Goal: Information Seeking & Learning: Learn about a topic

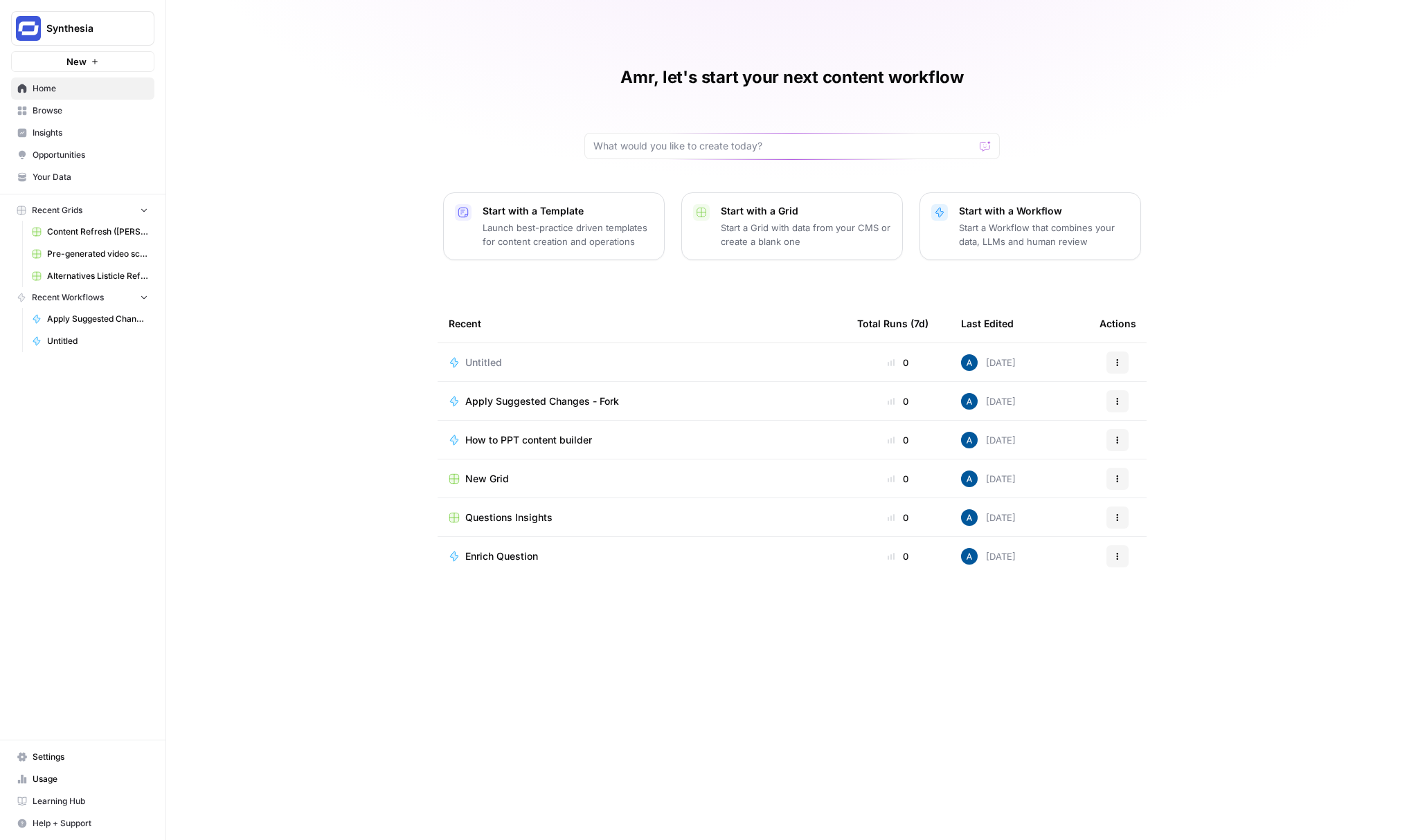
click at [24, 629] on link "Settings" at bounding box center [83, 757] width 143 height 22
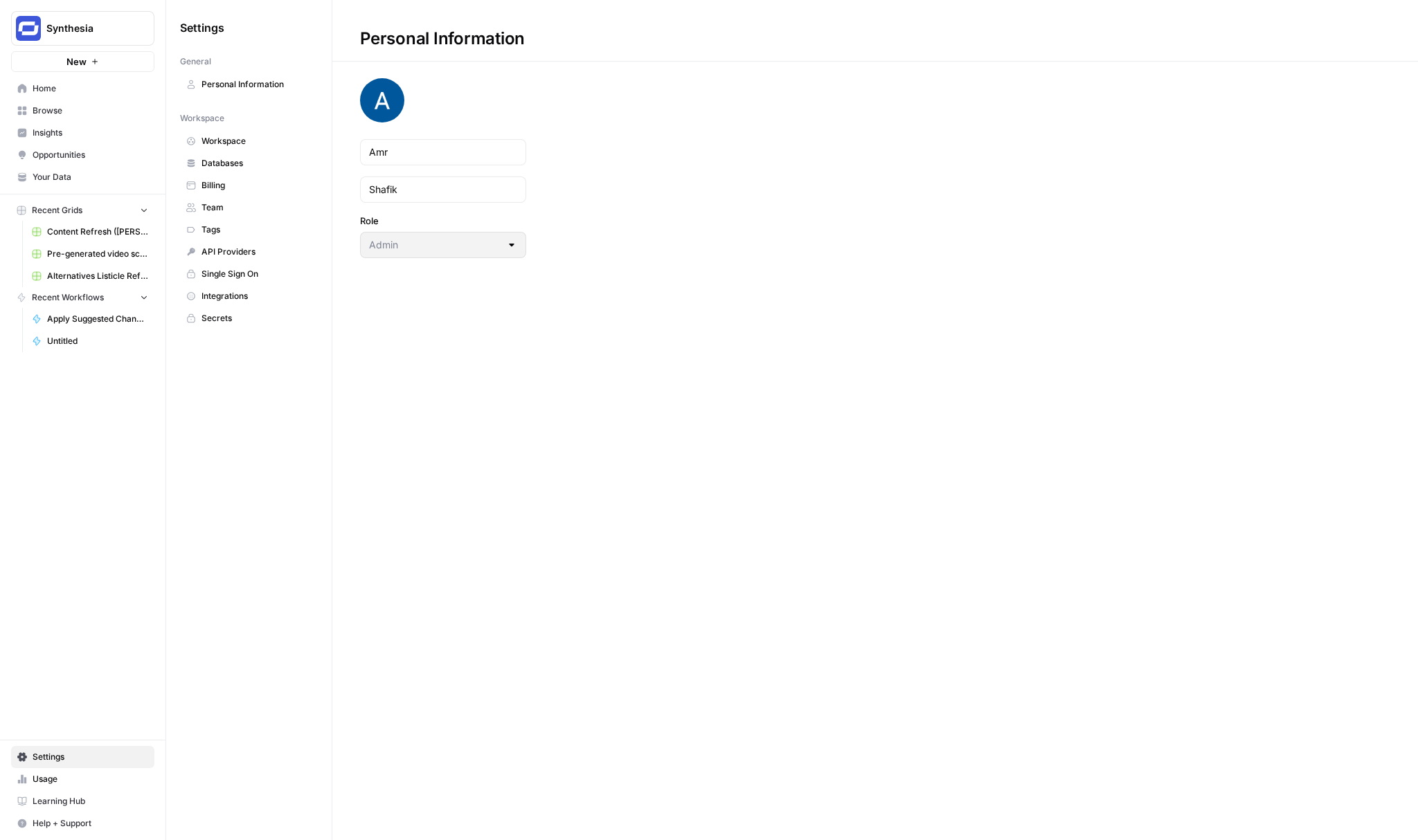
click at [211, 197] on link "Team" at bounding box center [249, 207] width 138 height 22
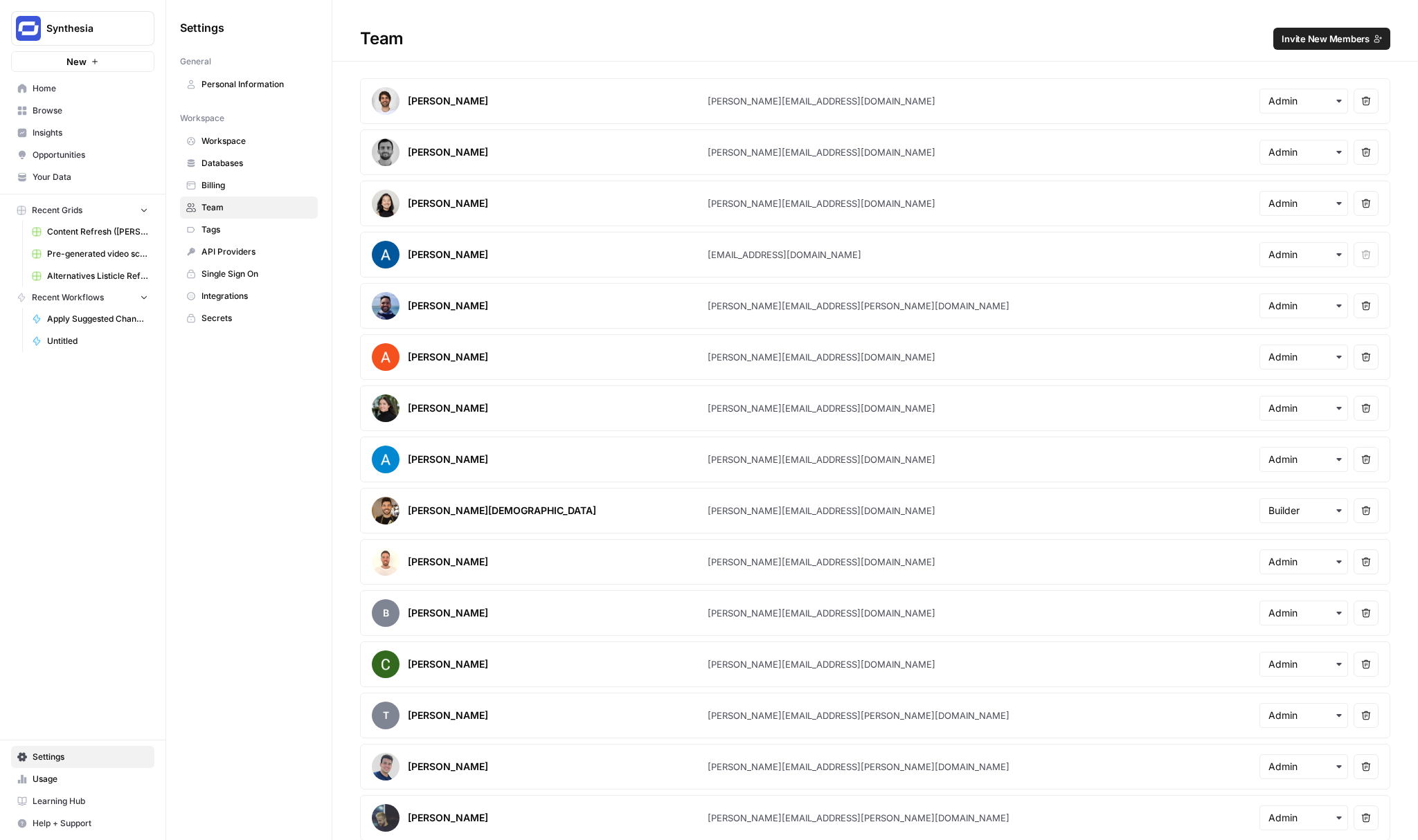
click at [1063, 50] on h1 "Team Invite New Members" at bounding box center [875, 31] width 1086 height 61
click at [1063, 41] on span "Invite New Members" at bounding box center [1326, 38] width 88 height 13
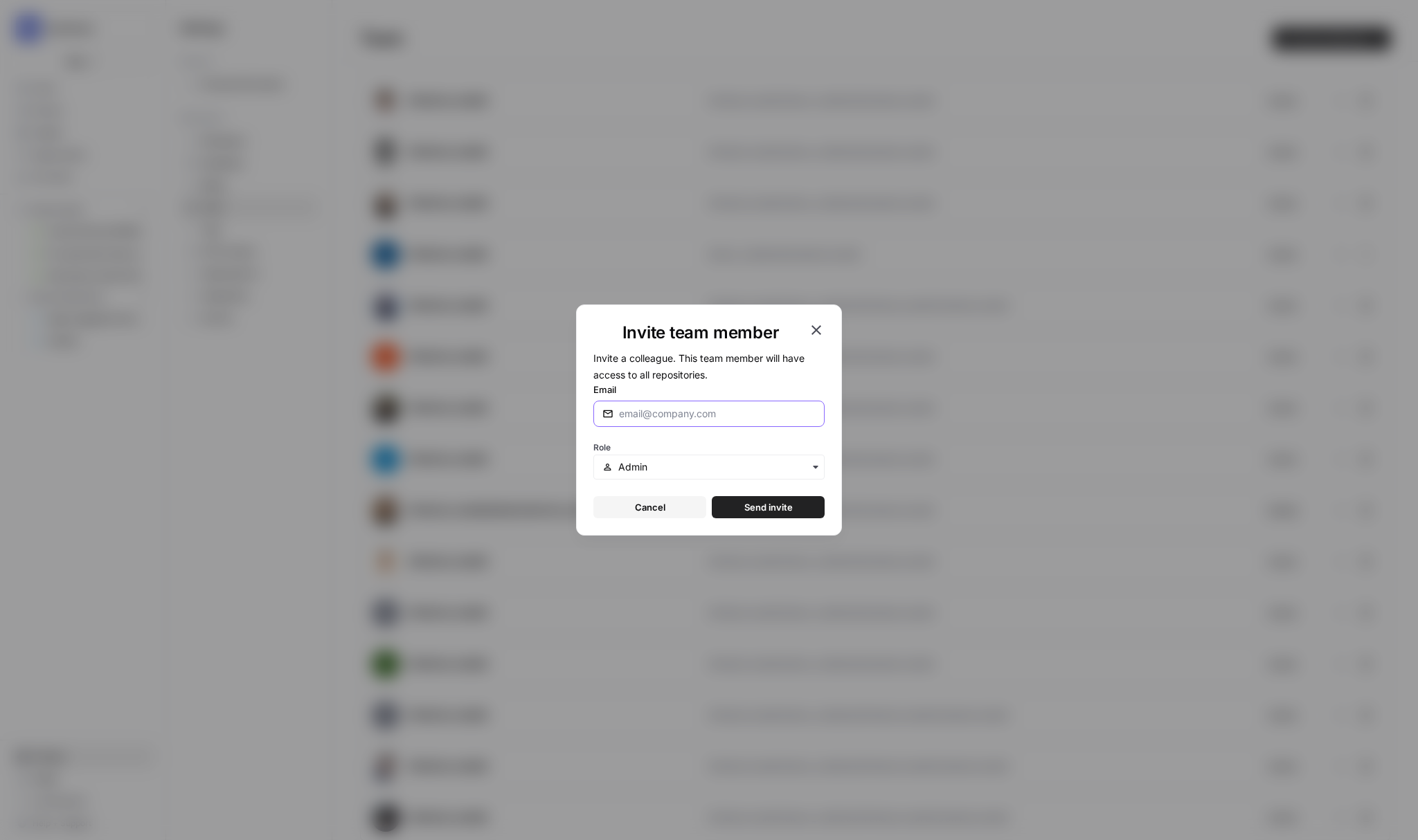
click at [656, 418] on input "Email" at bounding box center [717, 413] width 197 height 13
type input "[EMAIL_ADDRESS][DOMAIN_NAME]"
click at [712, 497] on button "Send invite" at bounding box center [768, 507] width 113 height 22
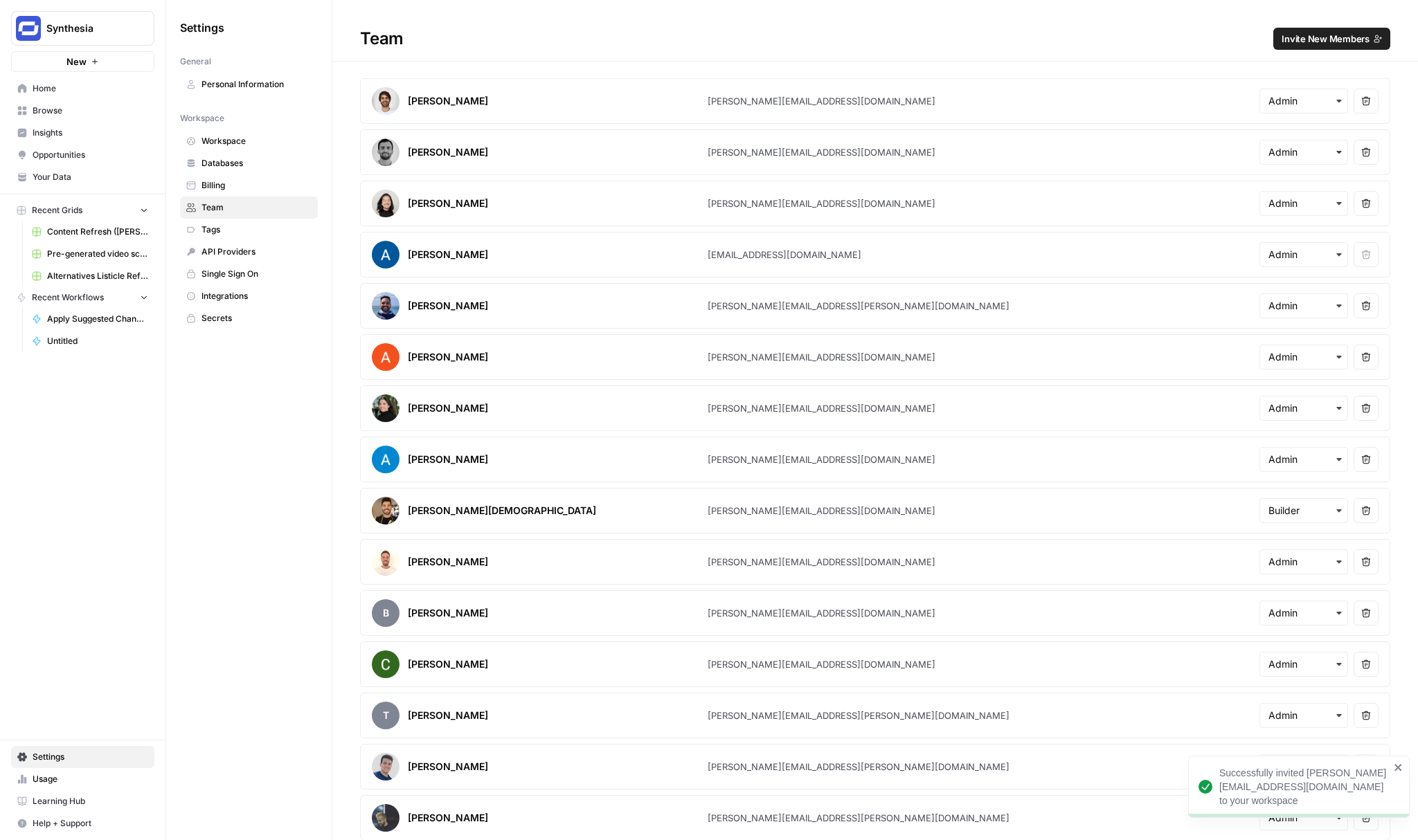
click at [60, 112] on span "Browse" at bounding box center [90, 110] width 116 height 12
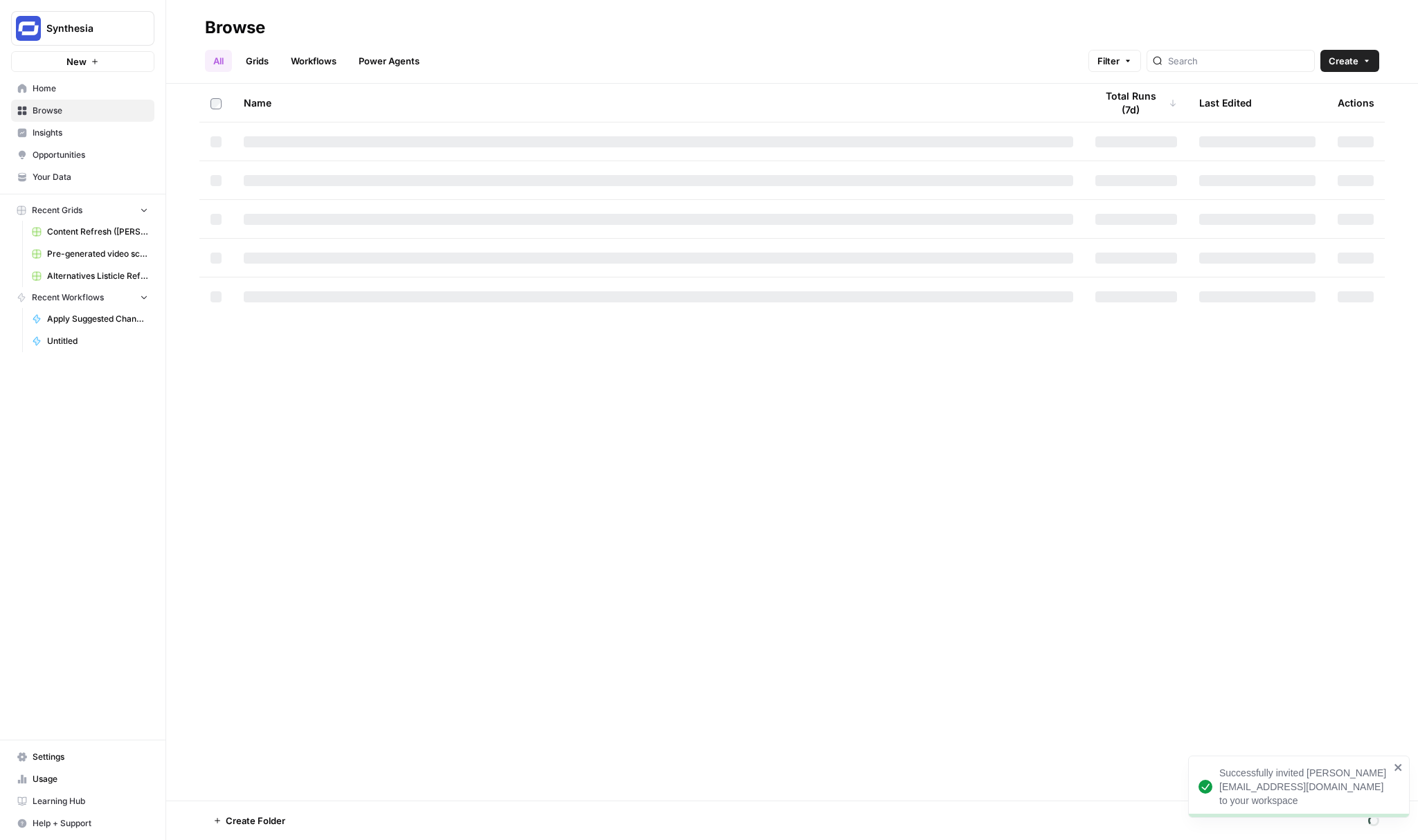
click at [86, 142] on link "Insights" at bounding box center [83, 132] width 143 height 22
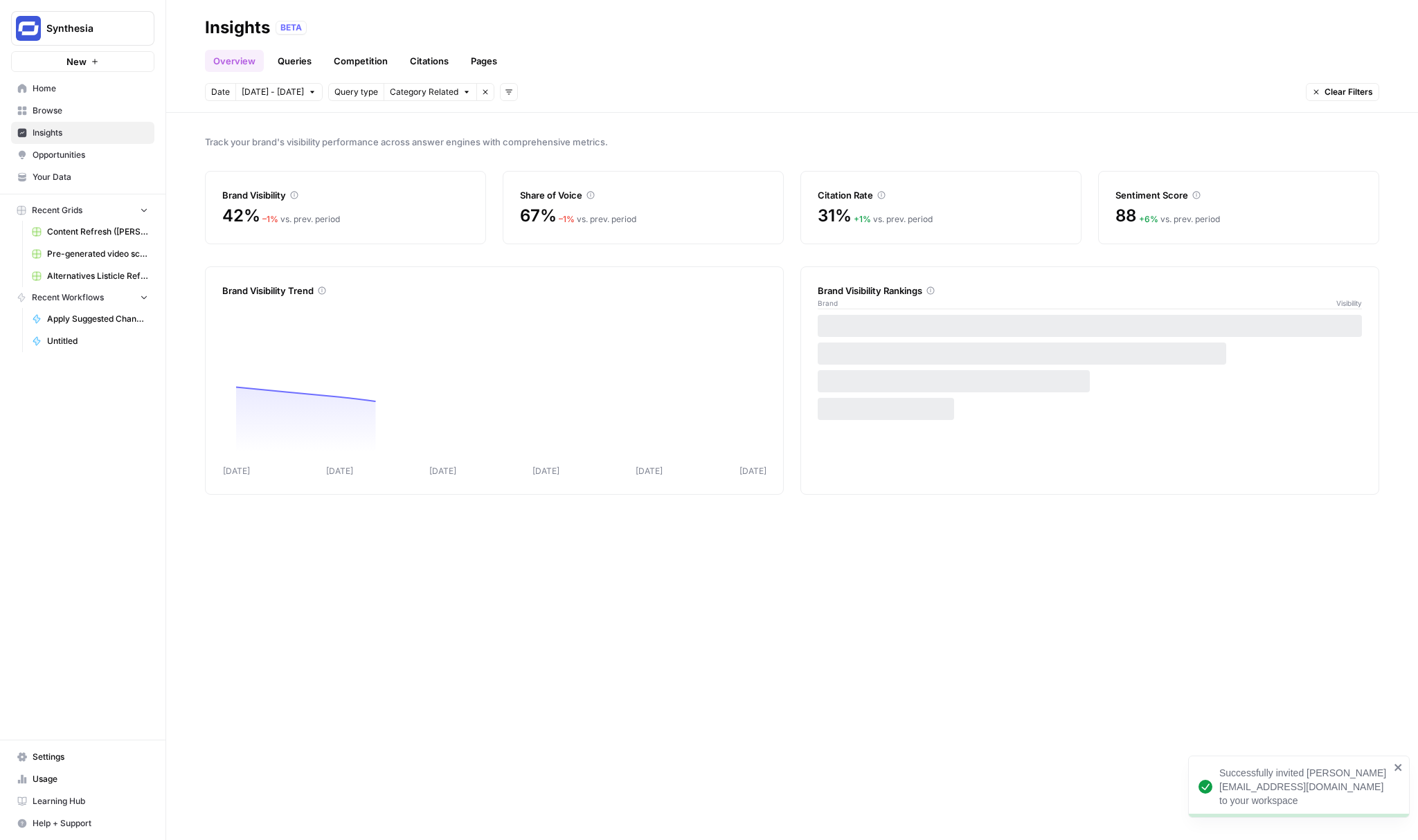
click at [428, 63] on link "Citations" at bounding box center [430, 60] width 56 height 22
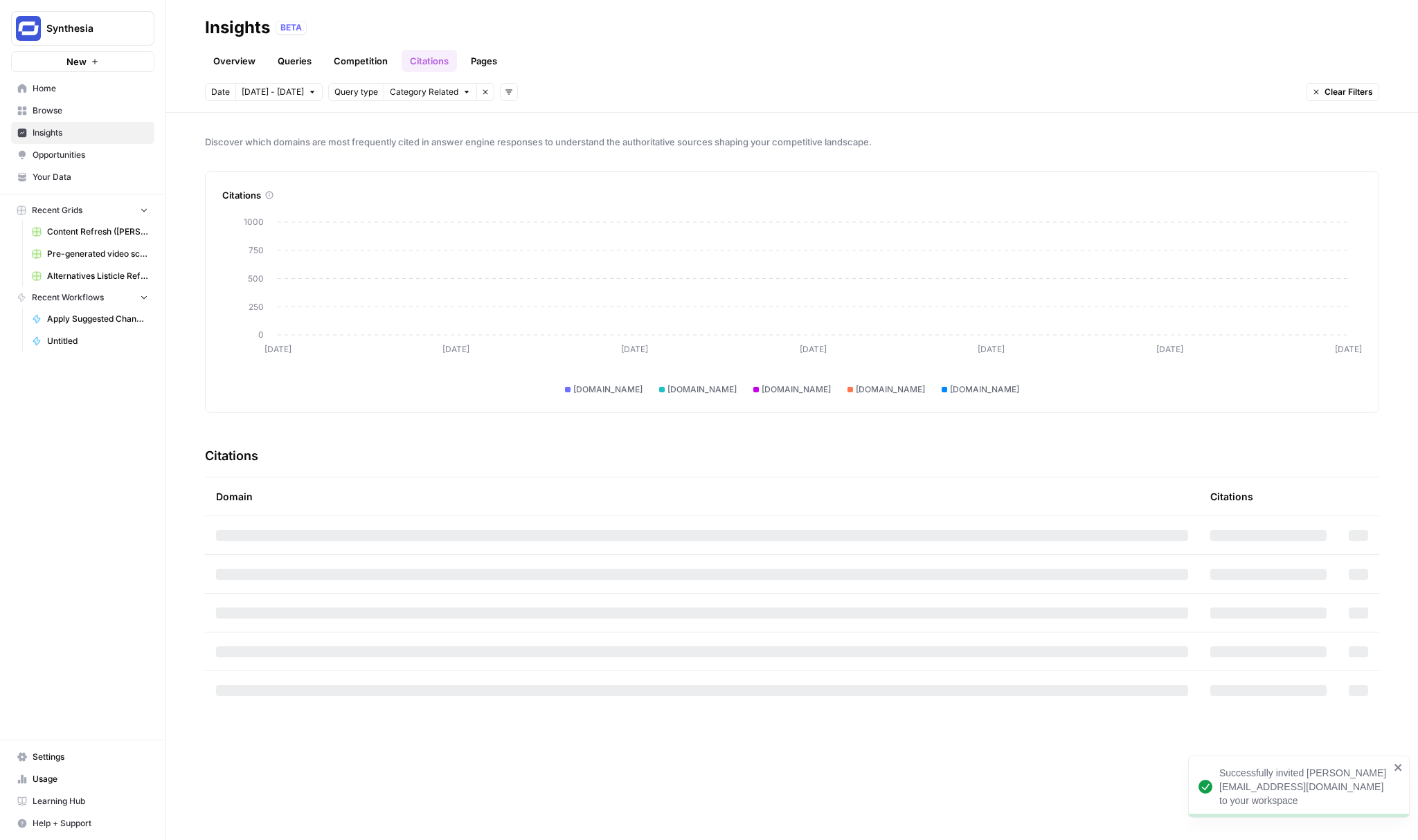
click at [494, 67] on link "Pages" at bounding box center [484, 60] width 43 height 22
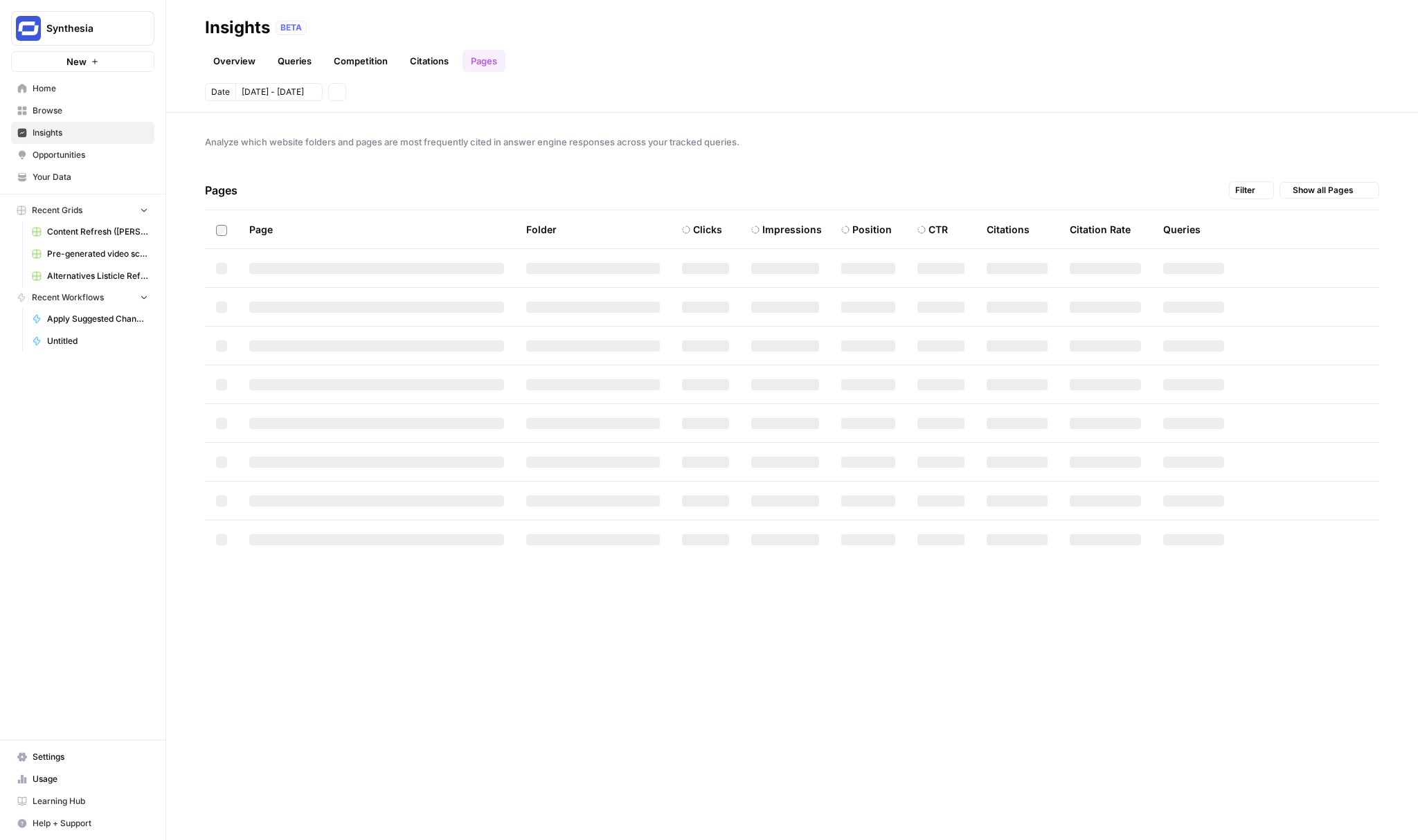
click at [390, 66] on link "Competition" at bounding box center [361, 60] width 71 height 22
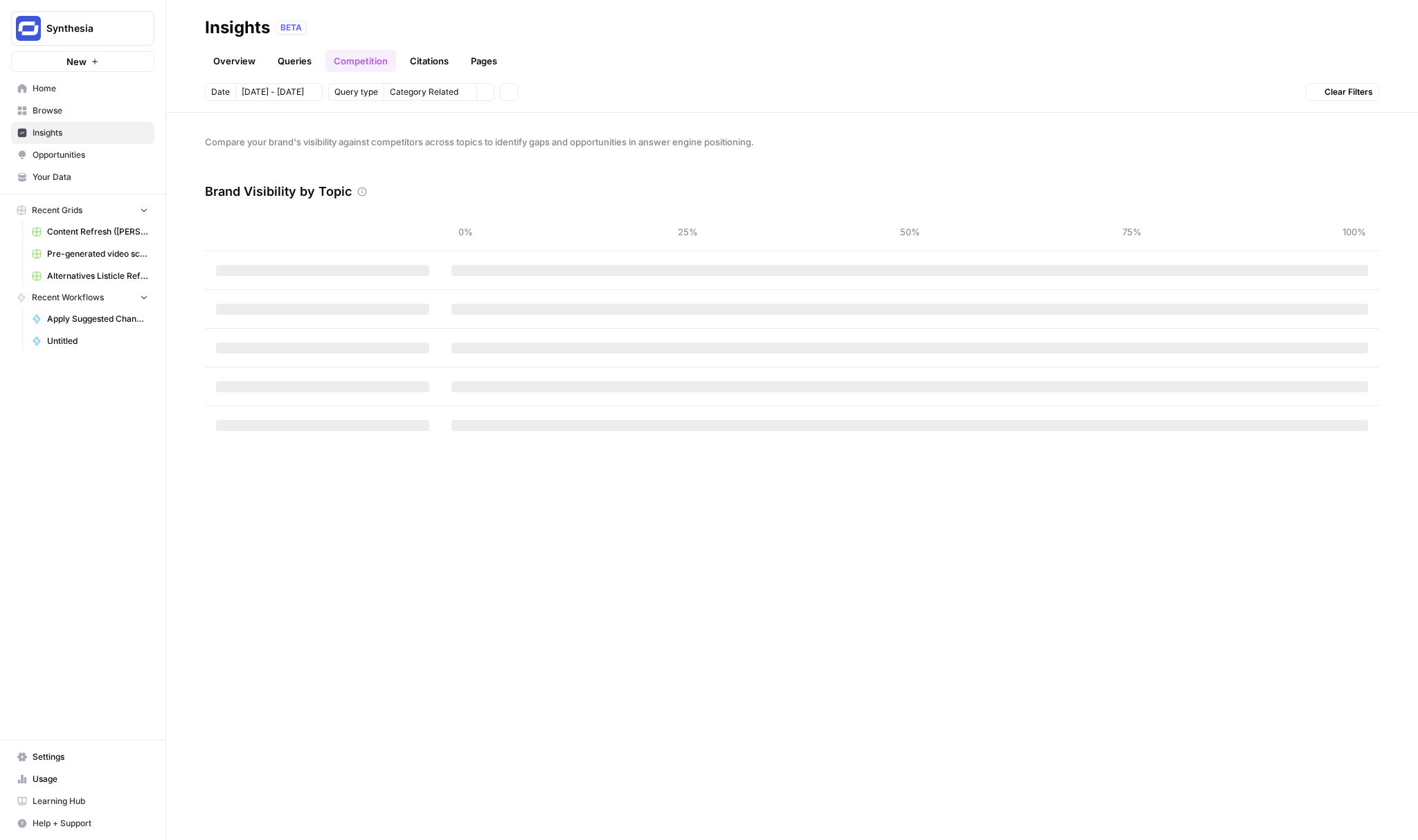
click at [406, 63] on link "Citations" at bounding box center [430, 60] width 56 height 22
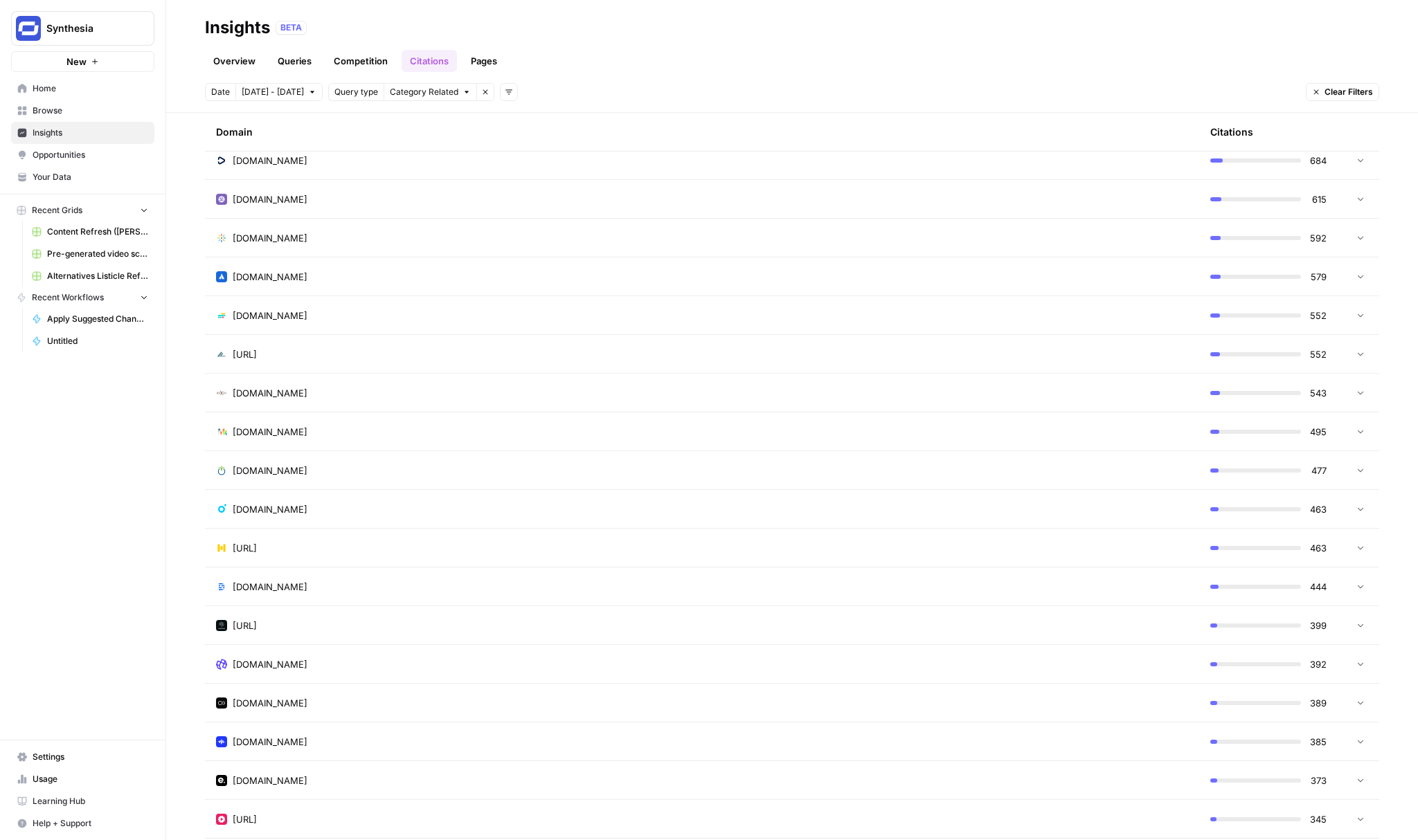
scroll to position [982, 0]
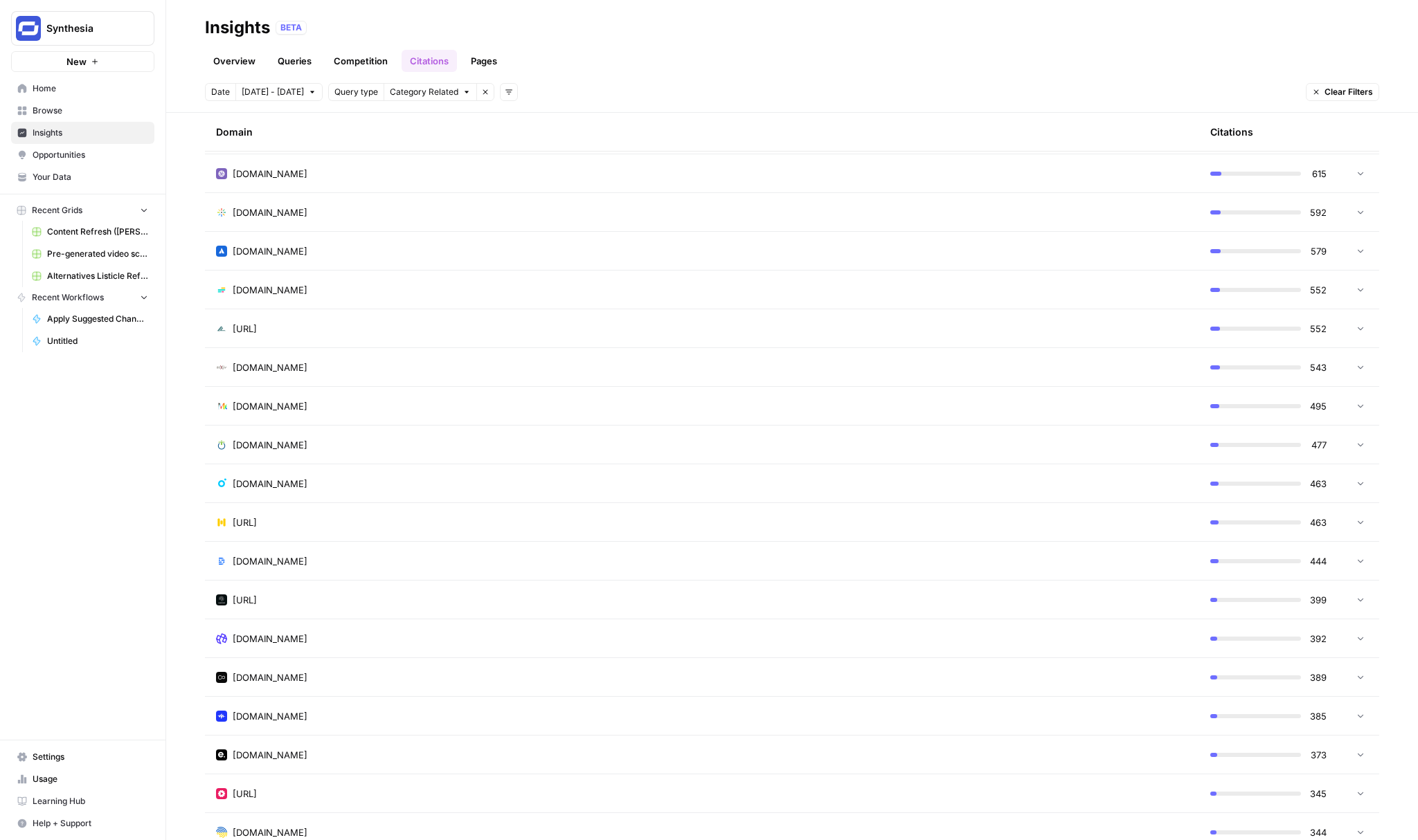
click at [318, 50] on div "Overview Queries Competition Citations Pages" at bounding box center [792, 55] width 1174 height 34
click at [301, 53] on link "Queries" at bounding box center [295, 60] width 51 height 22
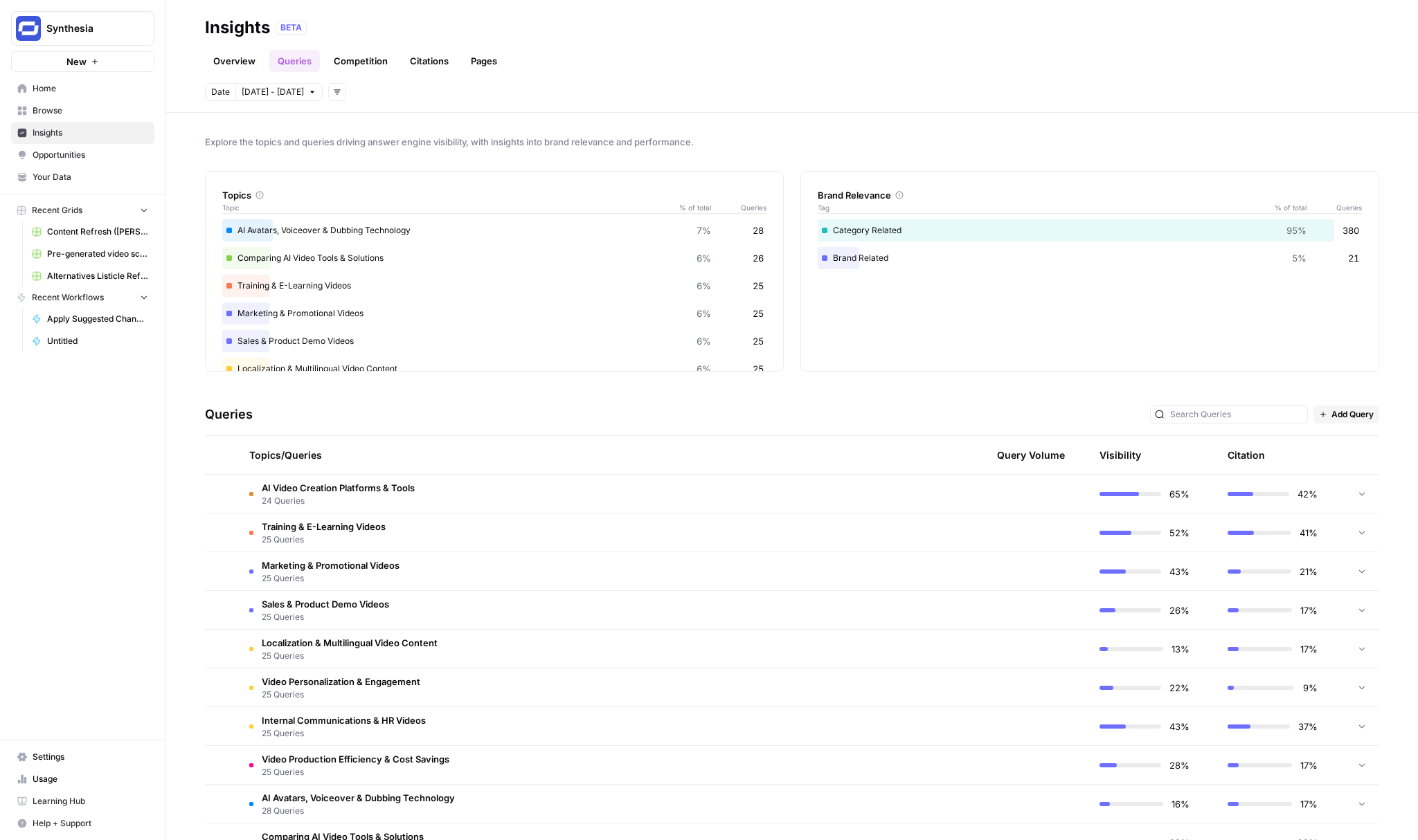
click at [362, 63] on link "Competition" at bounding box center [361, 60] width 71 height 22
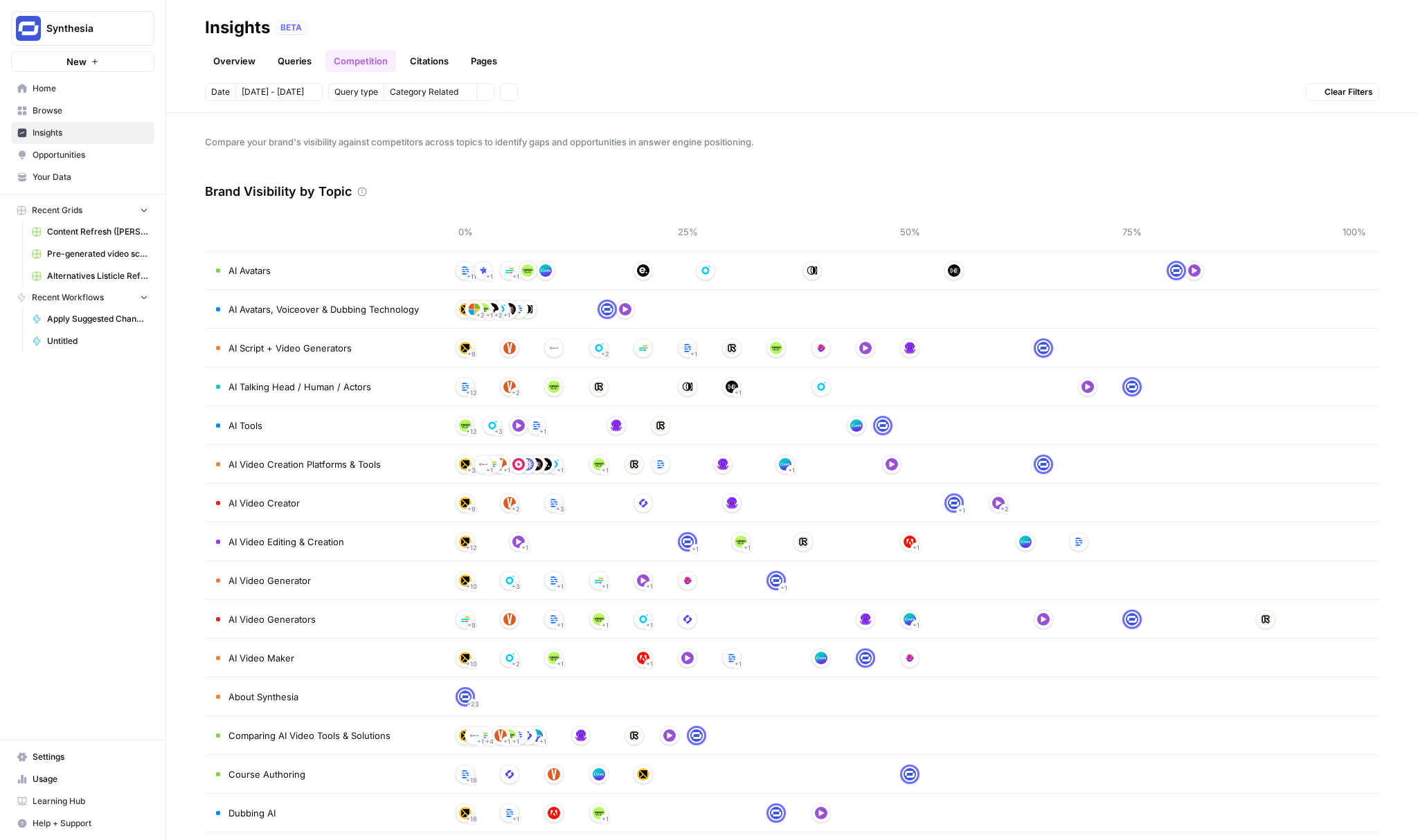
click at [445, 70] on link "Citations" at bounding box center [430, 60] width 56 height 22
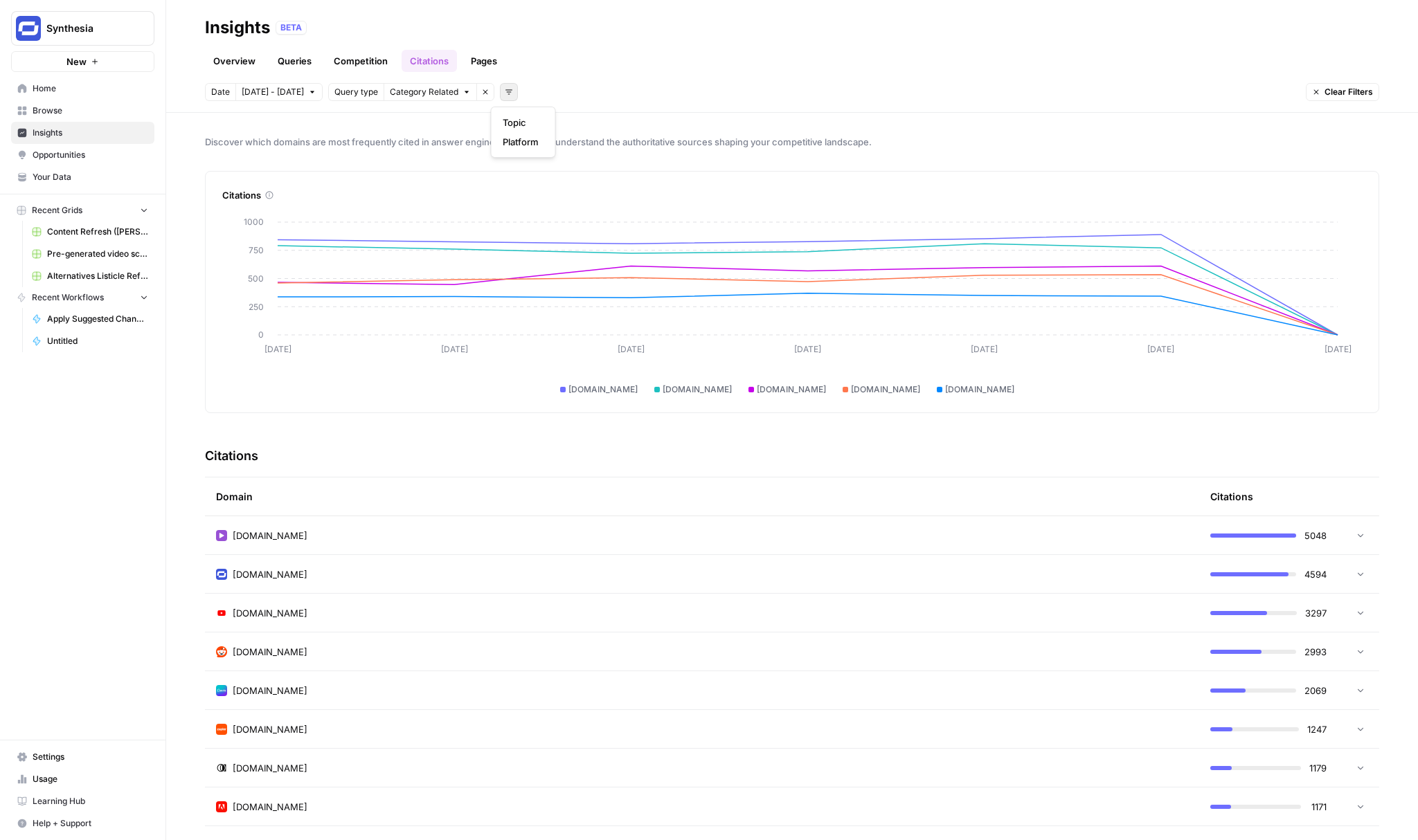
click at [508, 92] on button "Add filters" at bounding box center [508, 92] width 18 height 18
click at [519, 127] on span "Topic" at bounding box center [521, 123] width 36 height 13
click at [560, 97] on span "Select topics" at bounding box center [564, 92] width 51 height 12
click at [793, 93] on div "Date [DATE] - [DATE] Query type Category Related Remove filter Topic Select top…" at bounding box center [792, 92] width 1174 height 18
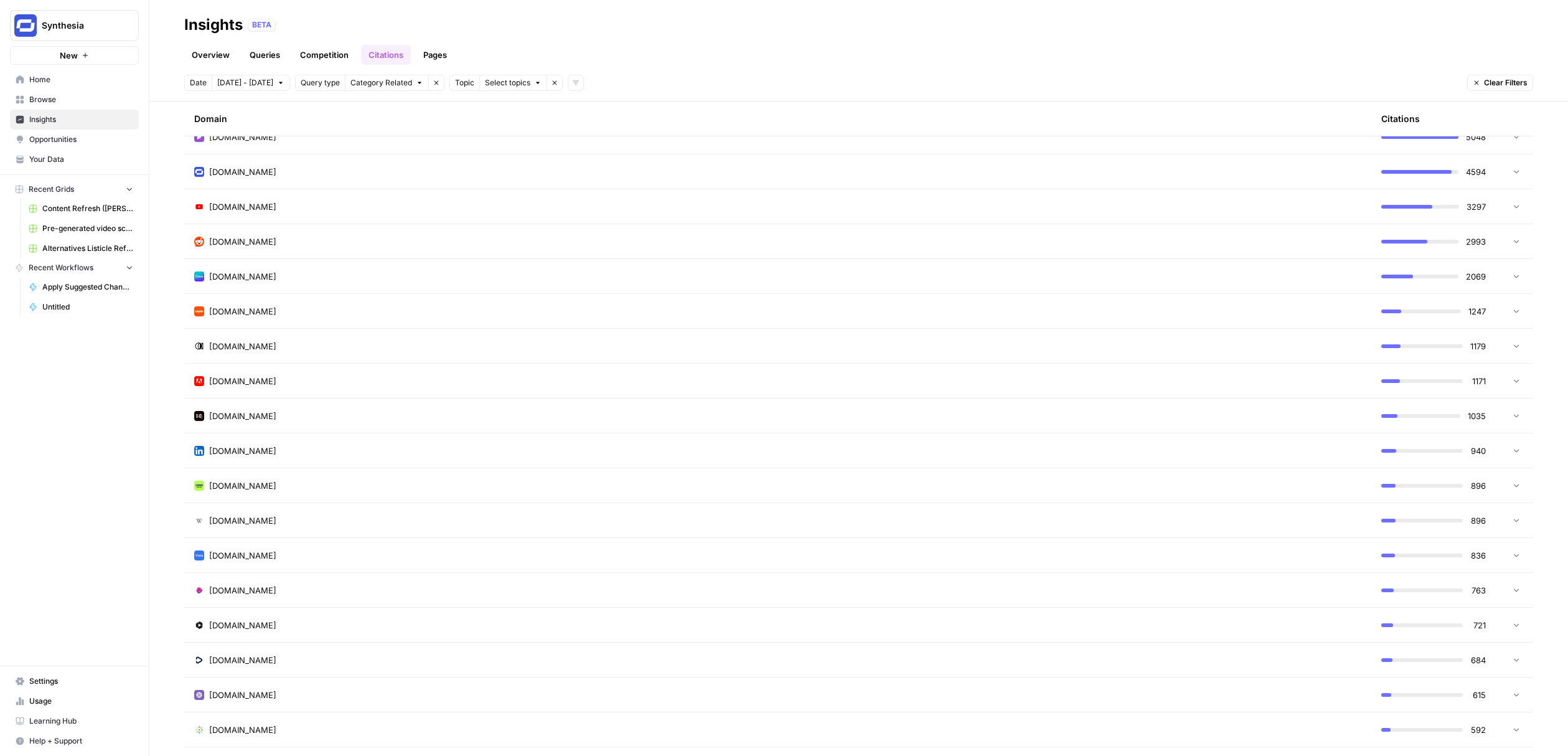
scroll to position [476, 0]
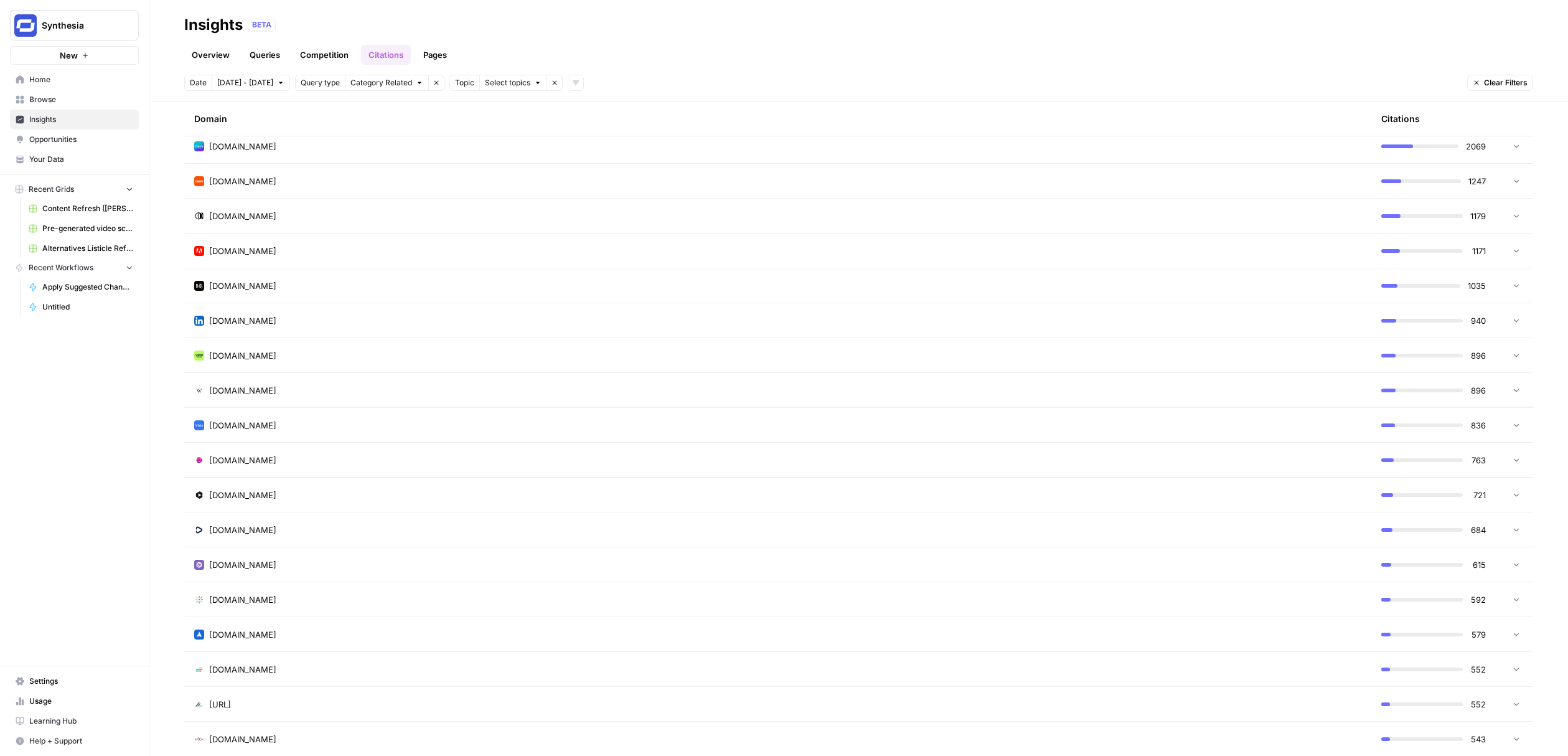
click at [310, 222] on td "[DOMAIN_NAME]" at bounding box center [778, 216] width 1188 height 35
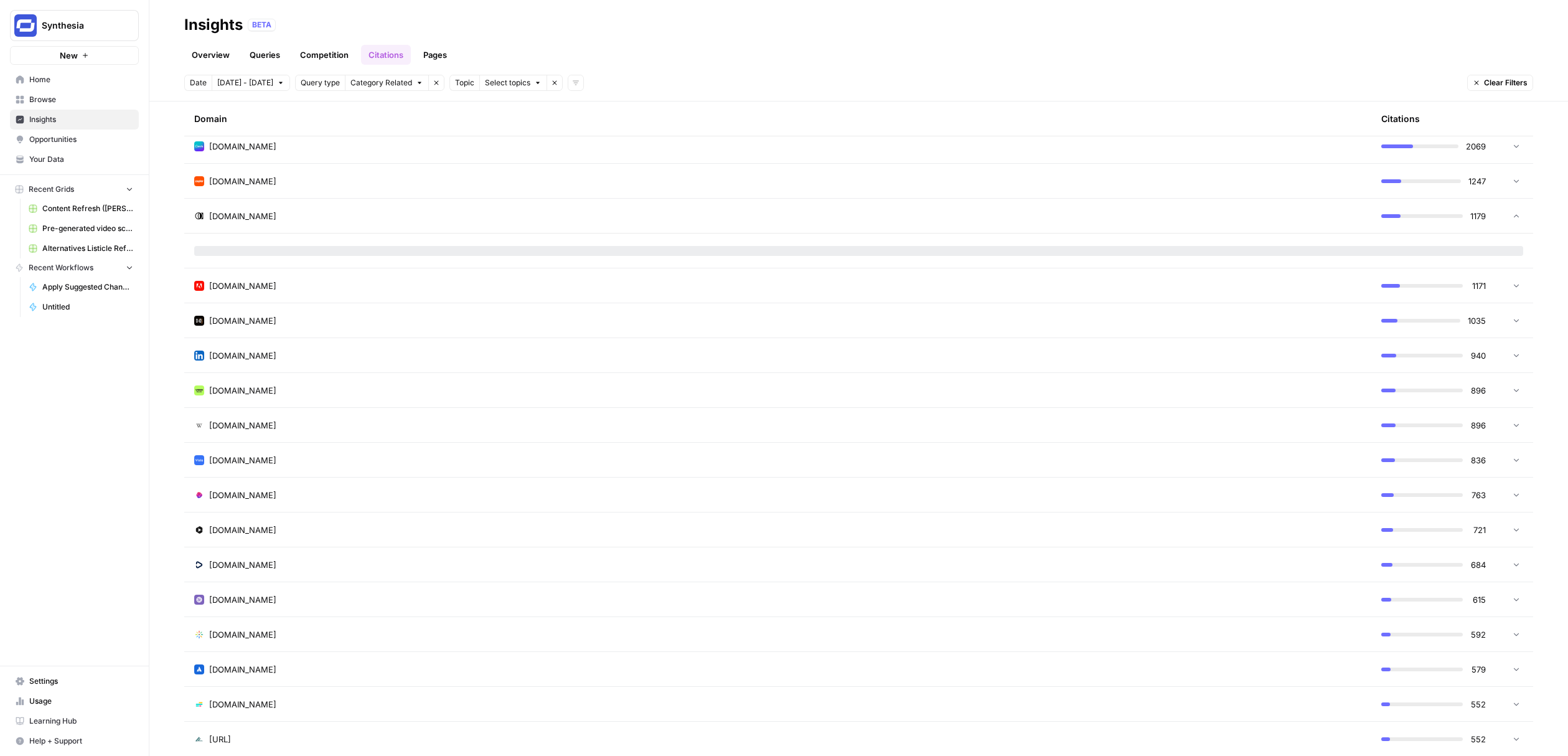
click at [321, 220] on div "[DOMAIN_NAME]" at bounding box center [777, 216] width 1167 height 12
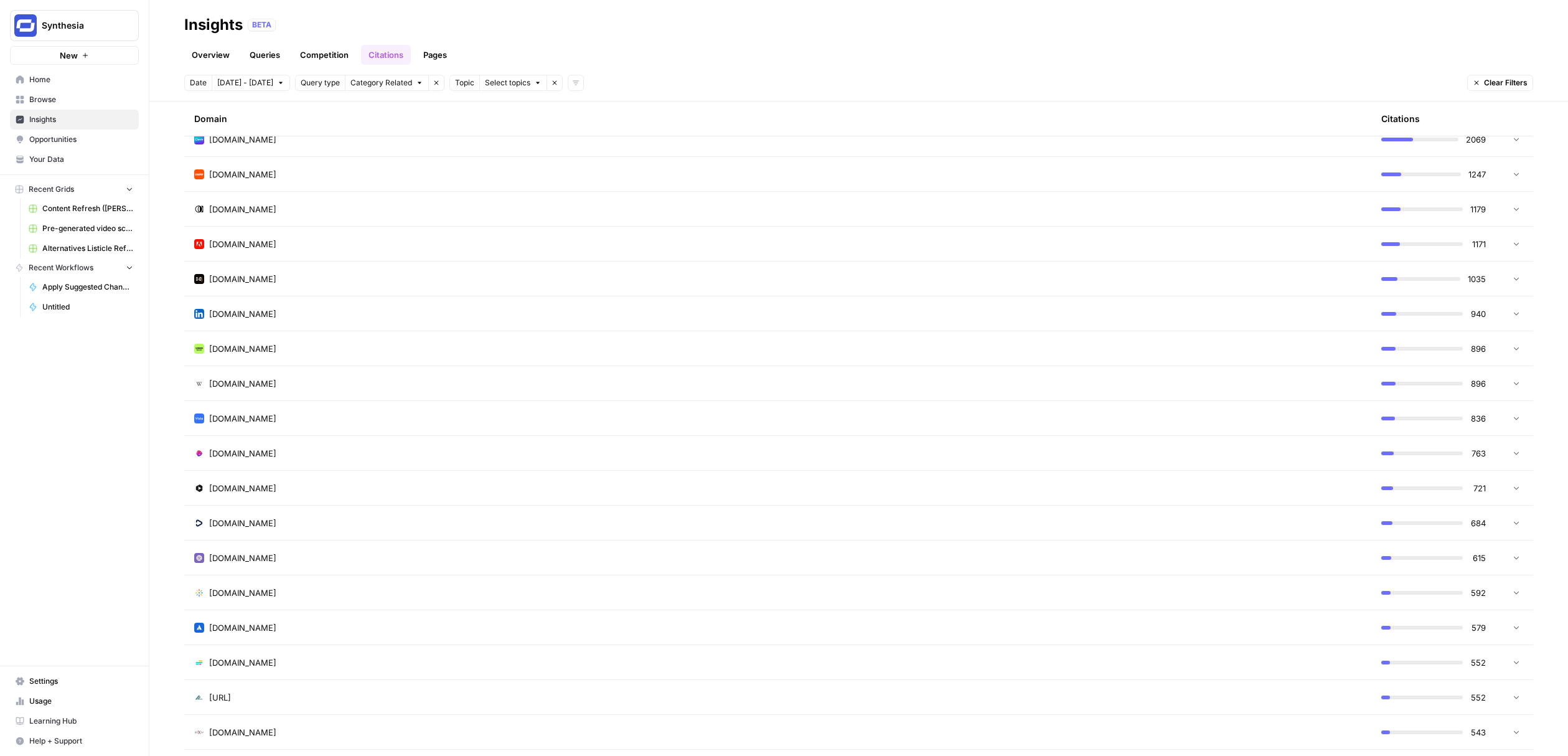
scroll to position [628, 0]
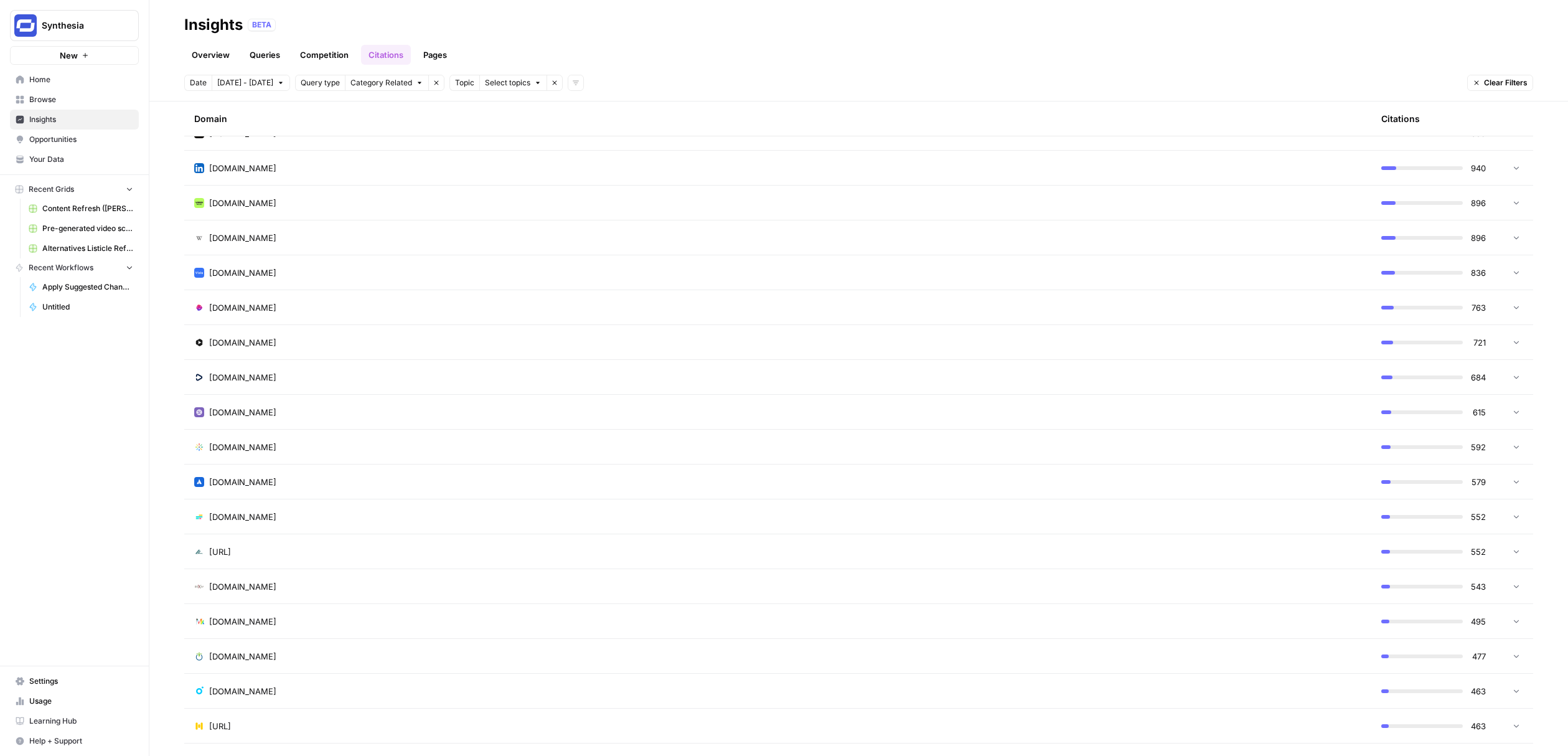
click at [315, 285] on td "[DOMAIN_NAME]" at bounding box center [778, 273] width 1188 height 35
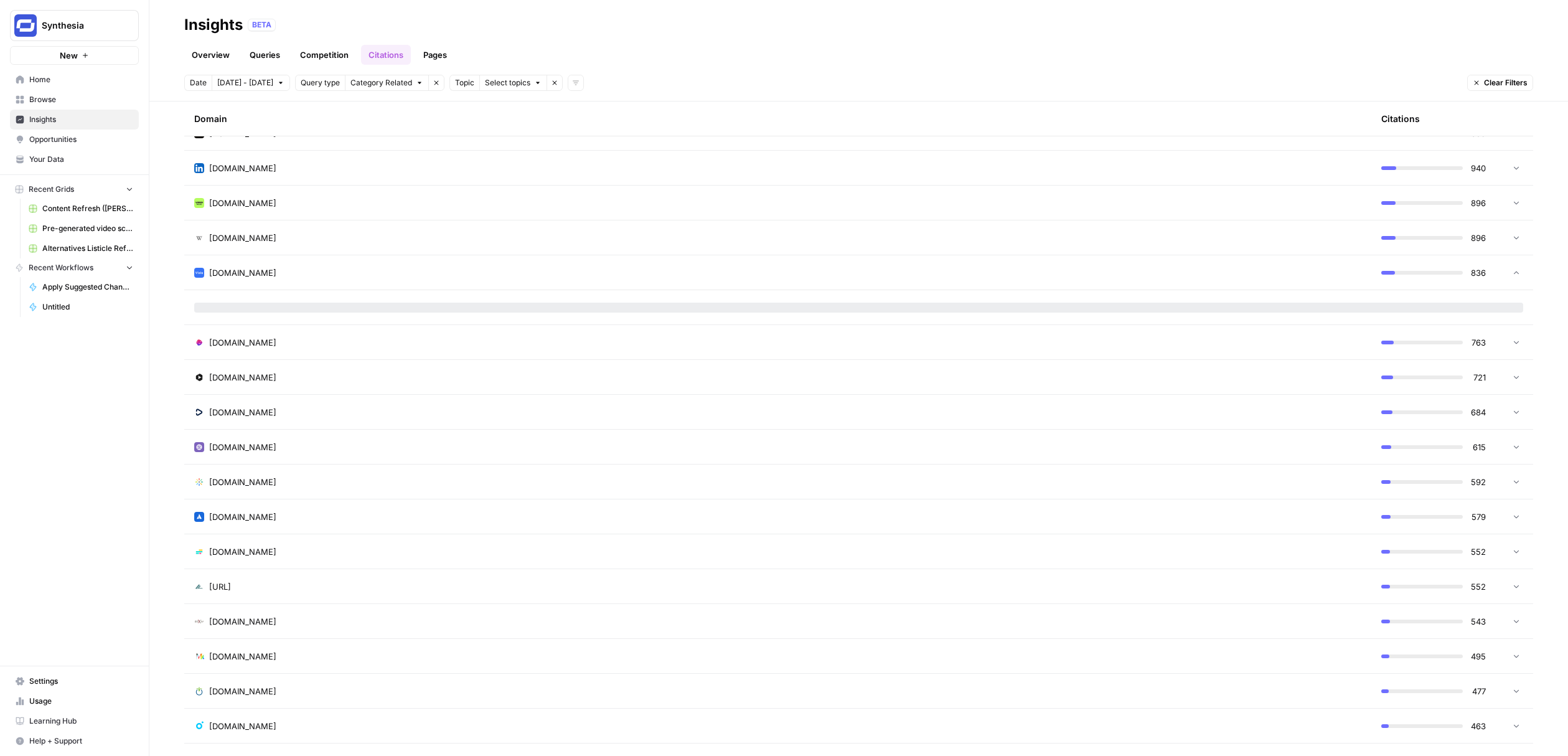
click at [326, 281] on td "[DOMAIN_NAME]" at bounding box center [778, 273] width 1188 height 35
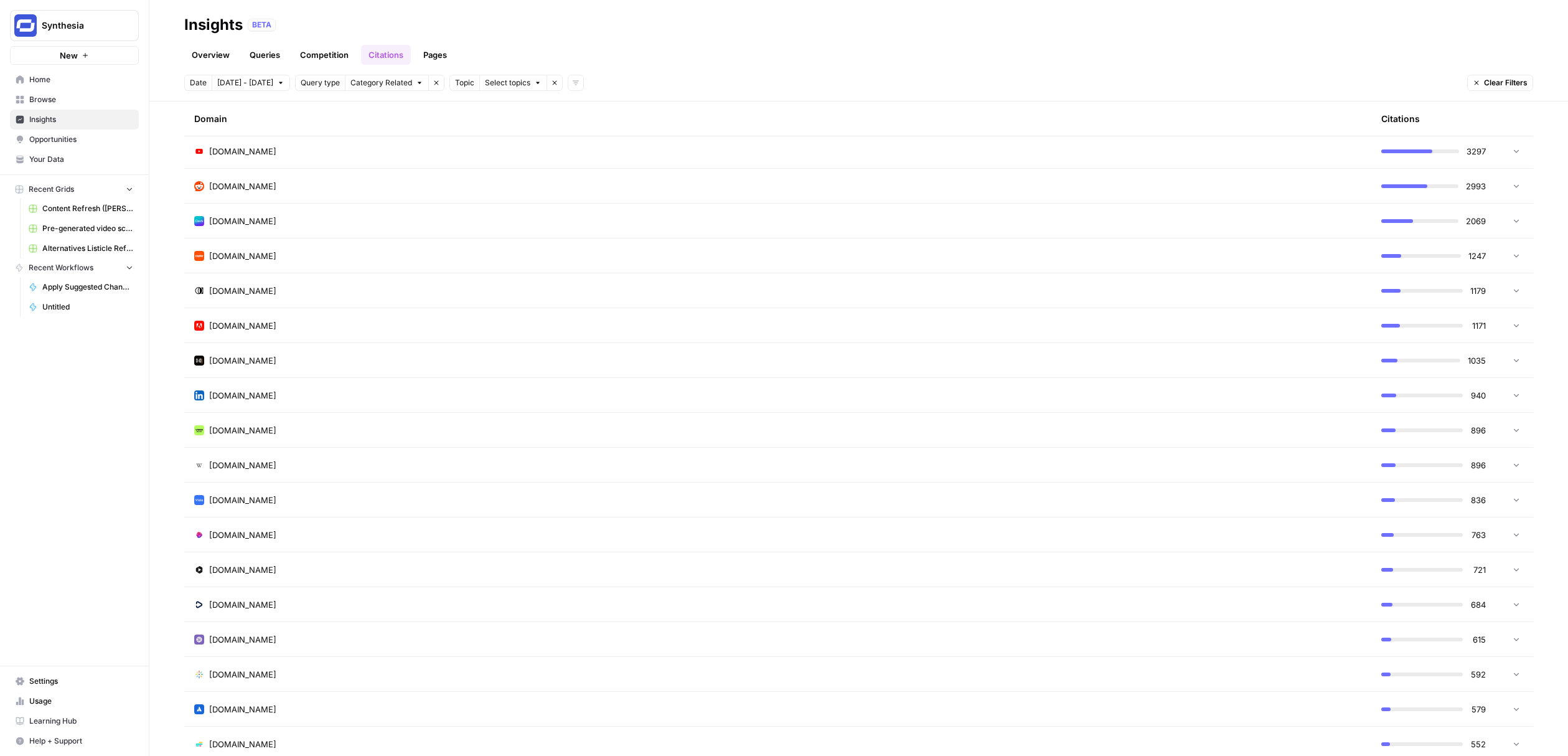
scroll to position [406, 0]
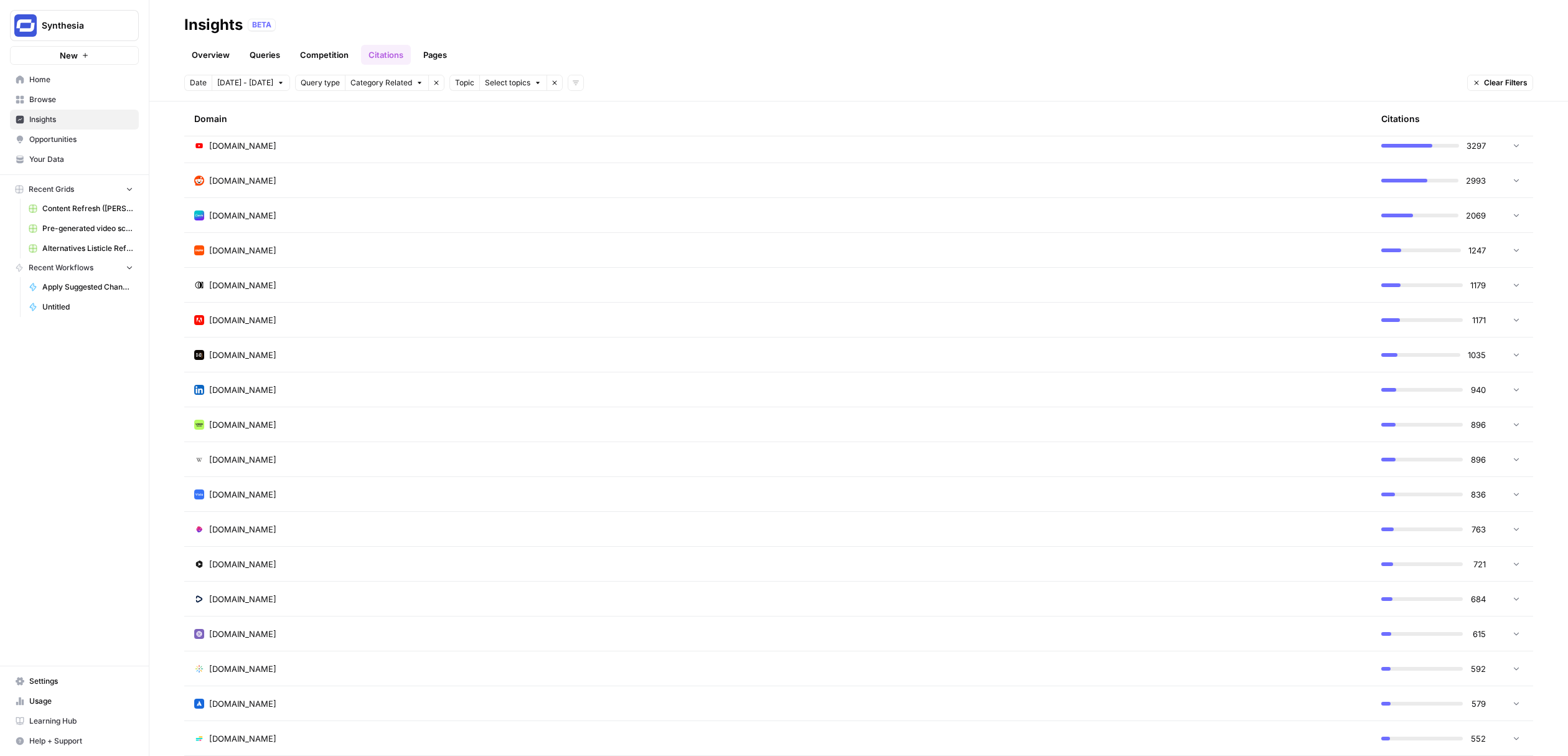
click at [350, 279] on div "[DOMAIN_NAME]" at bounding box center [777, 285] width 1167 height 12
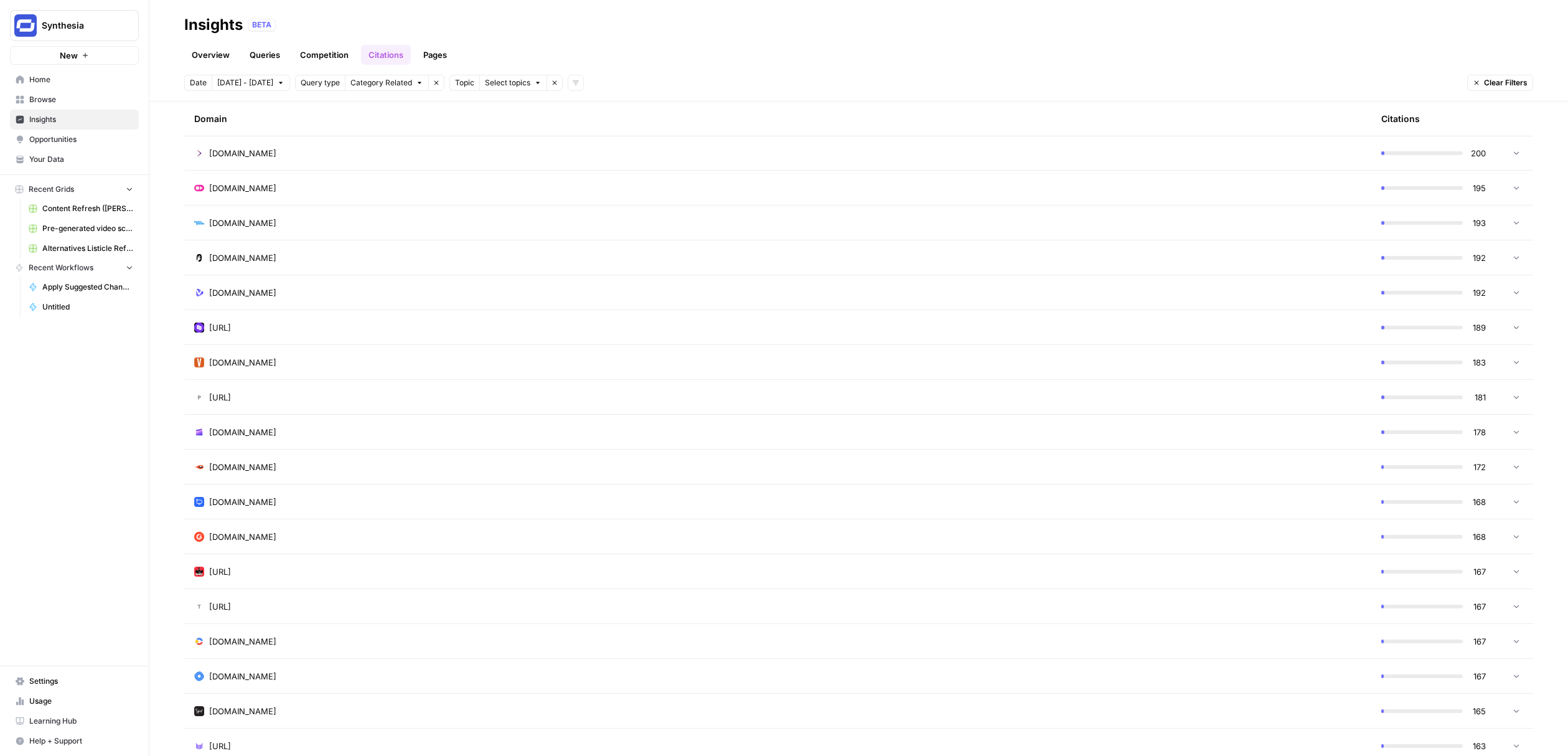
scroll to position [2731, 0]
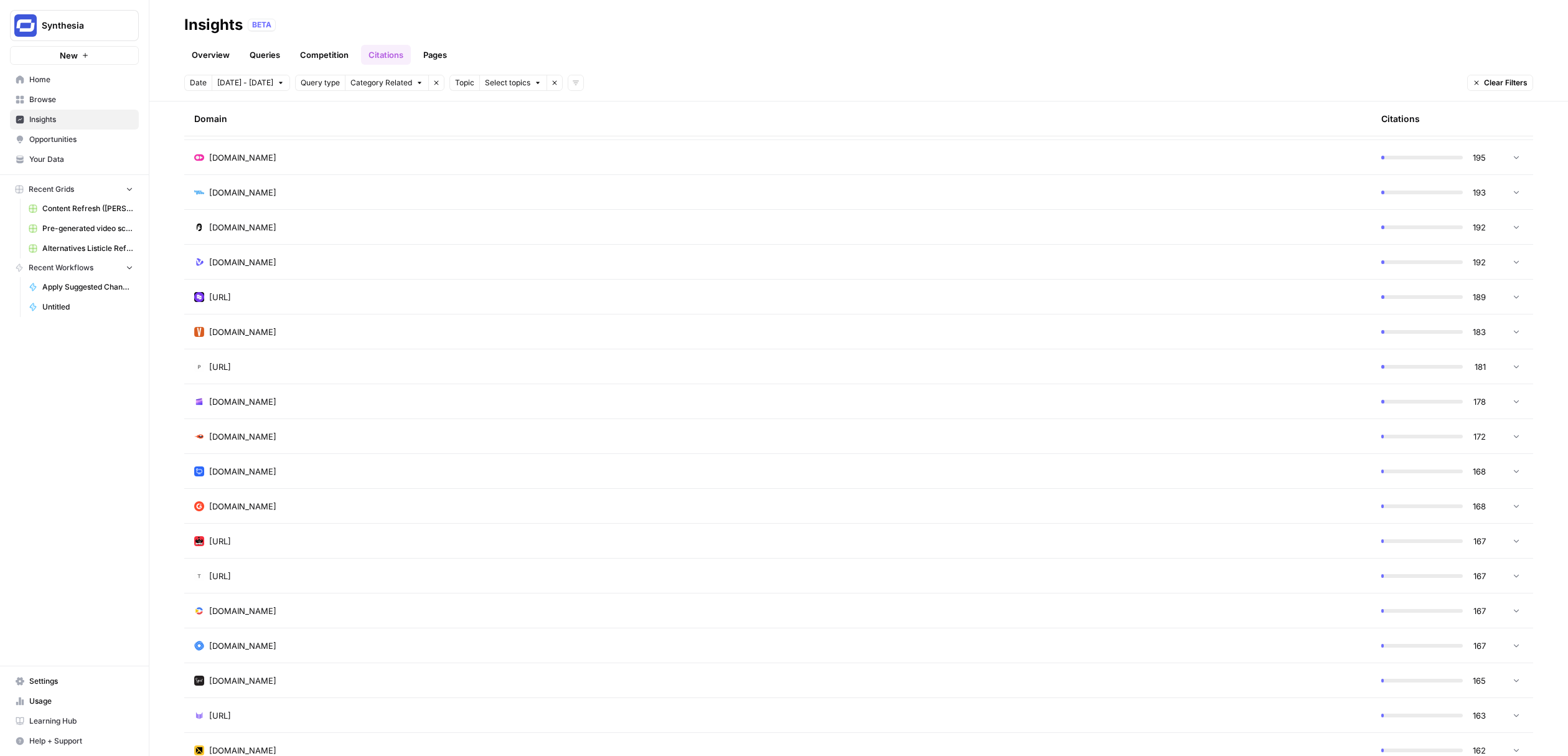
click at [79, 142] on span "Opportunities" at bounding box center [81, 139] width 104 height 11
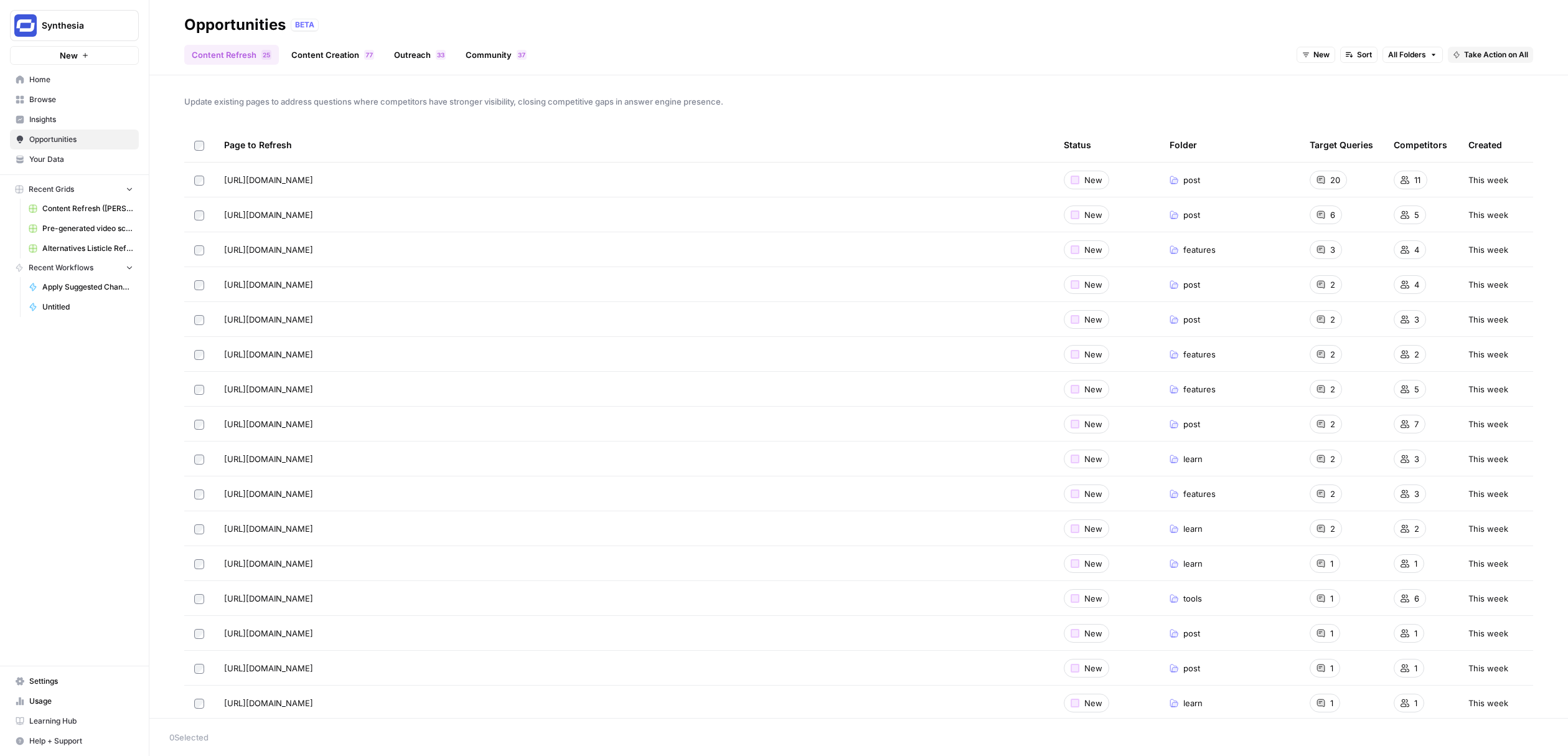
click at [418, 50] on link "Outreach 3 3" at bounding box center [419, 54] width 66 height 20
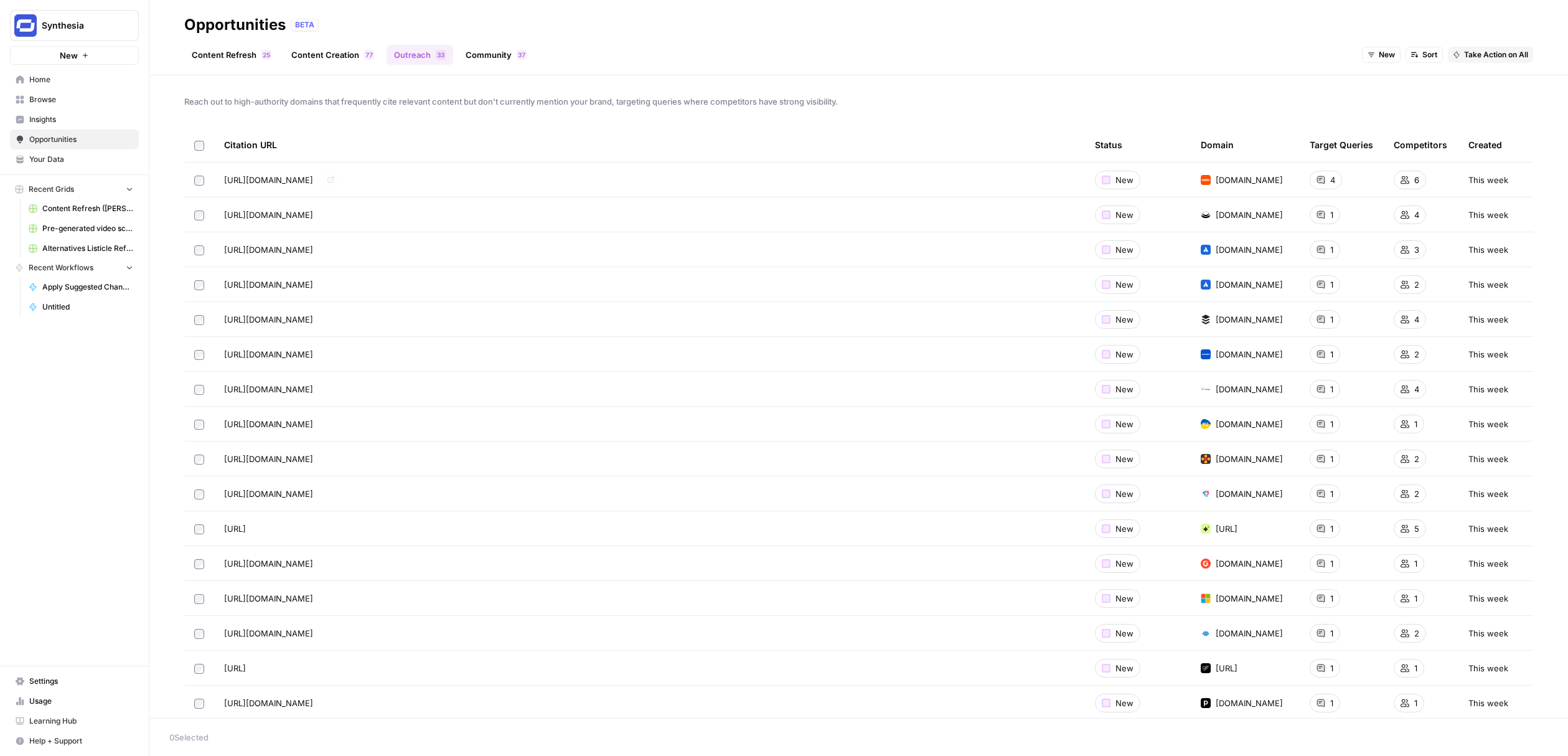
click at [335, 180] on icon "Go to page https://zapier.com/blog/best-ai-video-generator/" at bounding box center [331, 180] width 7 height 7
click at [335, 211] on icon "Go to page https://www.arcade.software/post/camtasia-alternatives" at bounding box center [331, 215] width 7 height 7
click at [75, 102] on span "Browse" at bounding box center [81, 99] width 104 height 11
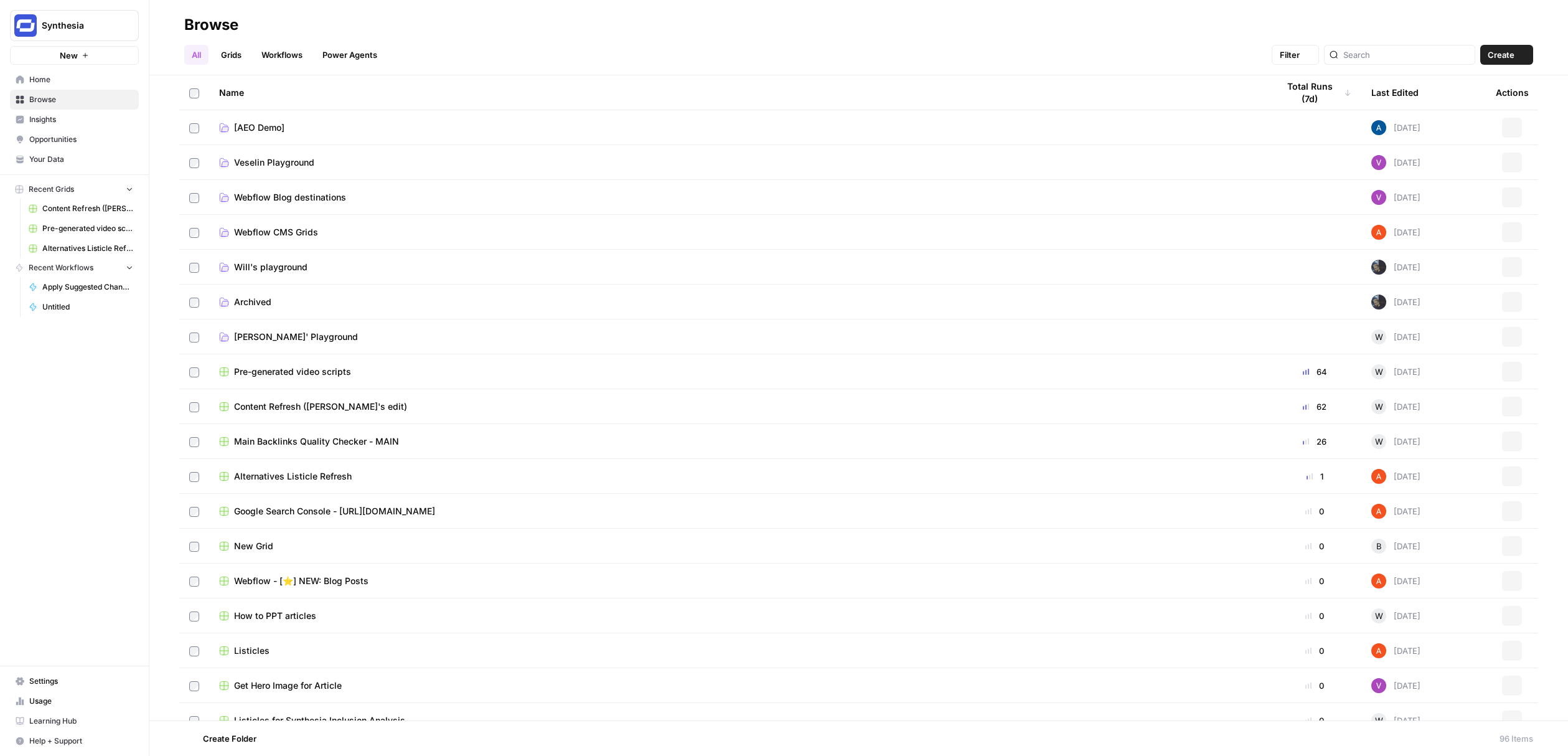
click at [71, 121] on span "Insights" at bounding box center [81, 119] width 104 height 11
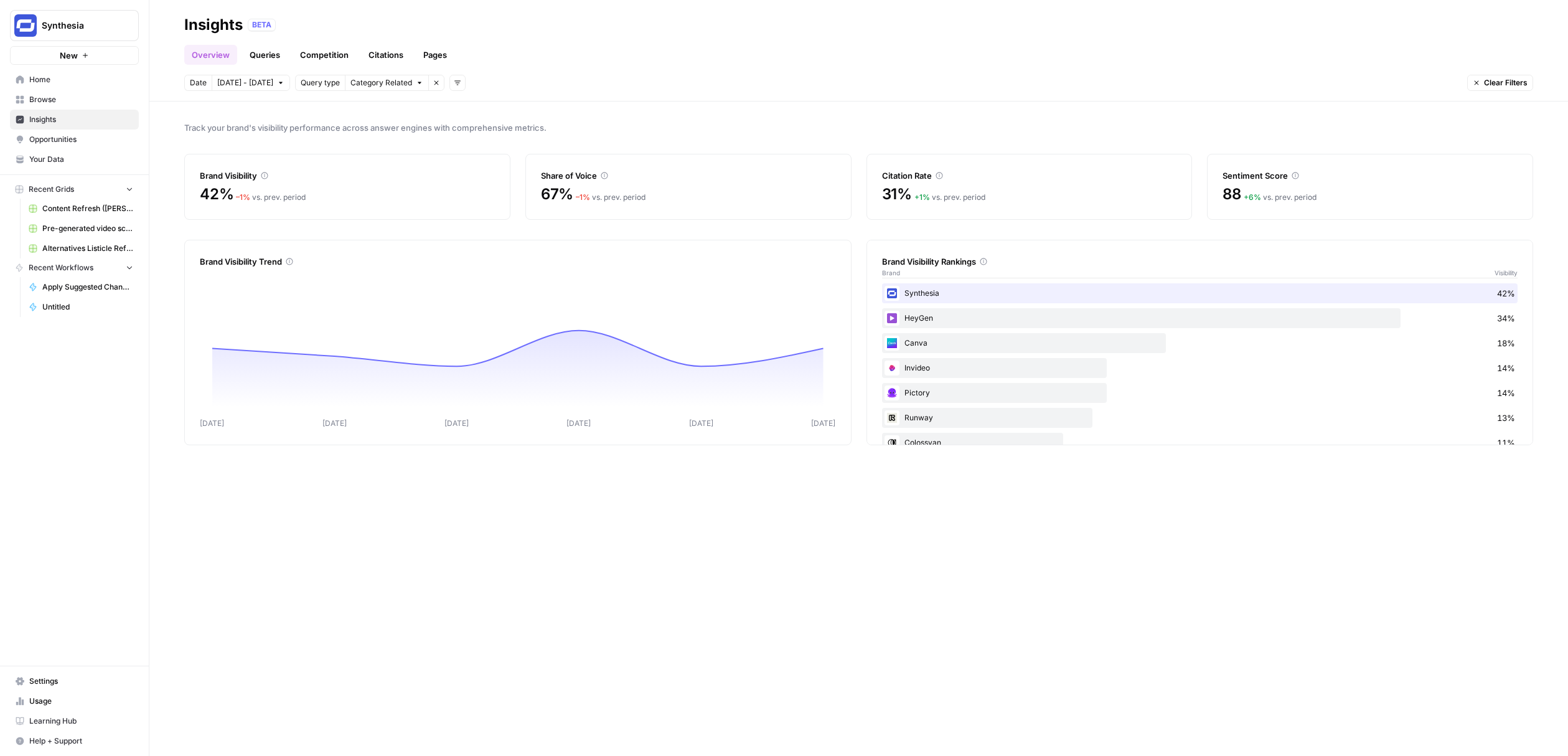
click at [97, 89] on link "Home" at bounding box center [74, 79] width 129 height 20
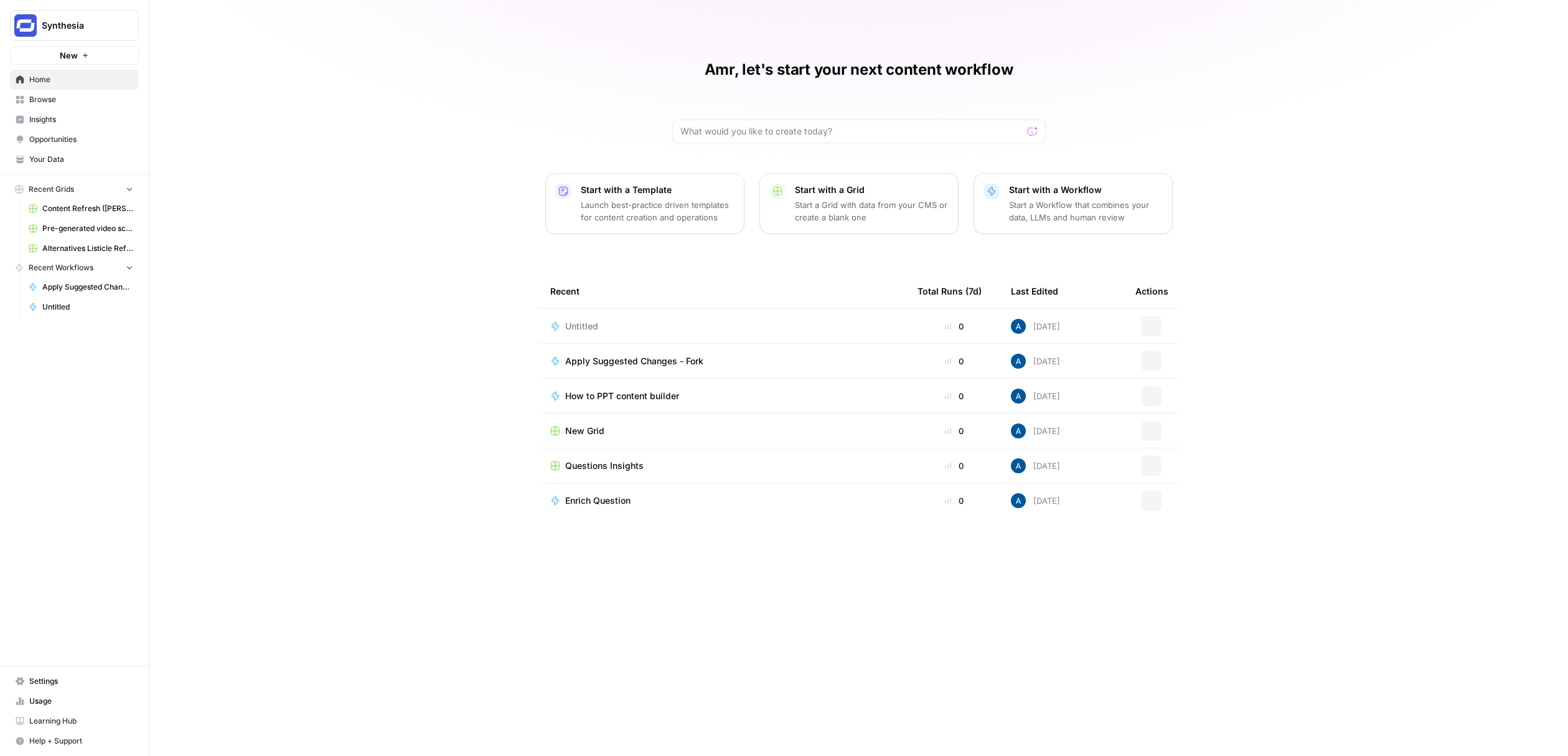
click at [97, 91] on link "Browse" at bounding box center [74, 99] width 129 height 20
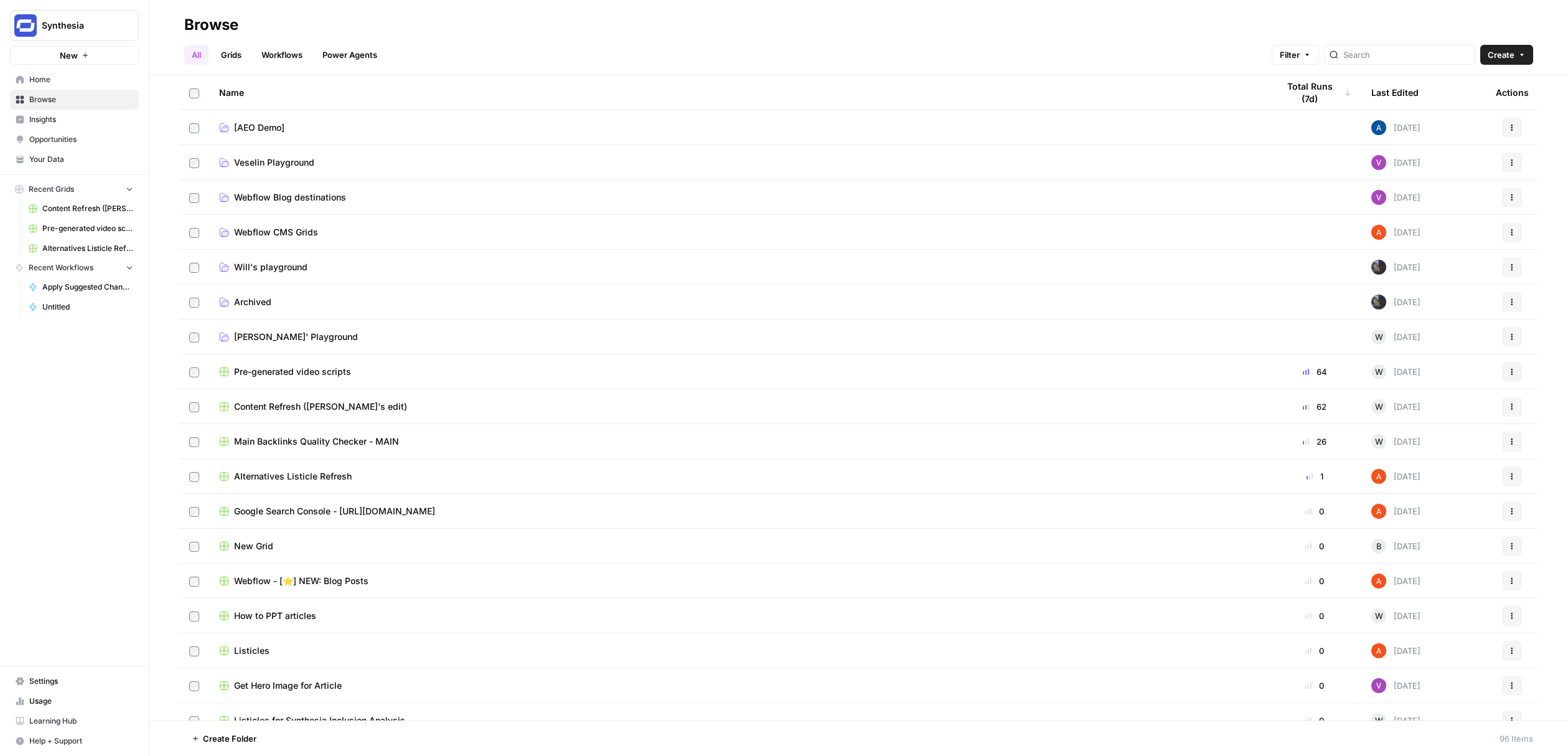
click at [104, 121] on span "Insights" at bounding box center [81, 119] width 104 height 11
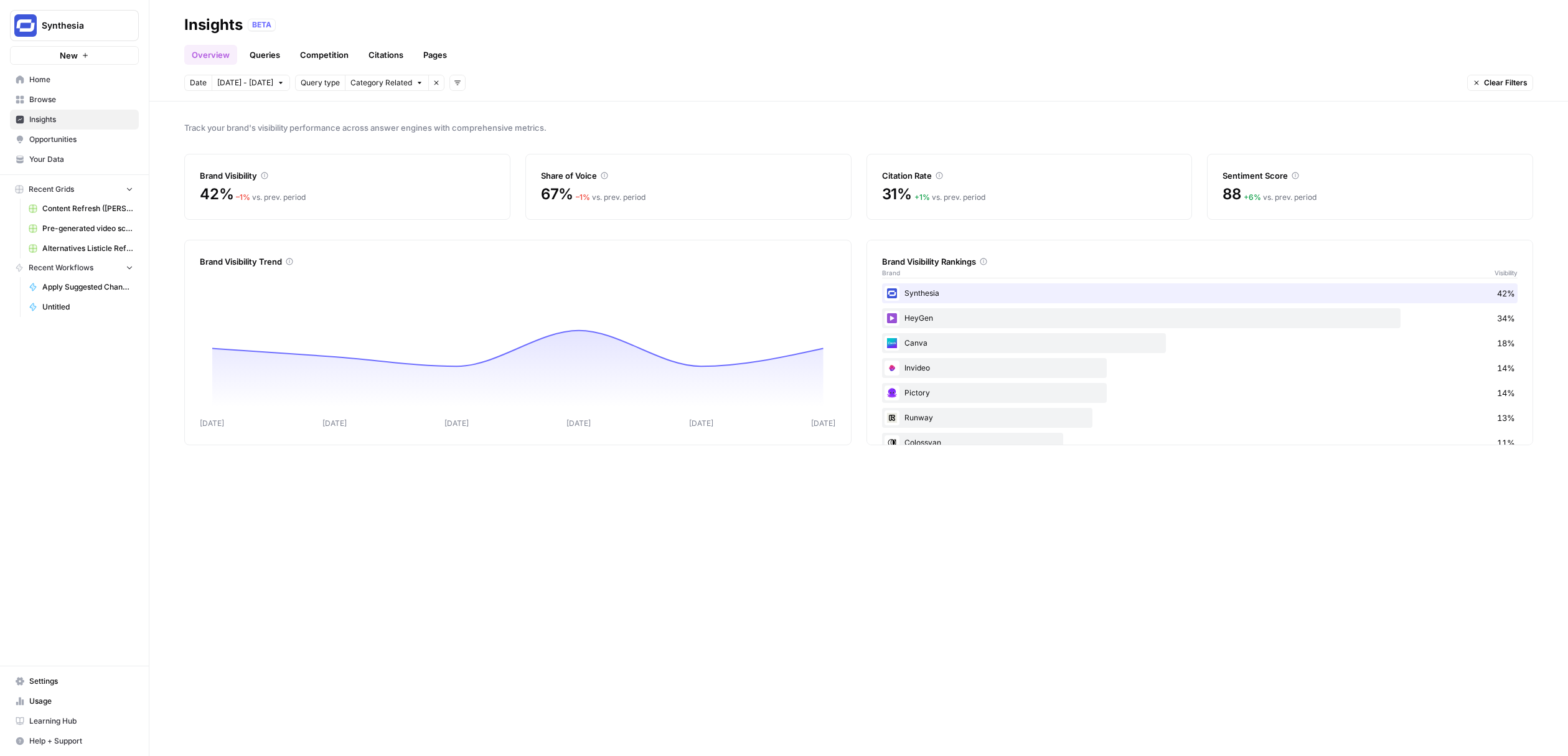
click at [102, 133] on link "Opportunities" at bounding box center [74, 139] width 129 height 20
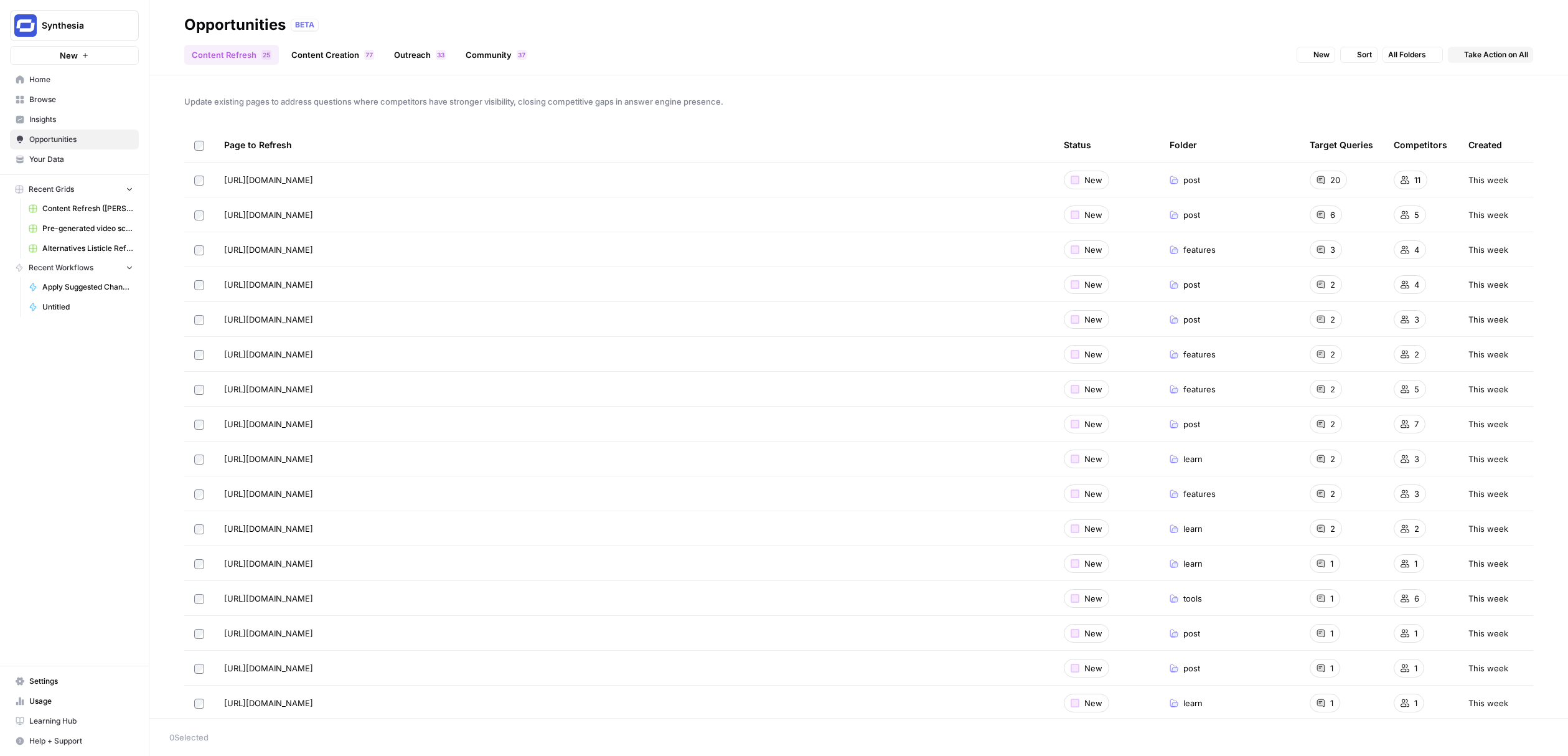
click at [83, 103] on span "Browse" at bounding box center [81, 99] width 104 height 11
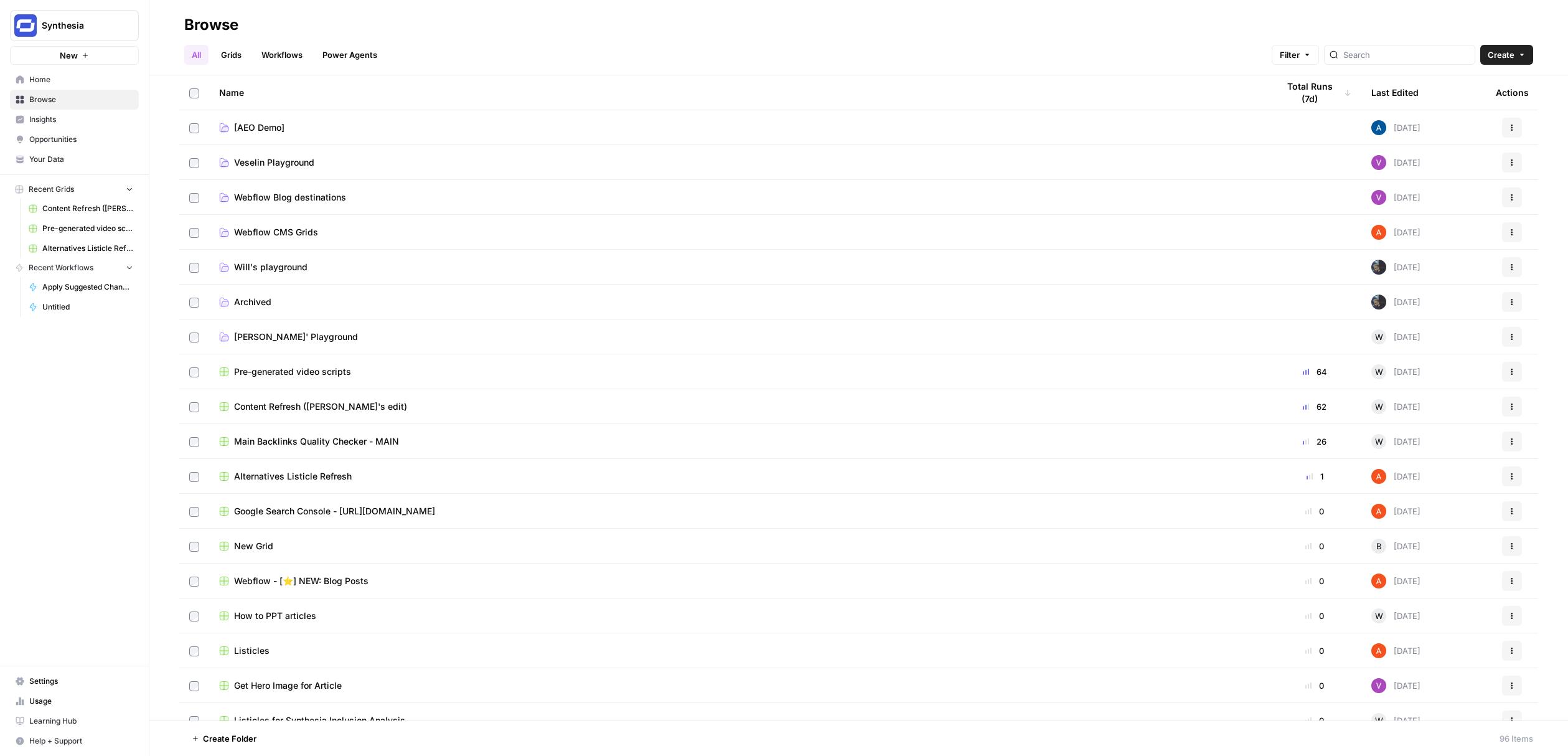
click at [84, 129] on link "Opportunities" at bounding box center [74, 139] width 129 height 20
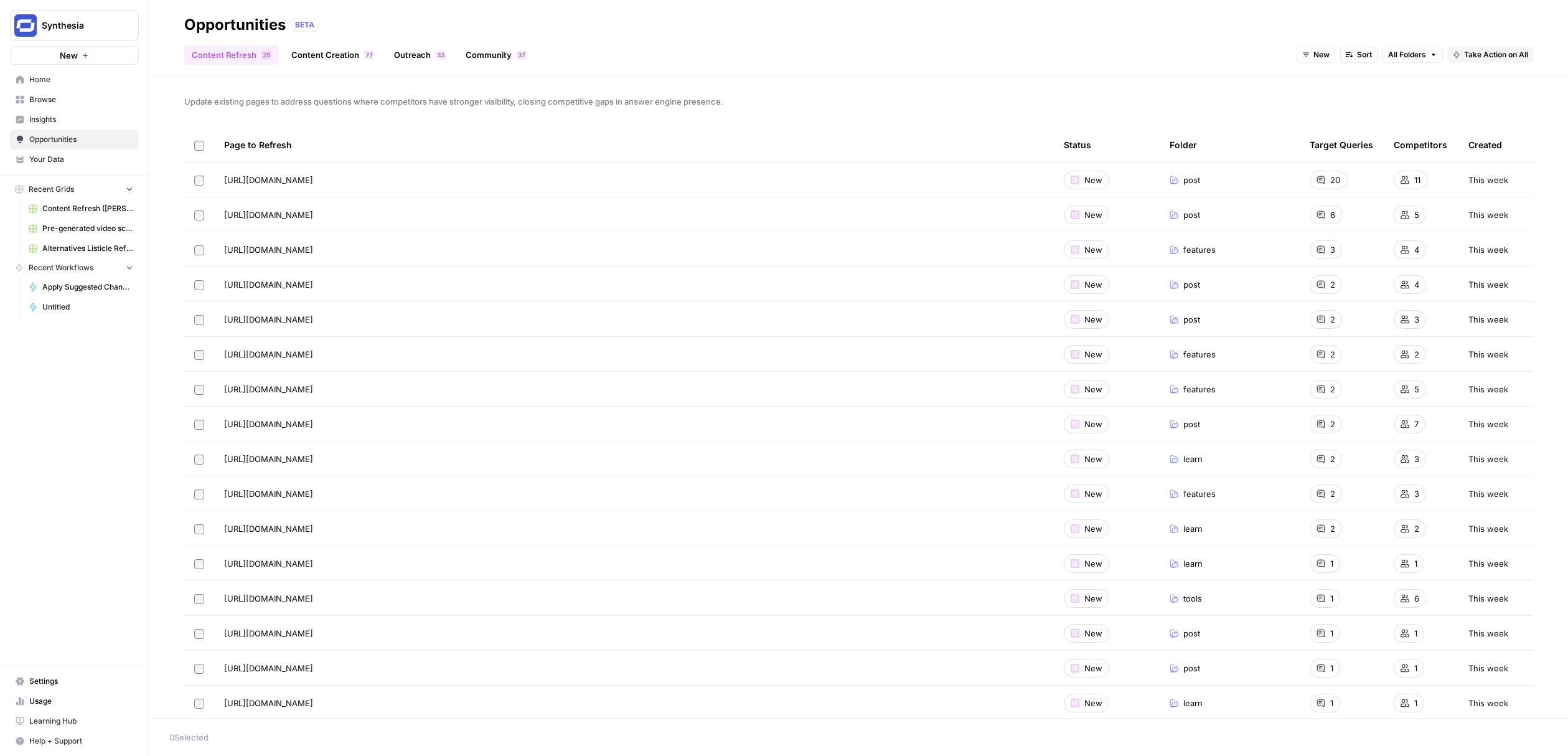
click at [436, 53] on div "3 3" at bounding box center [441, 55] width 10 height 10
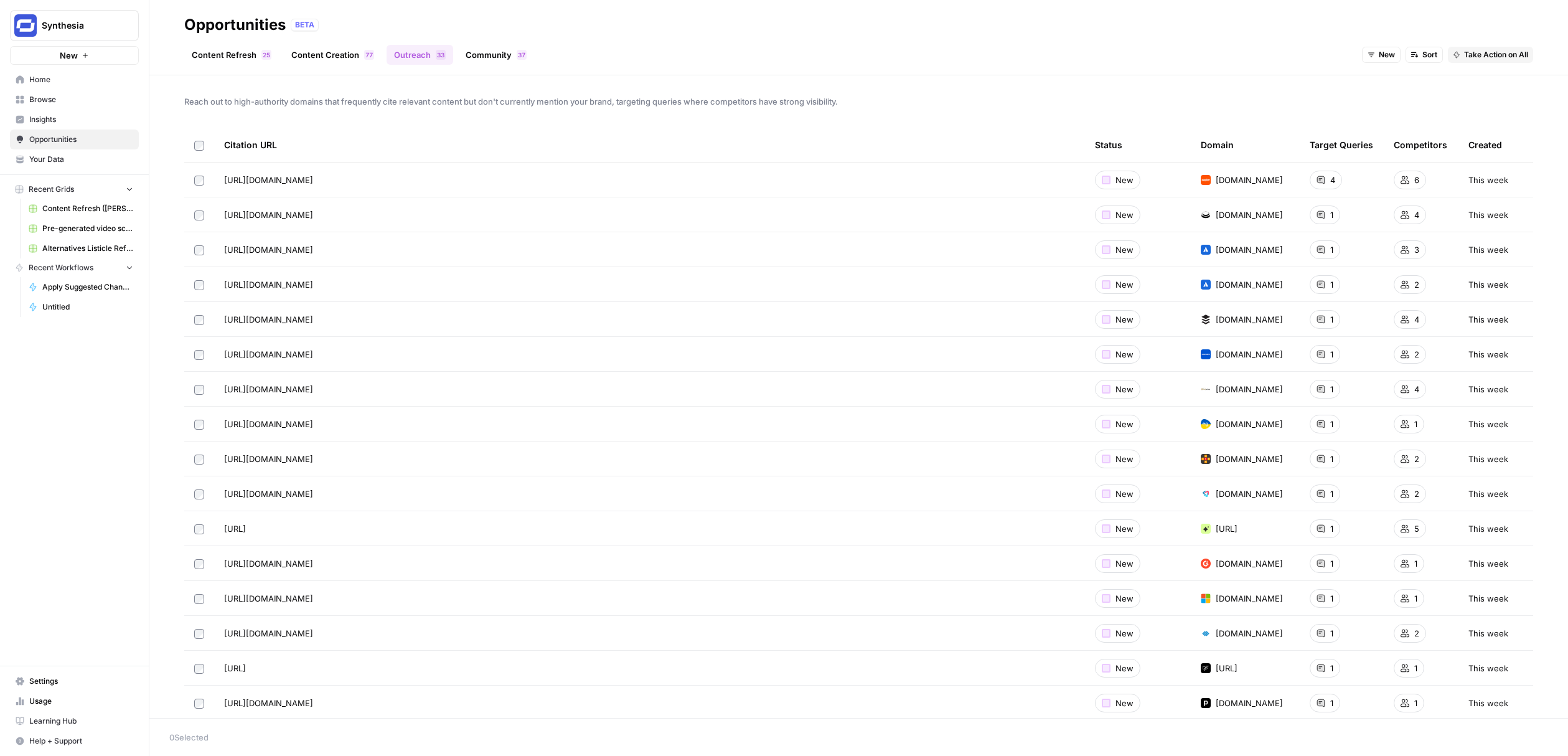
click at [99, 119] on span "Insights" at bounding box center [81, 119] width 104 height 11
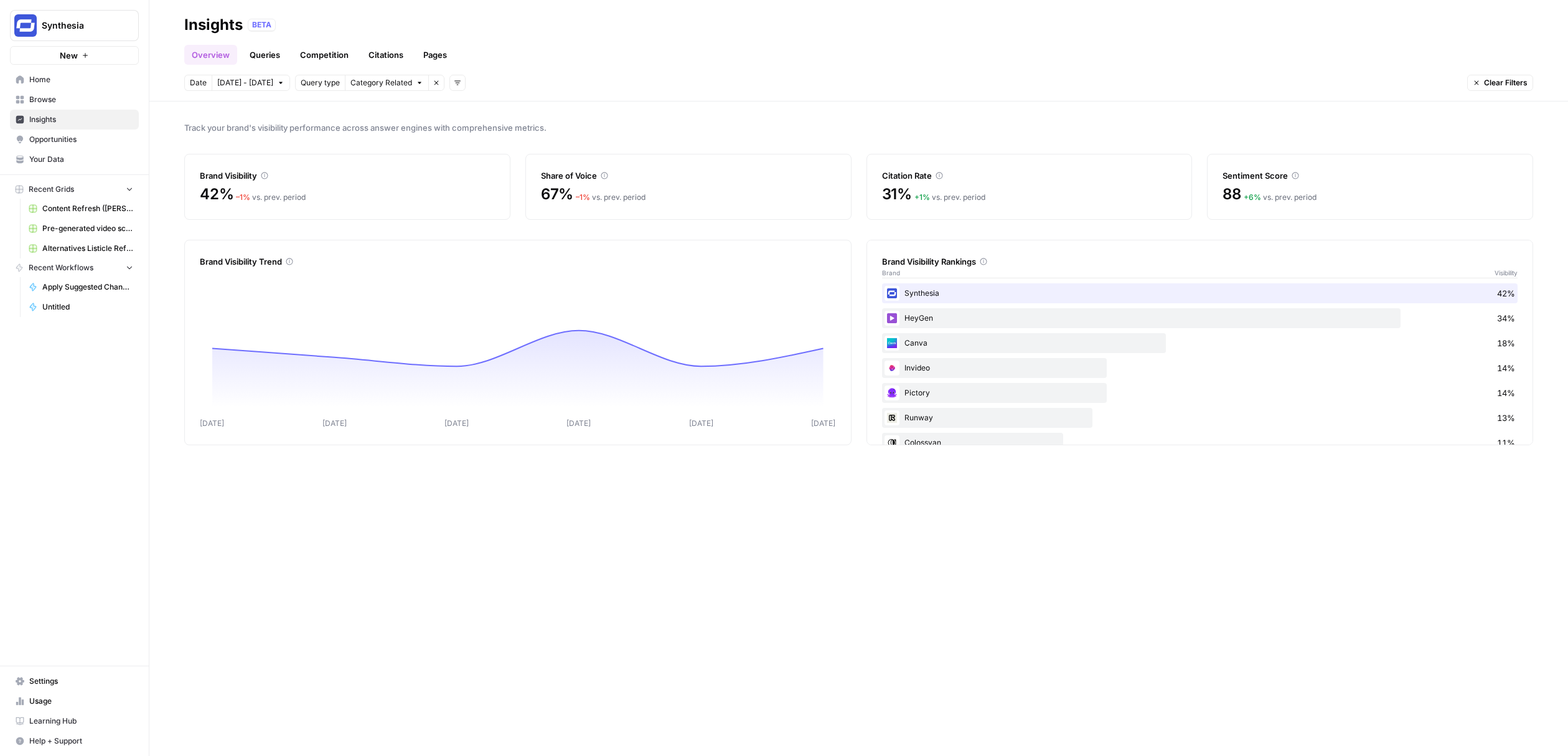
click at [270, 61] on link "Queries" at bounding box center [265, 54] width 46 height 20
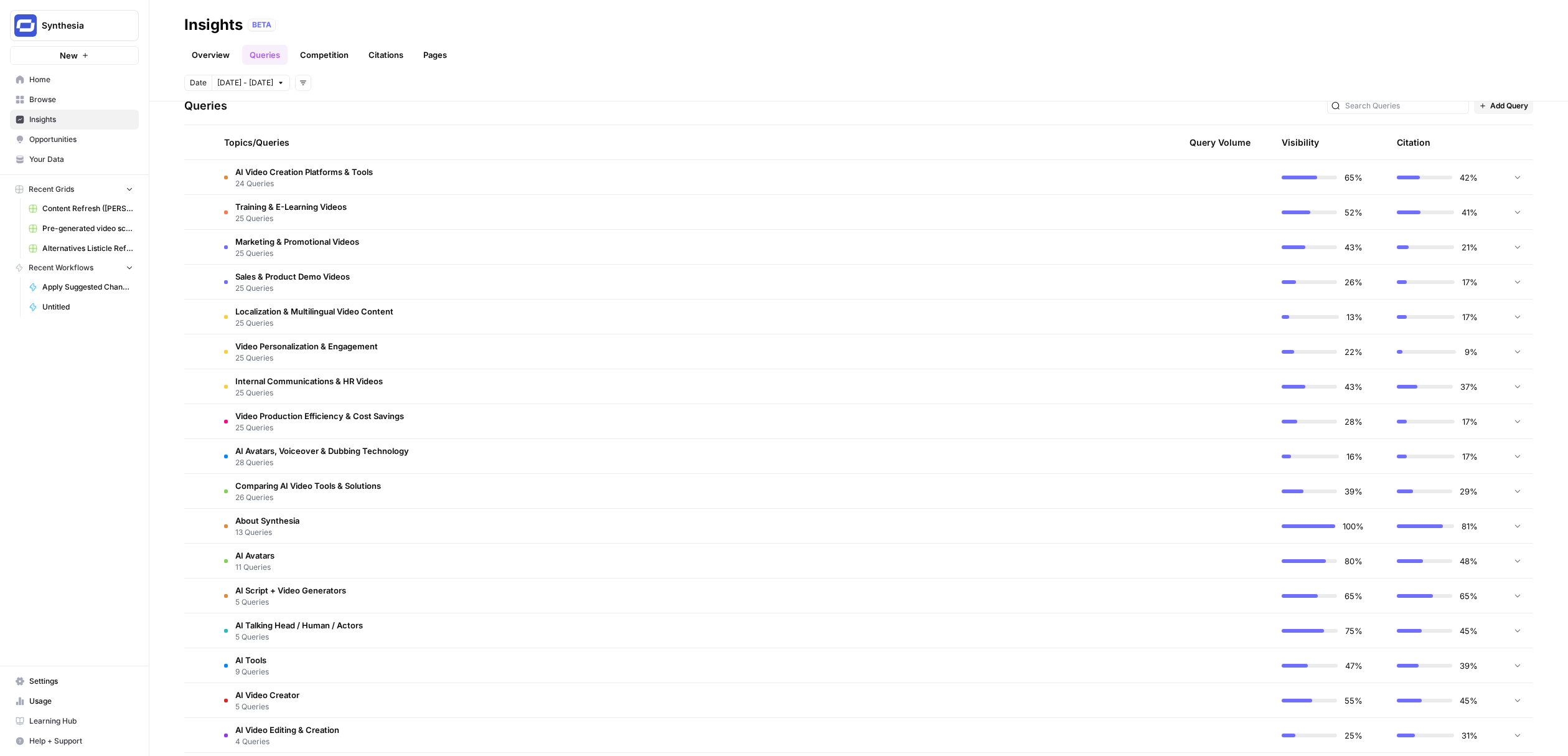
scroll to position [280, 0]
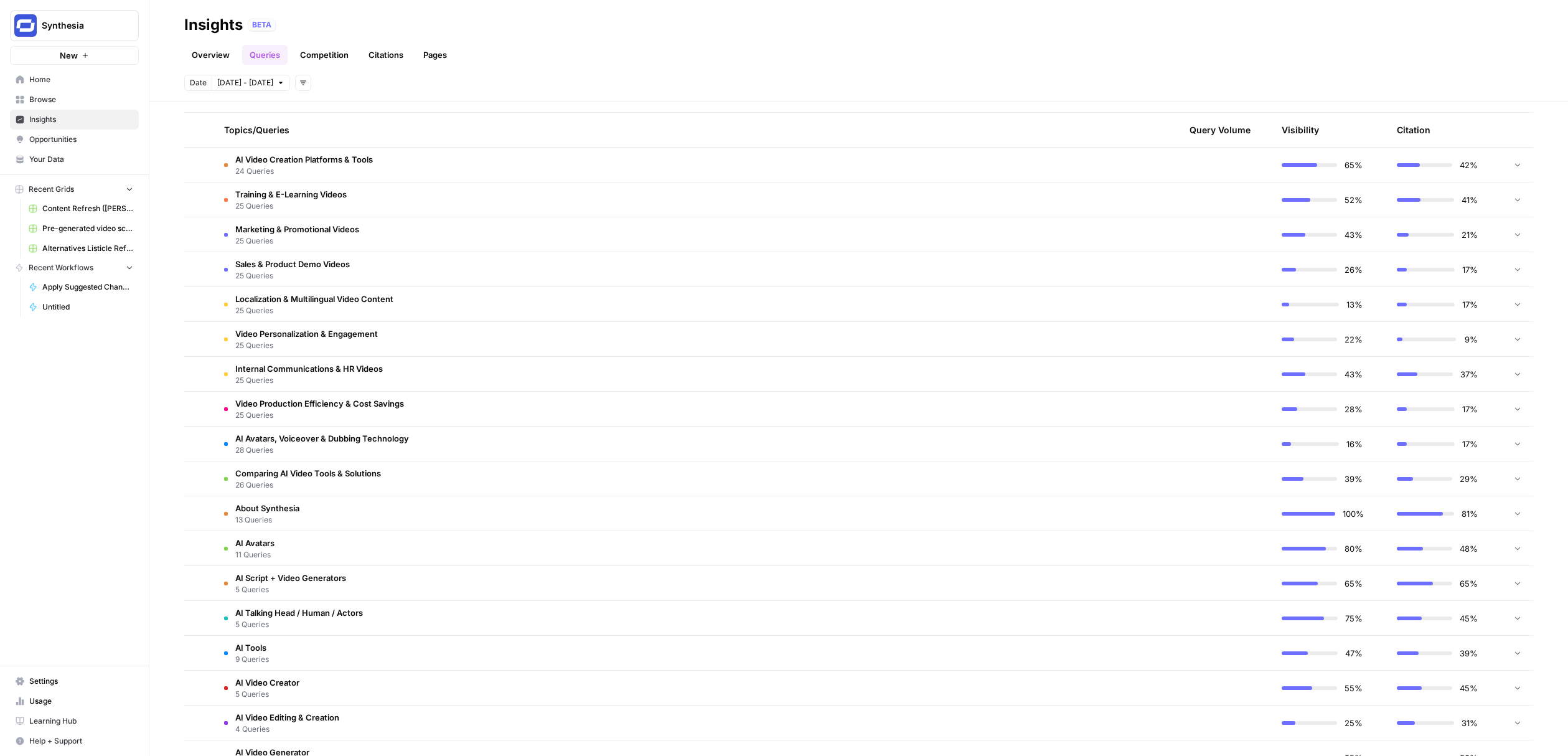
drag, startPoint x: 170, startPoint y: 167, endPoint x: 429, endPoint y: 487, distance: 411.7
click at [429, 487] on div "Explore the topics and queries driving answer engine visibility, with insights …" at bounding box center [858, 429] width 1419 height 655
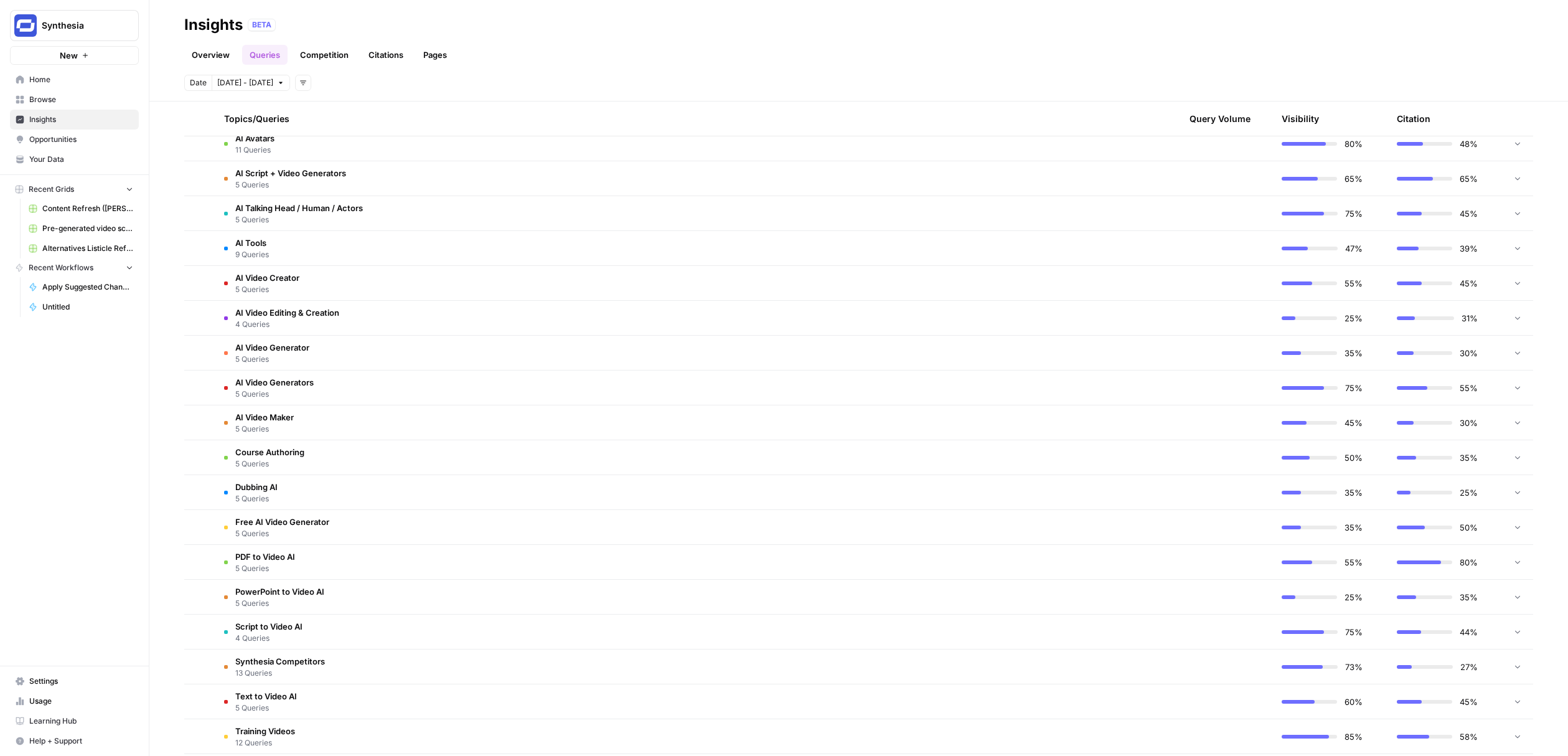
scroll to position [618, 0]
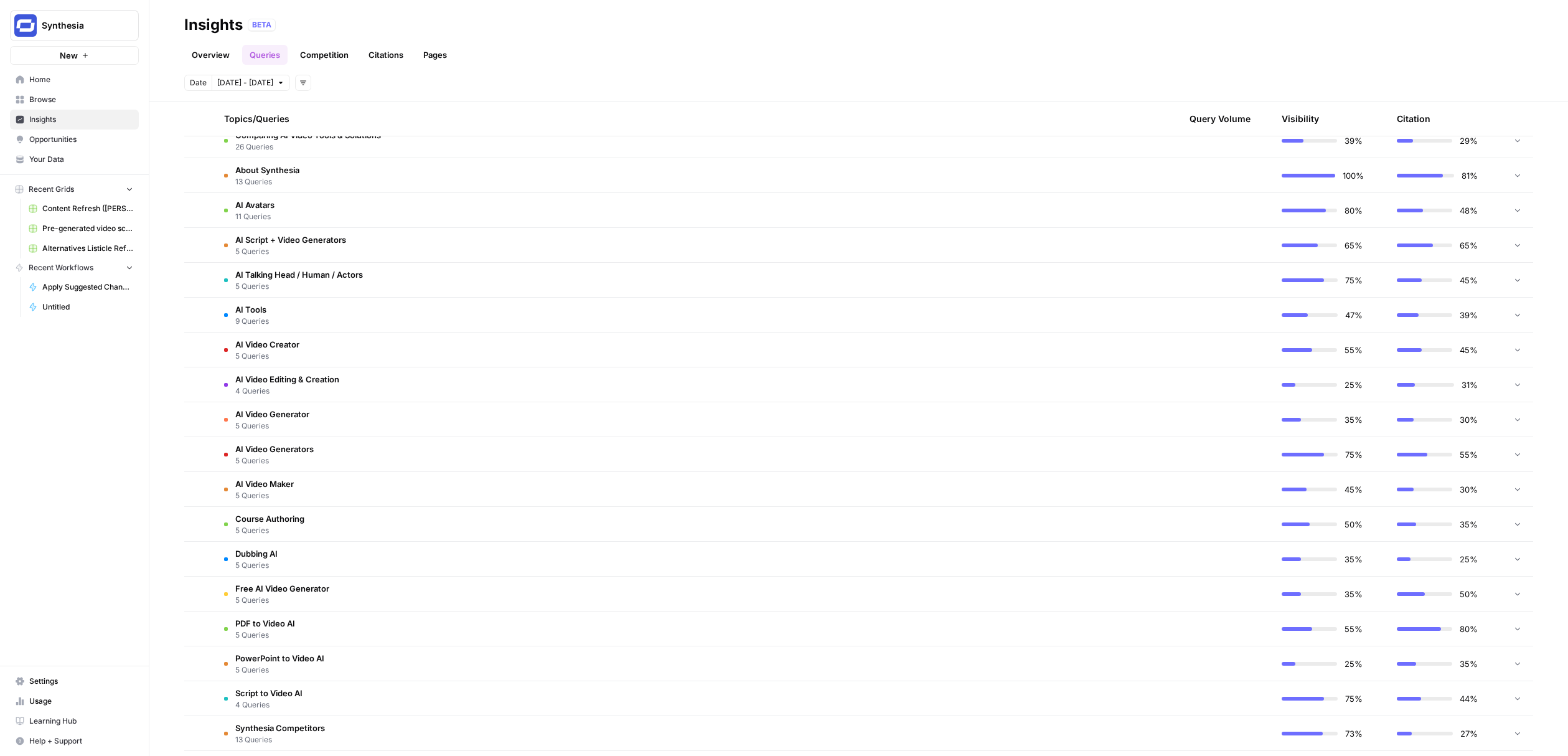
click at [330, 349] on td "AI Video Creator 5 Queries" at bounding box center [627, 350] width 827 height 35
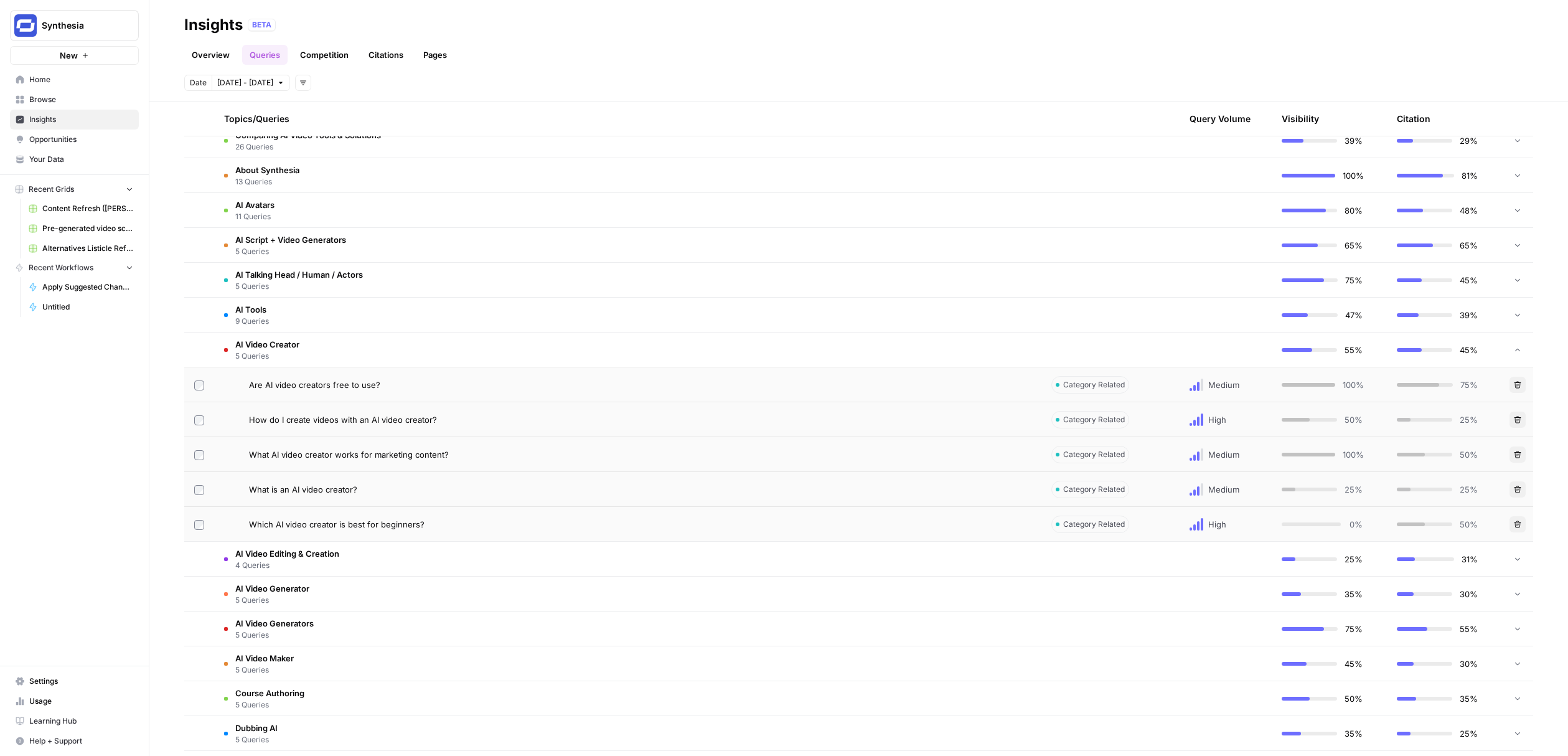
click at [344, 350] on td "AI Video Creator 5 Queries" at bounding box center [627, 350] width 827 height 35
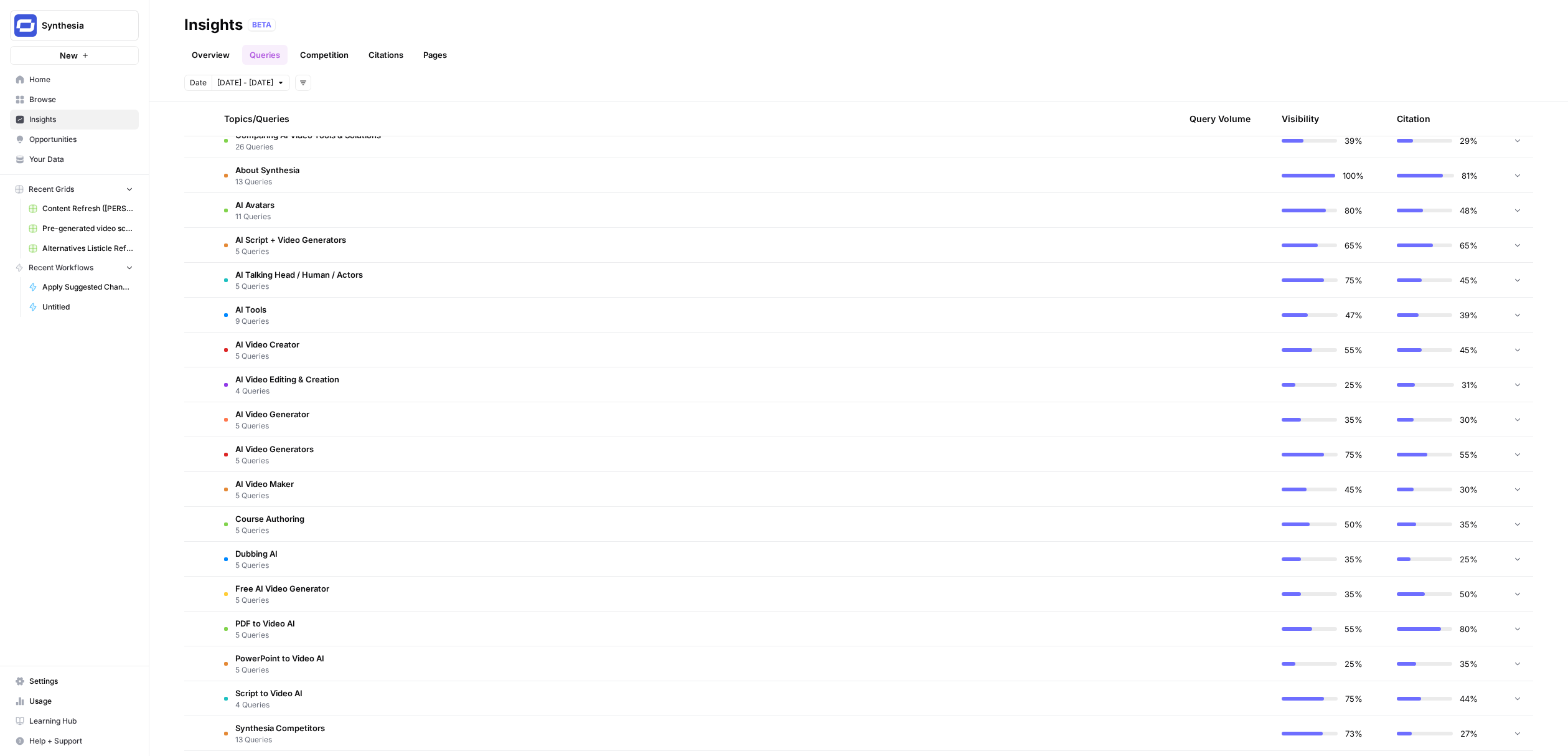
click at [331, 356] on td "AI Video Creator 5 Queries" at bounding box center [627, 350] width 827 height 35
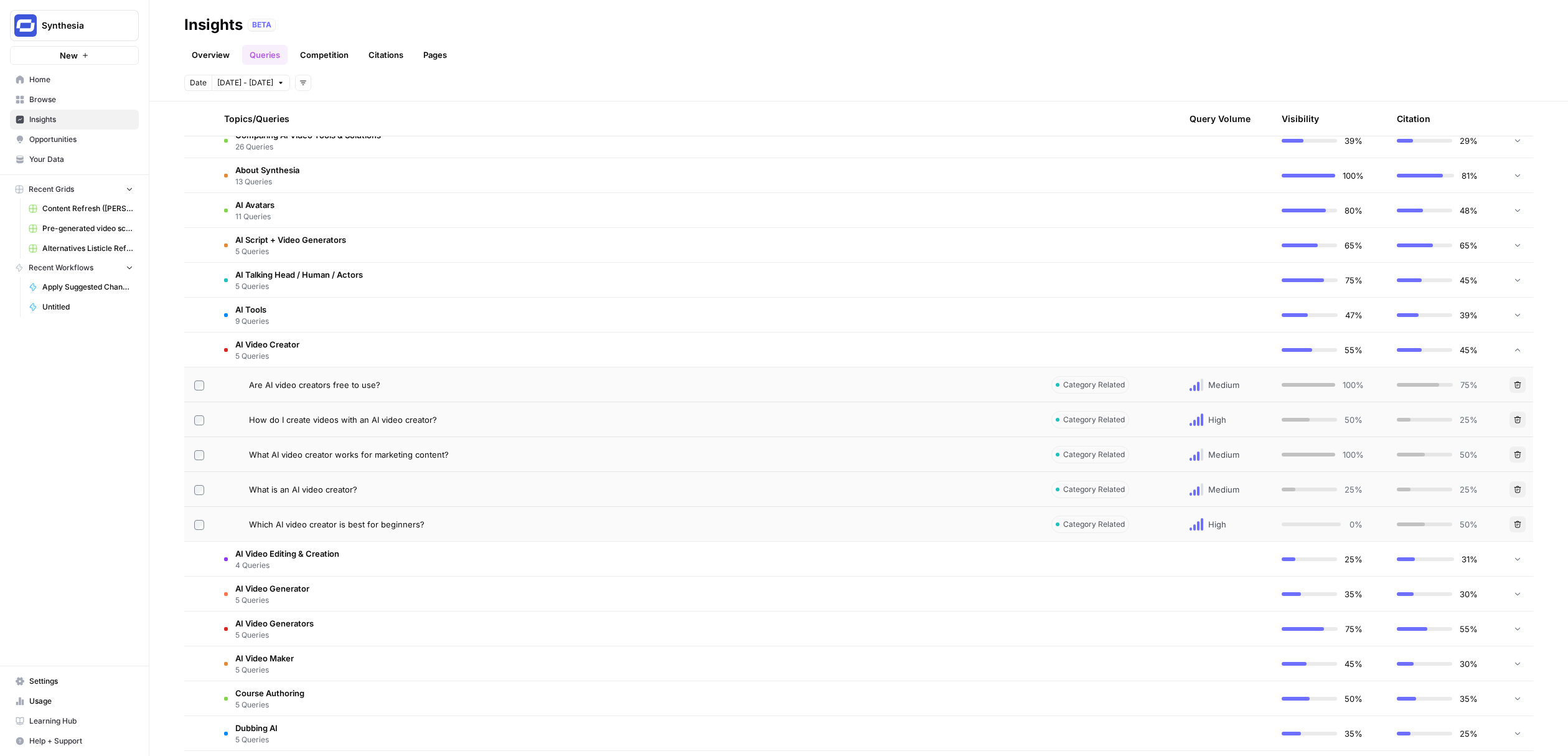
click at [331, 356] on td "AI Video Creator 5 Queries" at bounding box center [627, 350] width 827 height 35
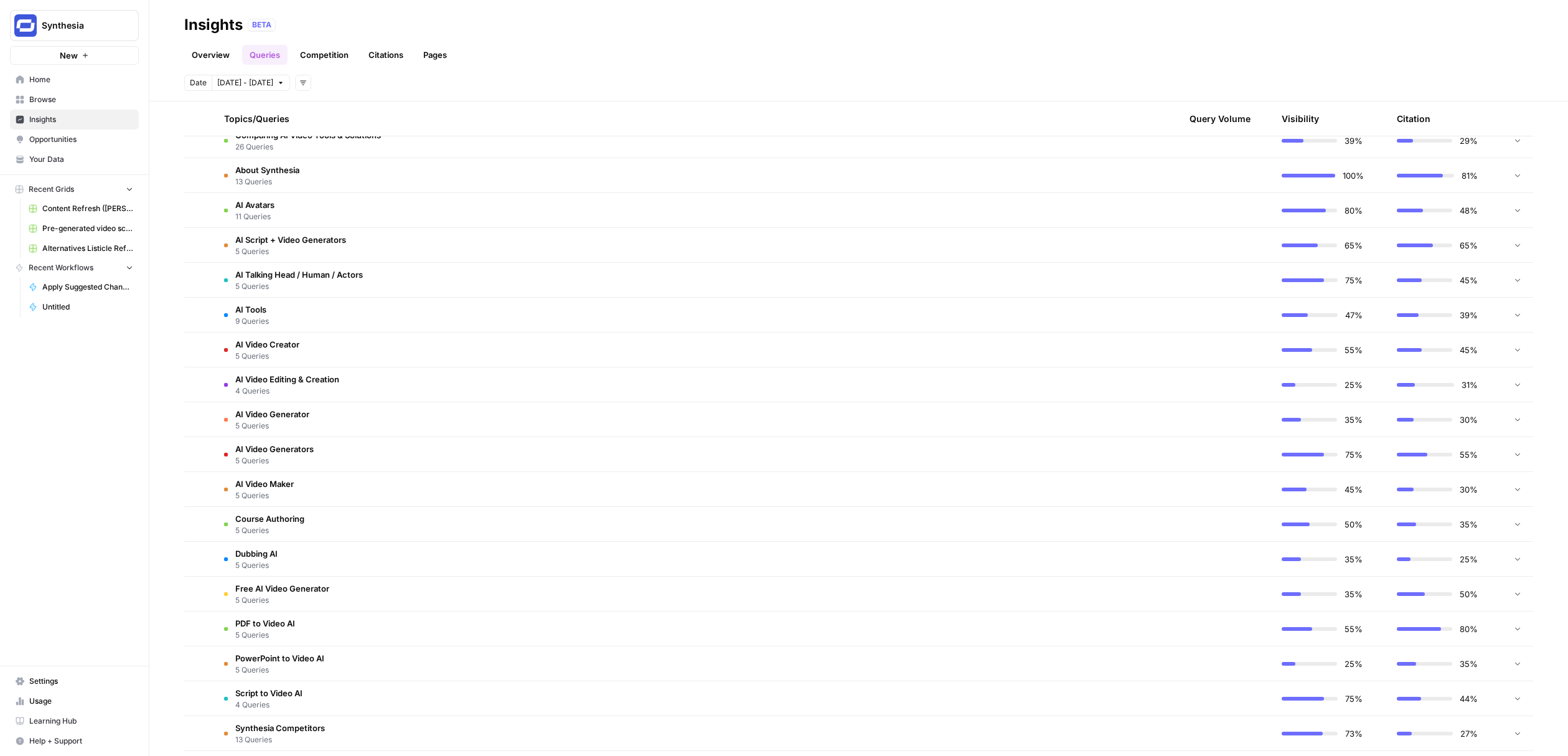
click at [331, 356] on td "AI Video Creator 5 Queries" at bounding box center [627, 350] width 827 height 35
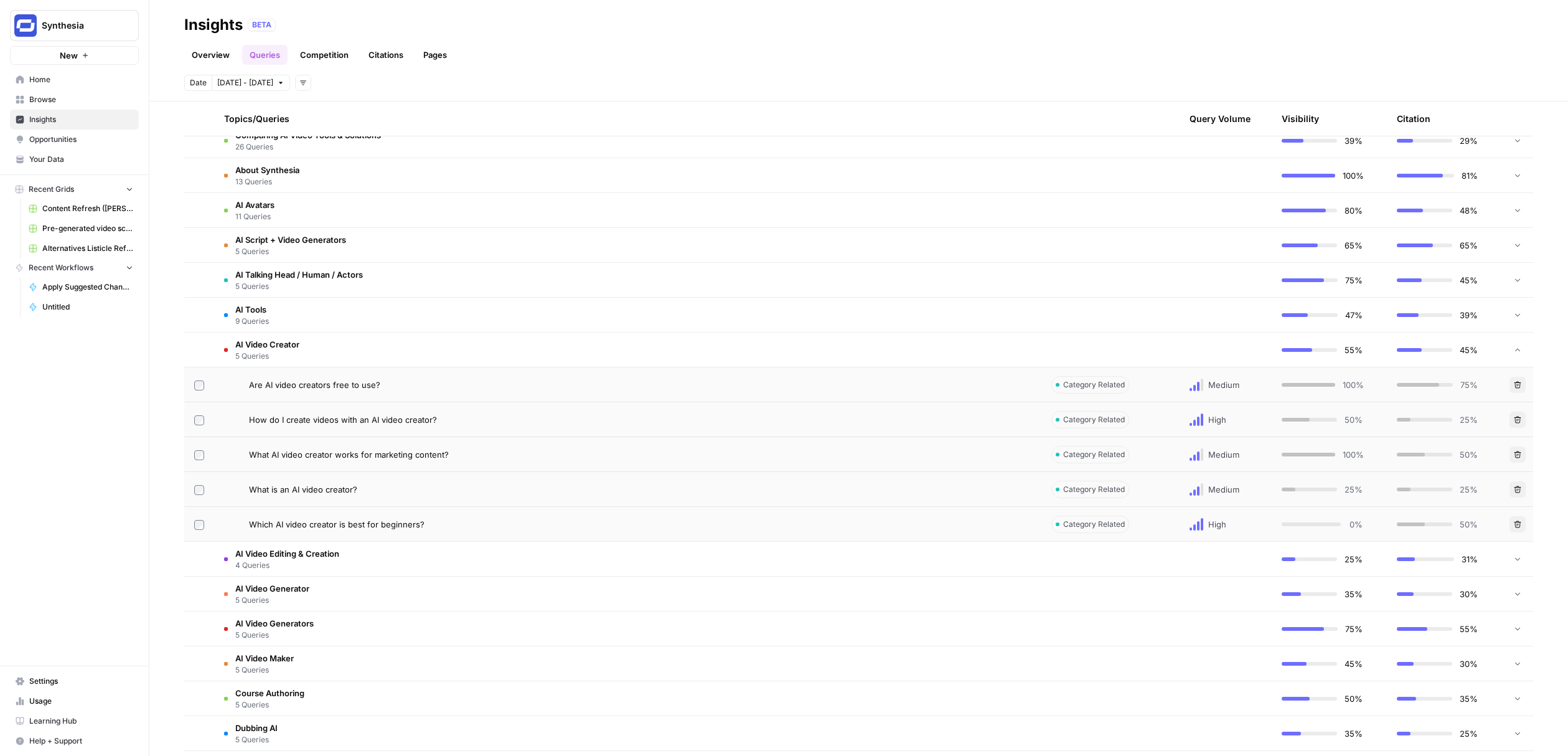
click at [342, 360] on td "AI Video Creator 5 Queries" at bounding box center [627, 350] width 827 height 35
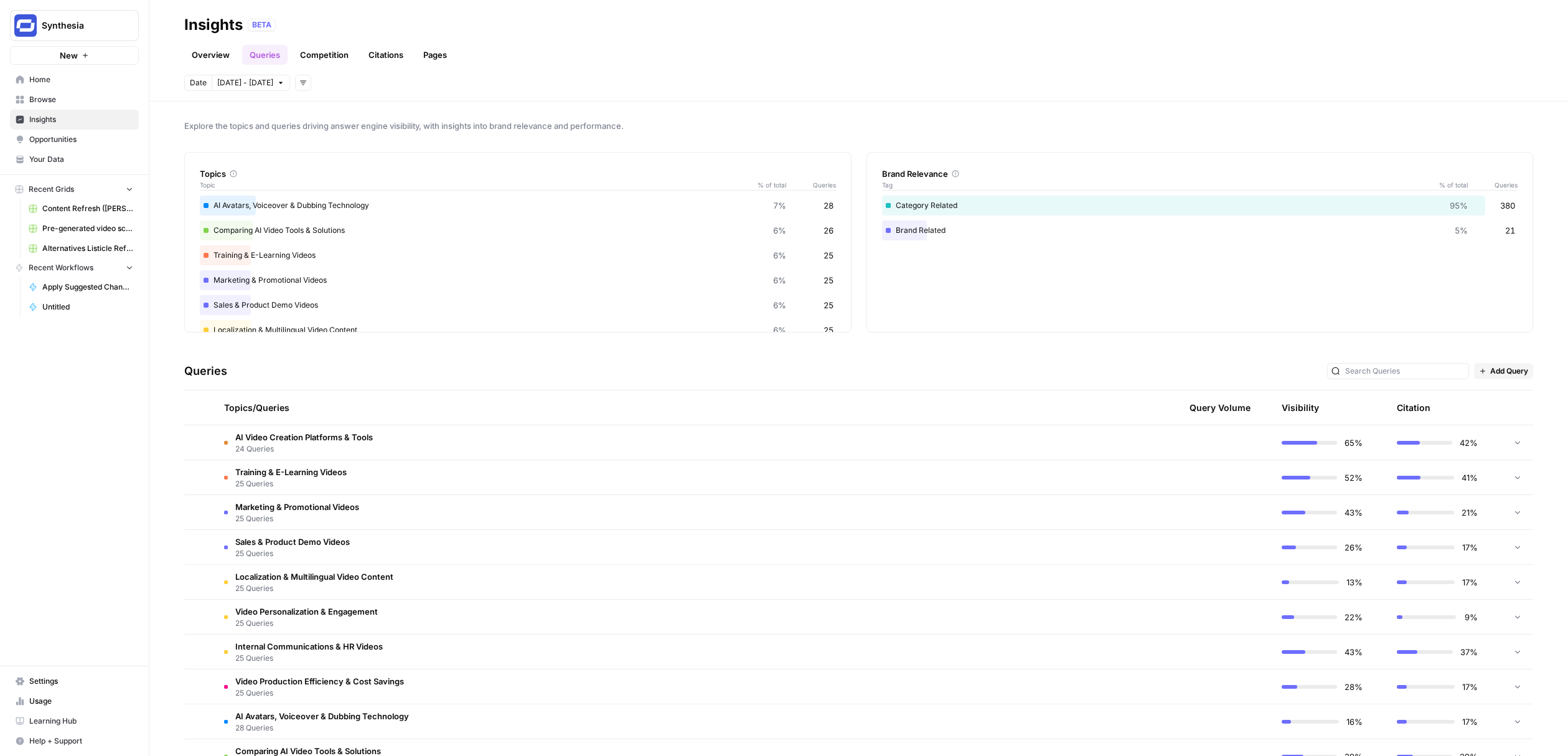
scroll to position [0, 0]
click at [324, 481] on span "25 Queries" at bounding box center [291, 486] width 111 height 11
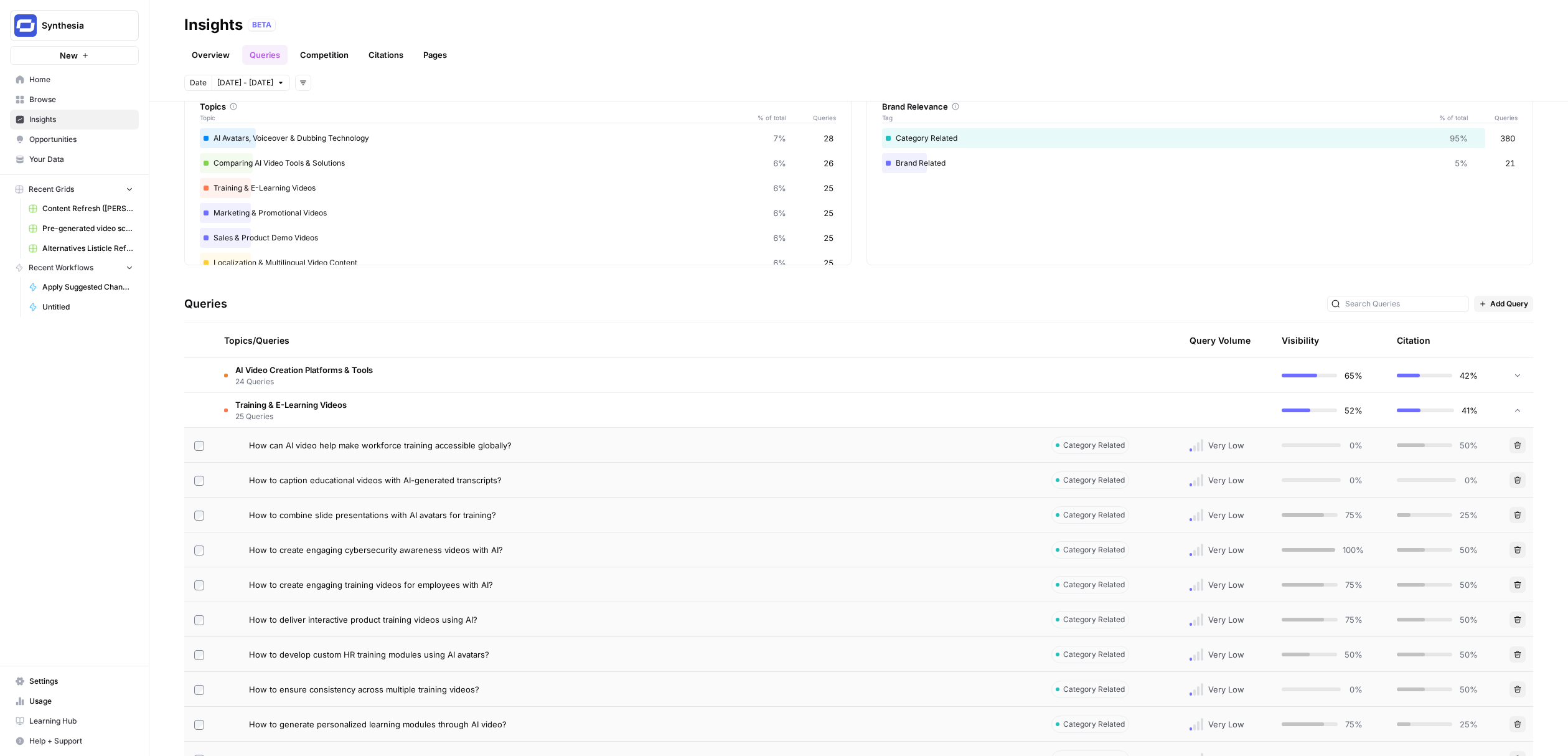
scroll to position [106, 0]
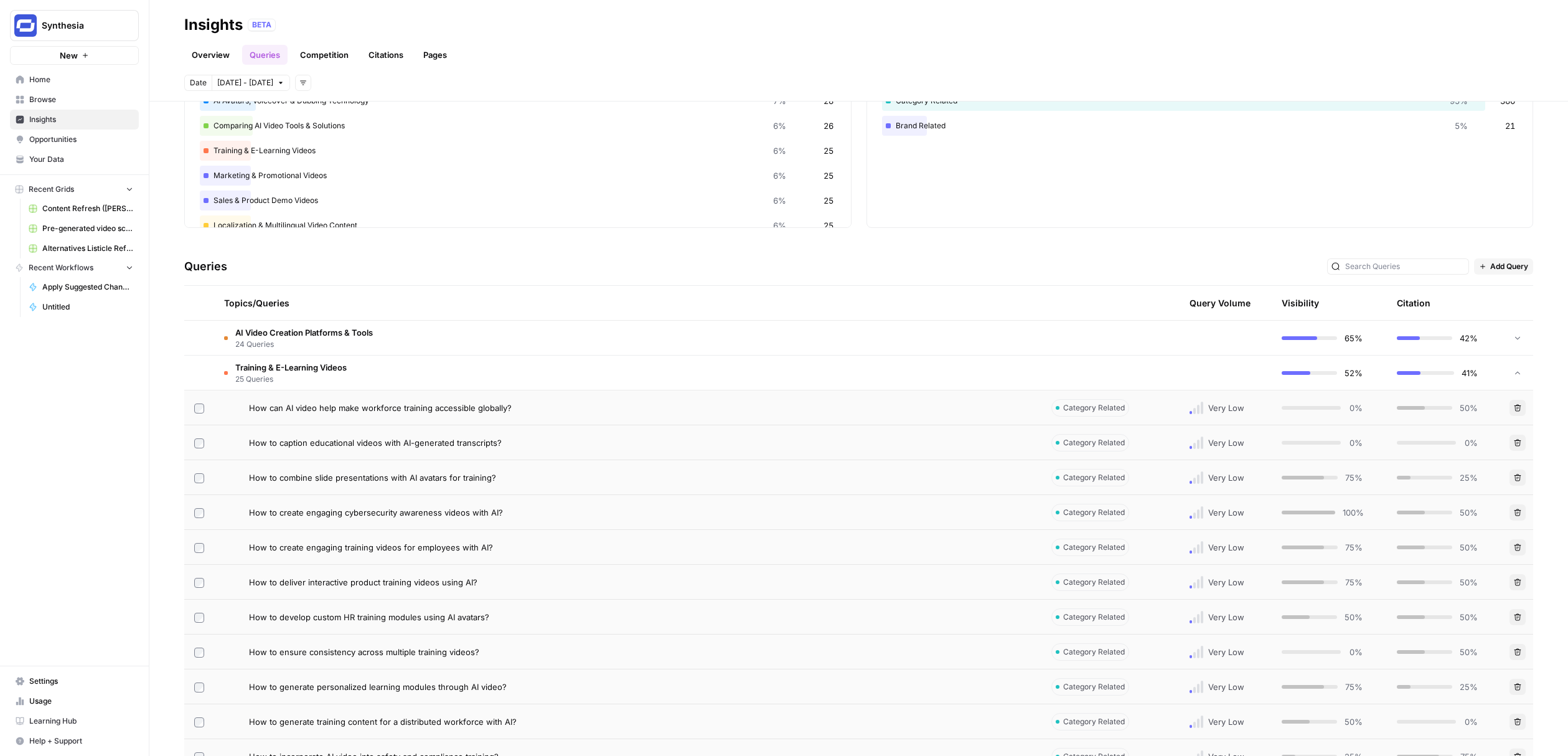
click at [381, 376] on td "Training & E-Learning Videos 25 Queries" at bounding box center [627, 373] width 827 height 35
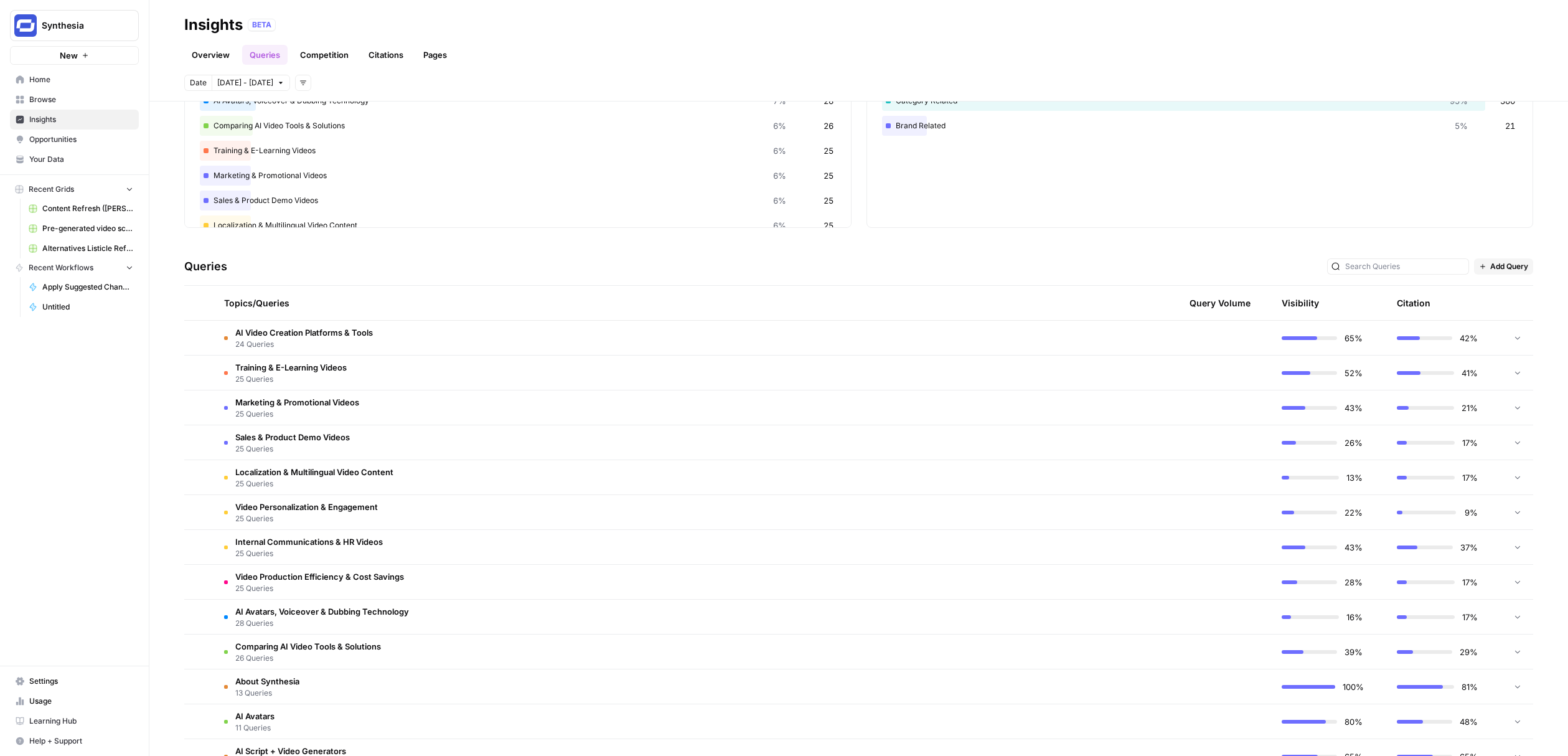
click at [374, 373] on td "Training & E-Learning Videos 25 Queries" at bounding box center [627, 373] width 827 height 35
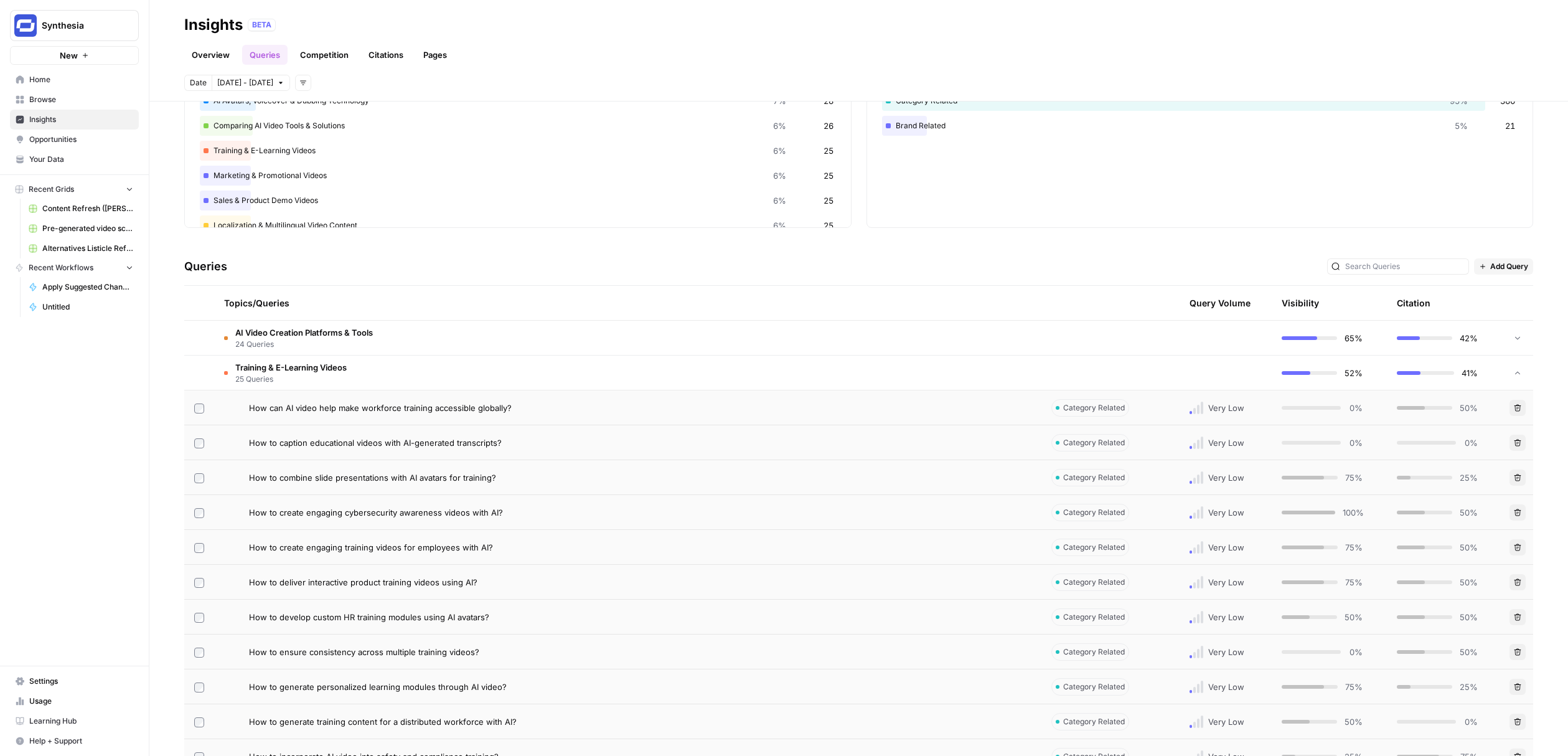
drag, startPoint x: 518, startPoint y: 414, endPoint x: 110, endPoint y: 402, distance: 408.2
click at [110, 402] on div "Synthesia New Home Browse Insights Opportunities Your Data Recent Grids Content…" at bounding box center [784, 378] width 1568 height 756
drag, startPoint x: 110, startPoint y: 402, endPoint x: 129, endPoint y: 402, distance: 19.0
click at [110, 402] on div "Synthesia New Home Browse Insights Opportunities Your Data Recent Grids Content…" at bounding box center [74, 378] width 149 height 756
click at [283, 385] on td "Training & E-Learning Videos 25 Queries" at bounding box center [627, 373] width 827 height 35
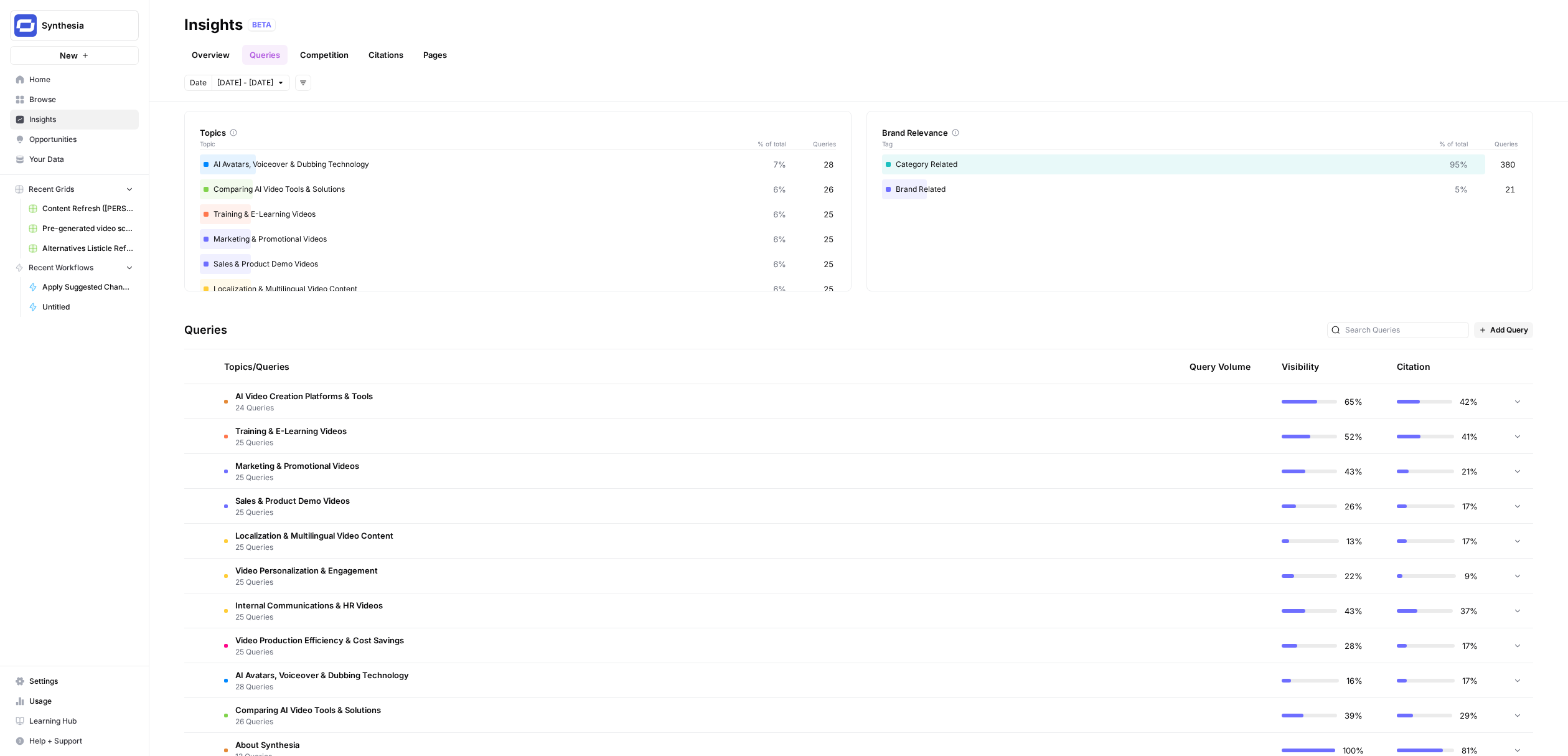
scroll to position [0, 0]
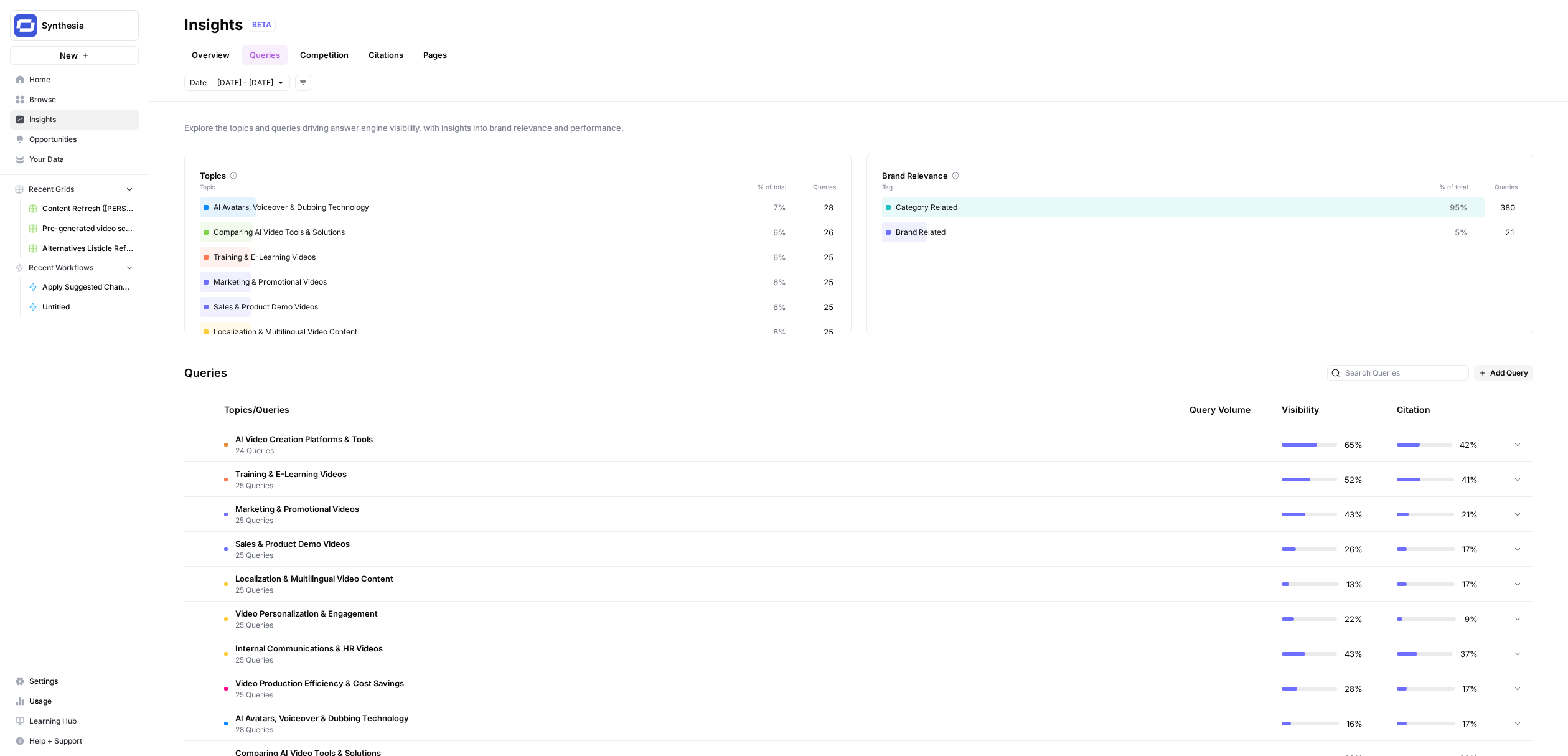
click at [319, 449] on span "24 Queries" at bounding box center [304, 450] width 138 height 11
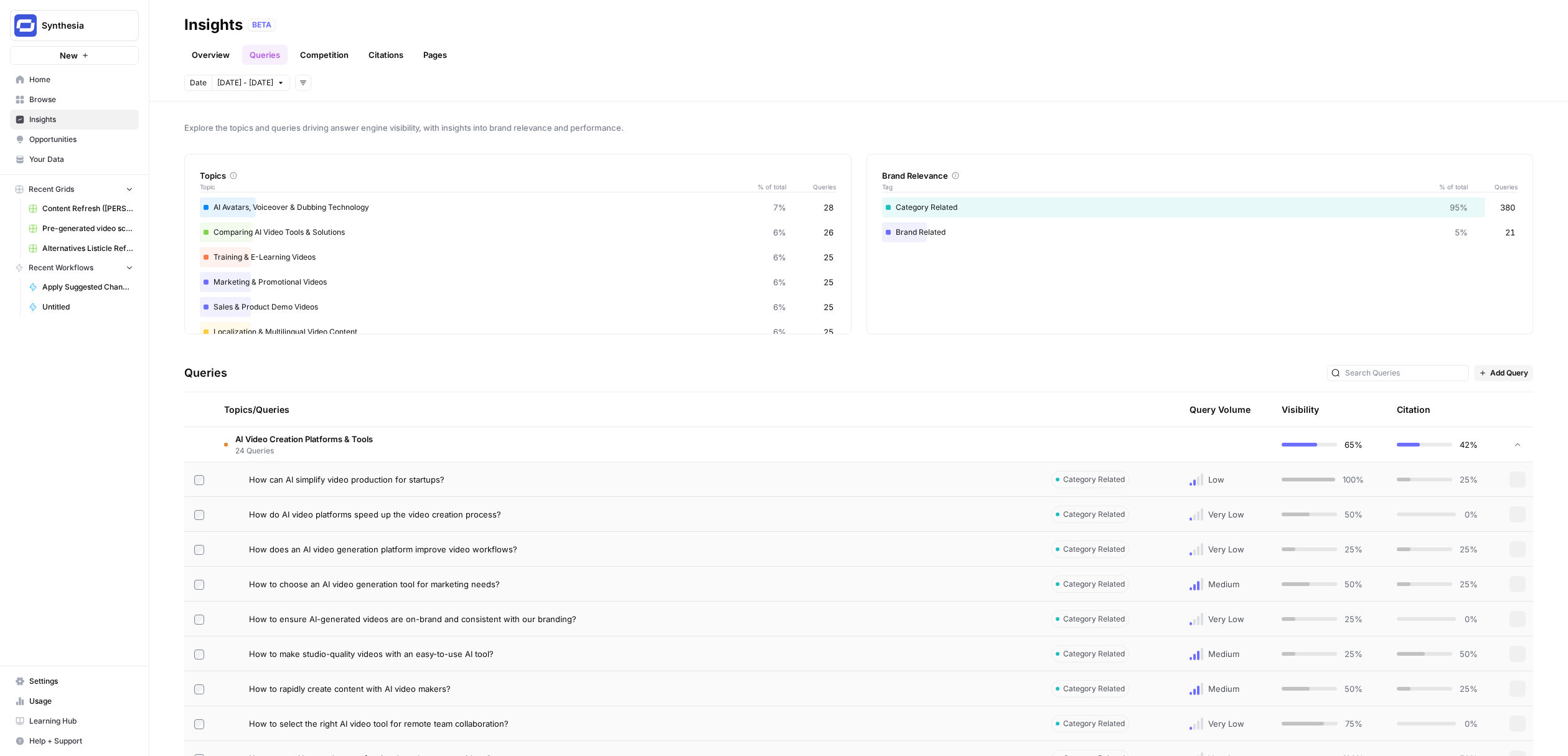
click at [335, 450] on span "24 Queries" at bounding box center [304, 450] width 138 height 11
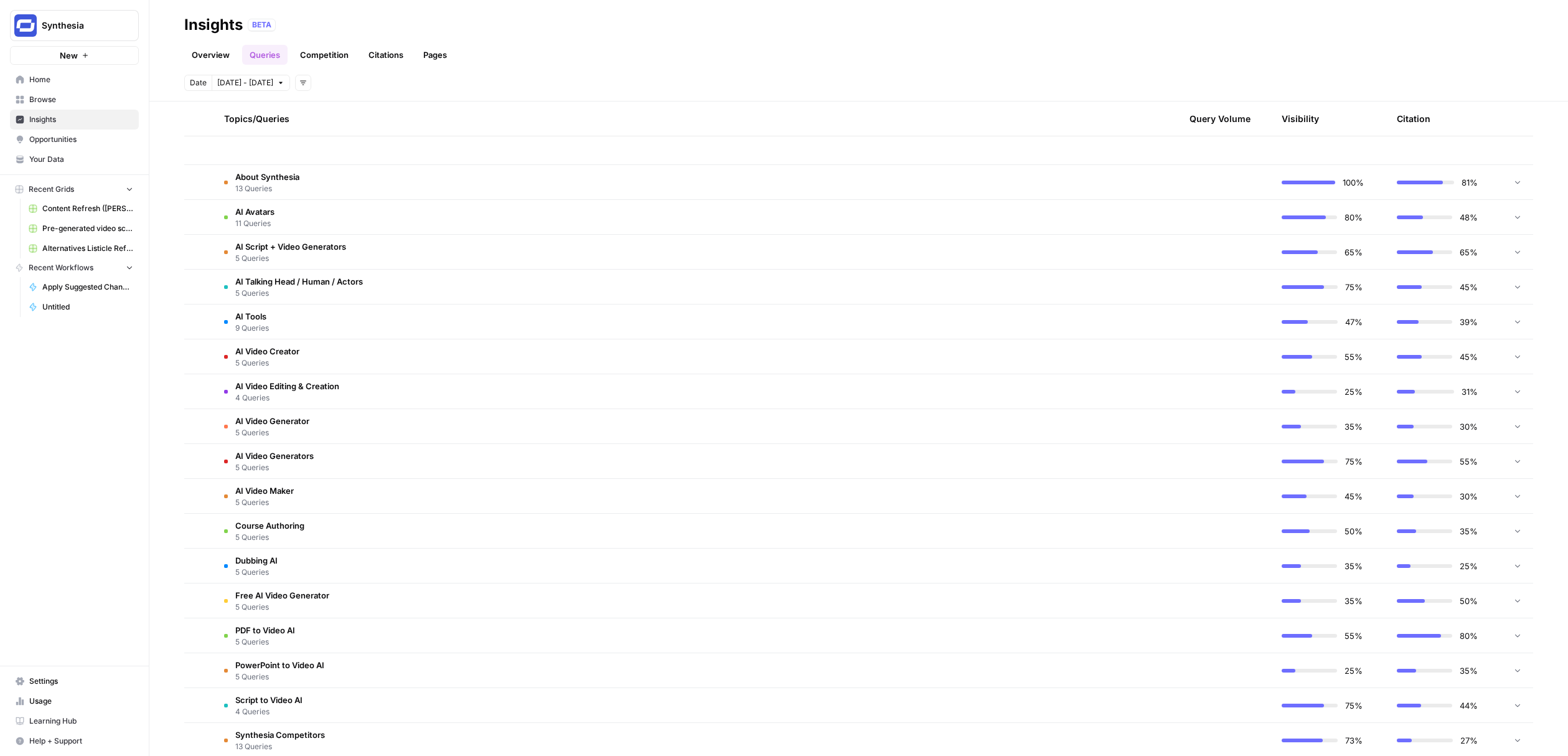
scroll to position [842, 0]
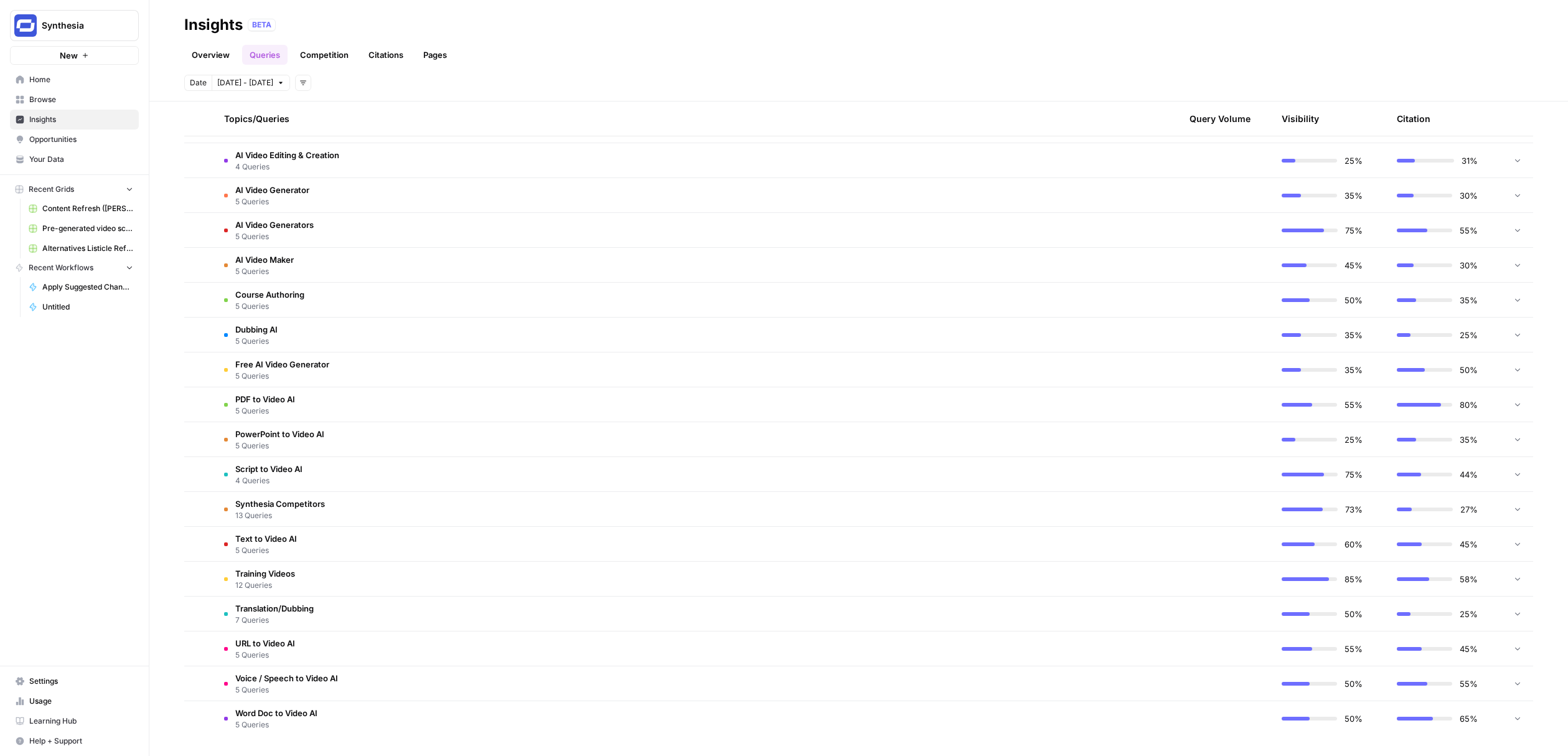
click at [336, 476] on td "Script to Video AI 4 Queries" at bounding box center [627, 475] width 827 height 35
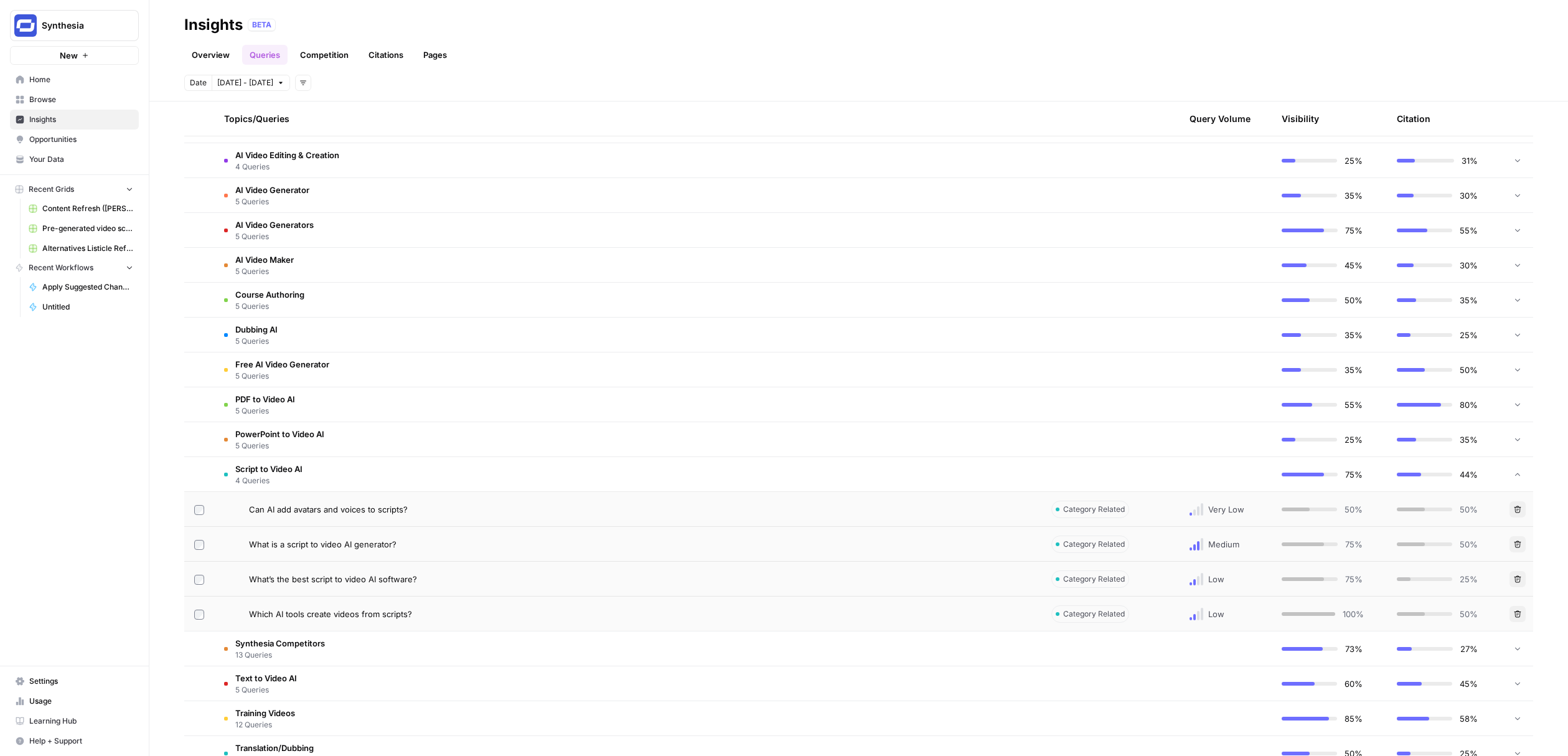
click at [336, 476] on td "Script to Video AI 4 Queries" at bounding box center [627, 475] width 827 height 35
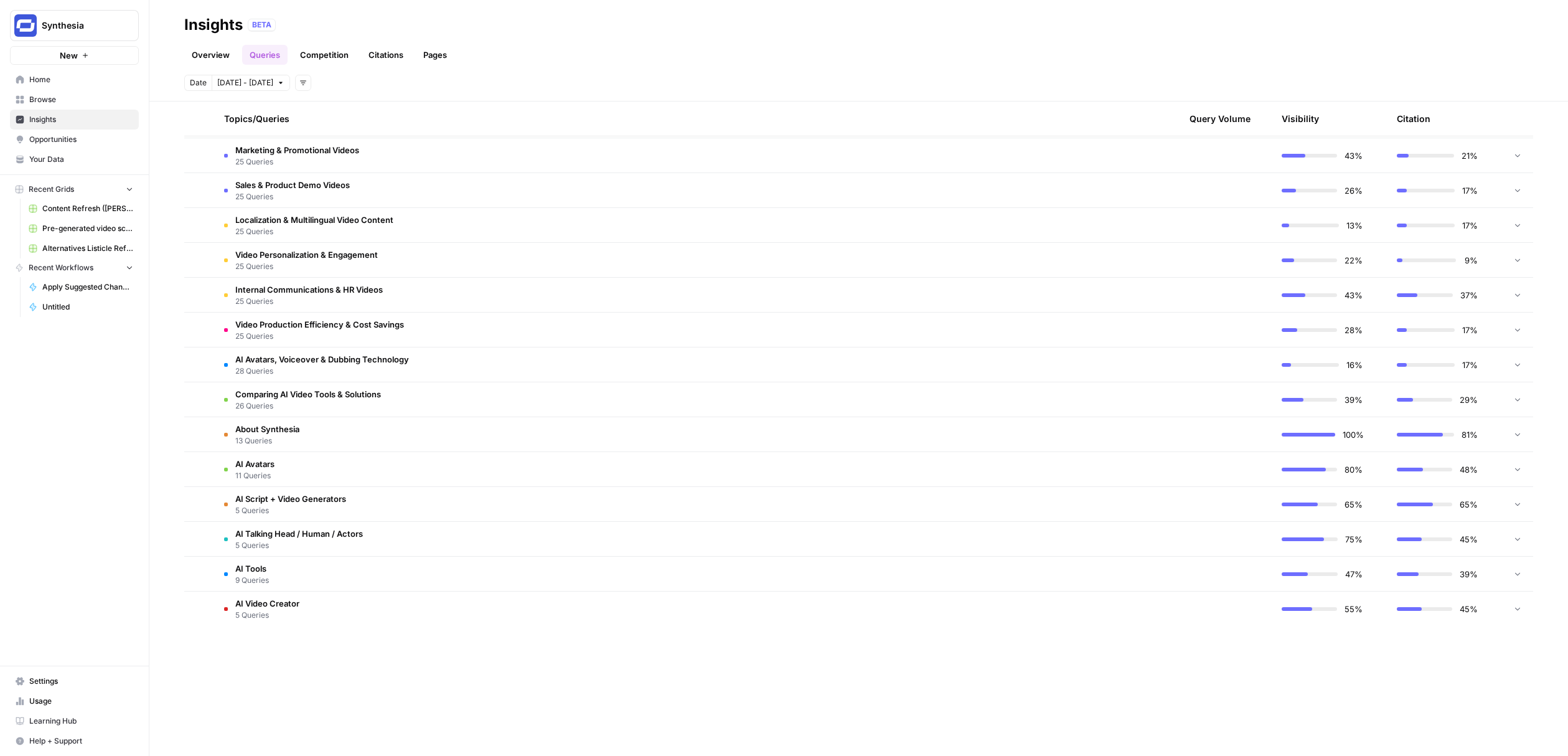
scroll to position [418, 0]
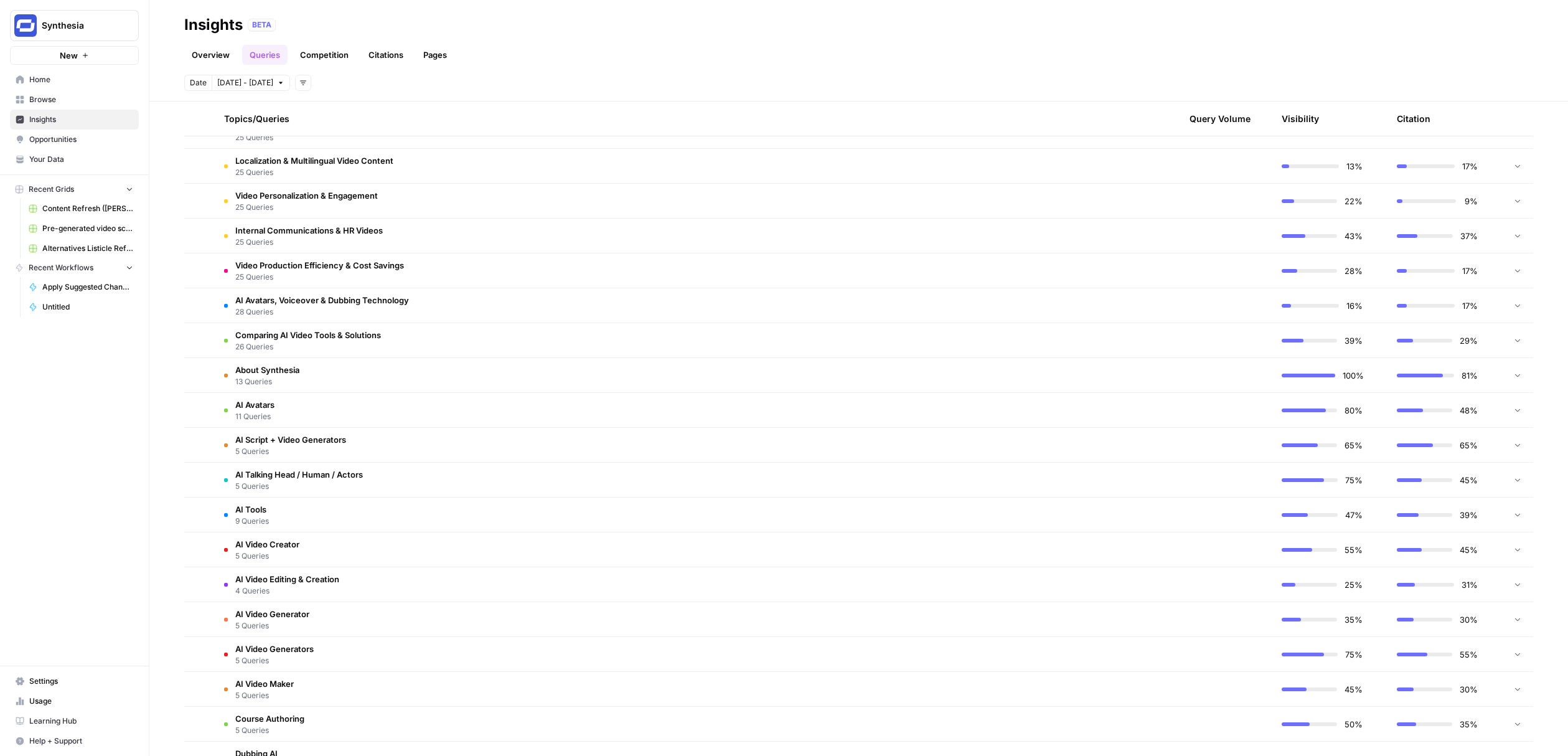
click at [198, 413] on td at bounding box center [199, 410] width 30 height 35
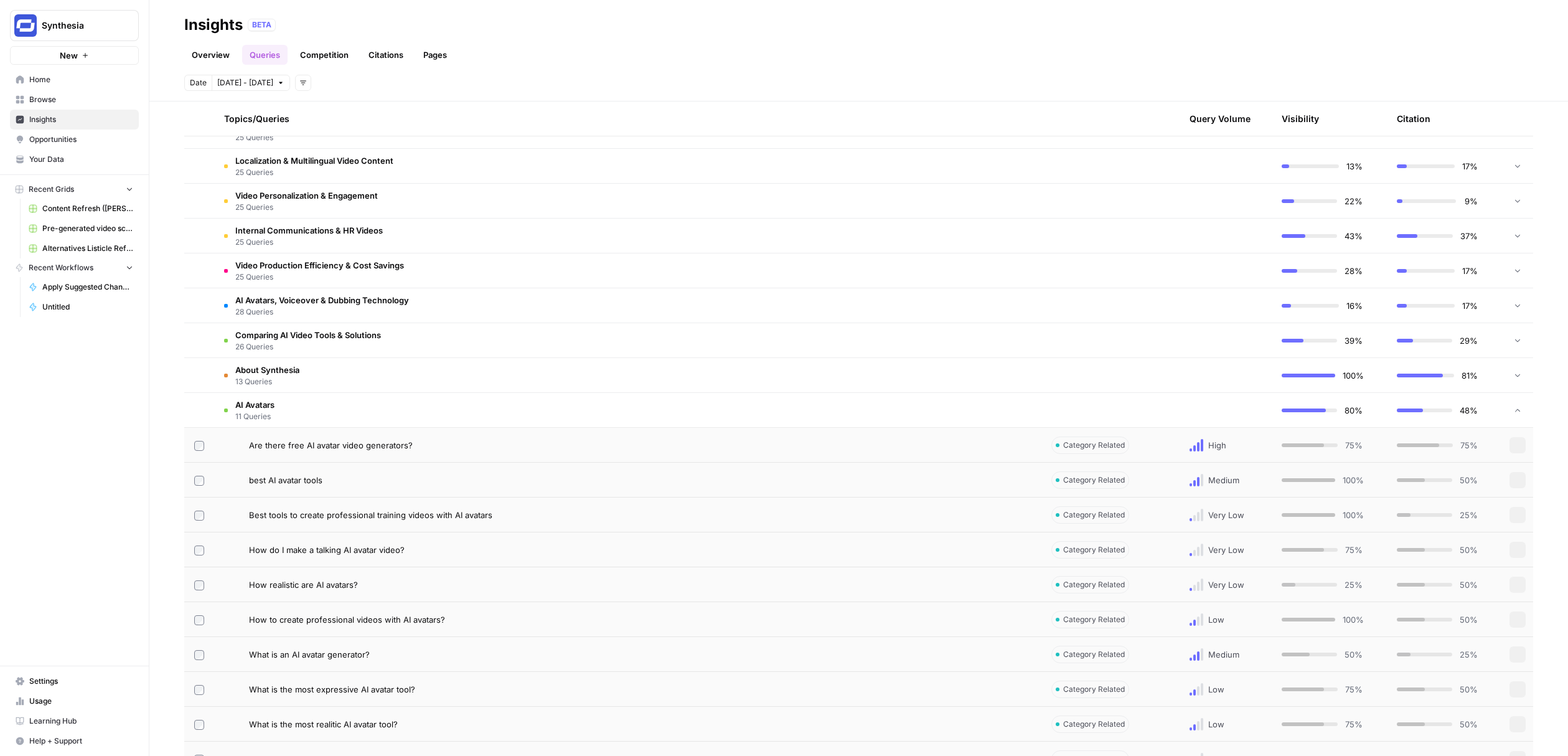
click at [200, 421] on td at bounding box center [199, 410] width 30 height 35
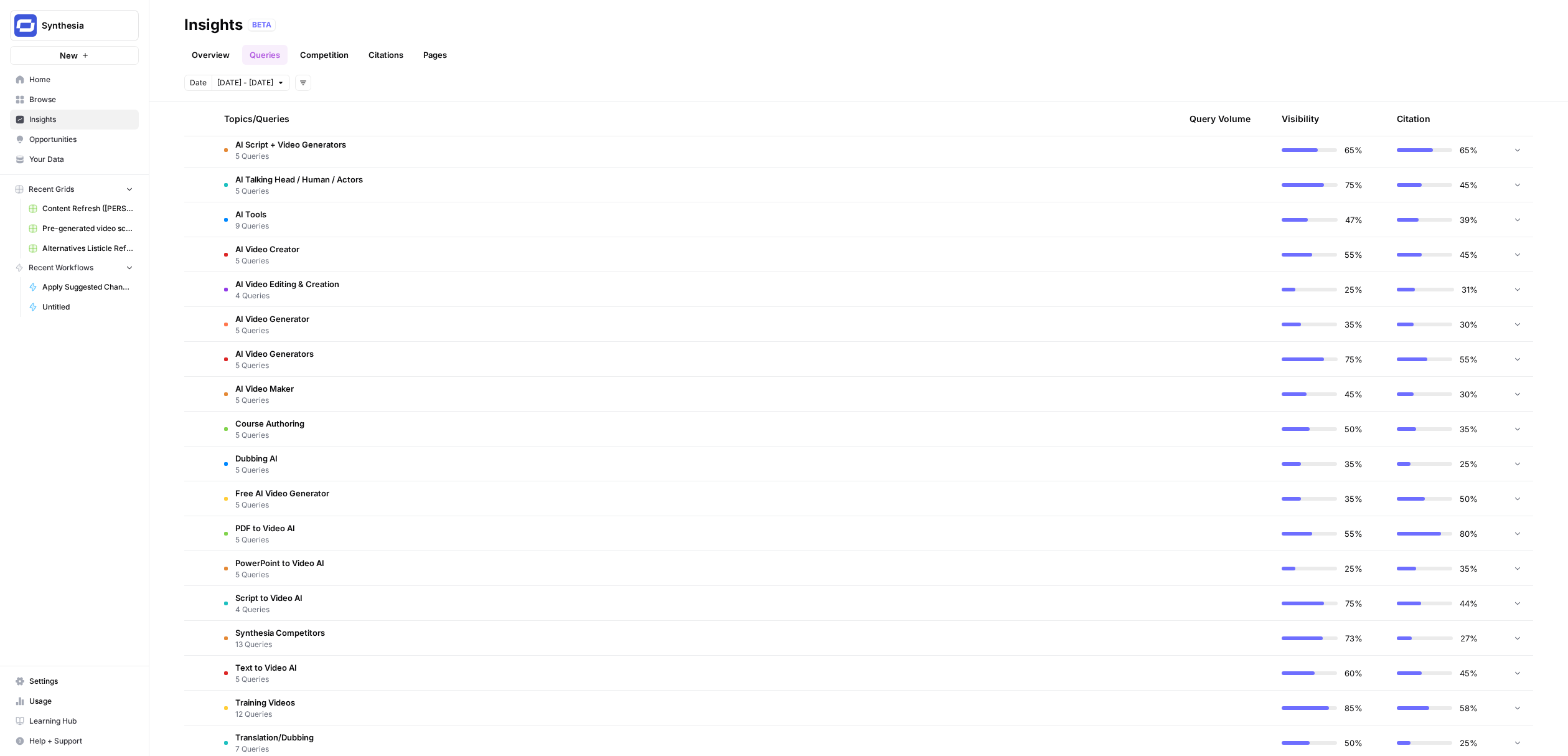
scroll to position [842, 0]
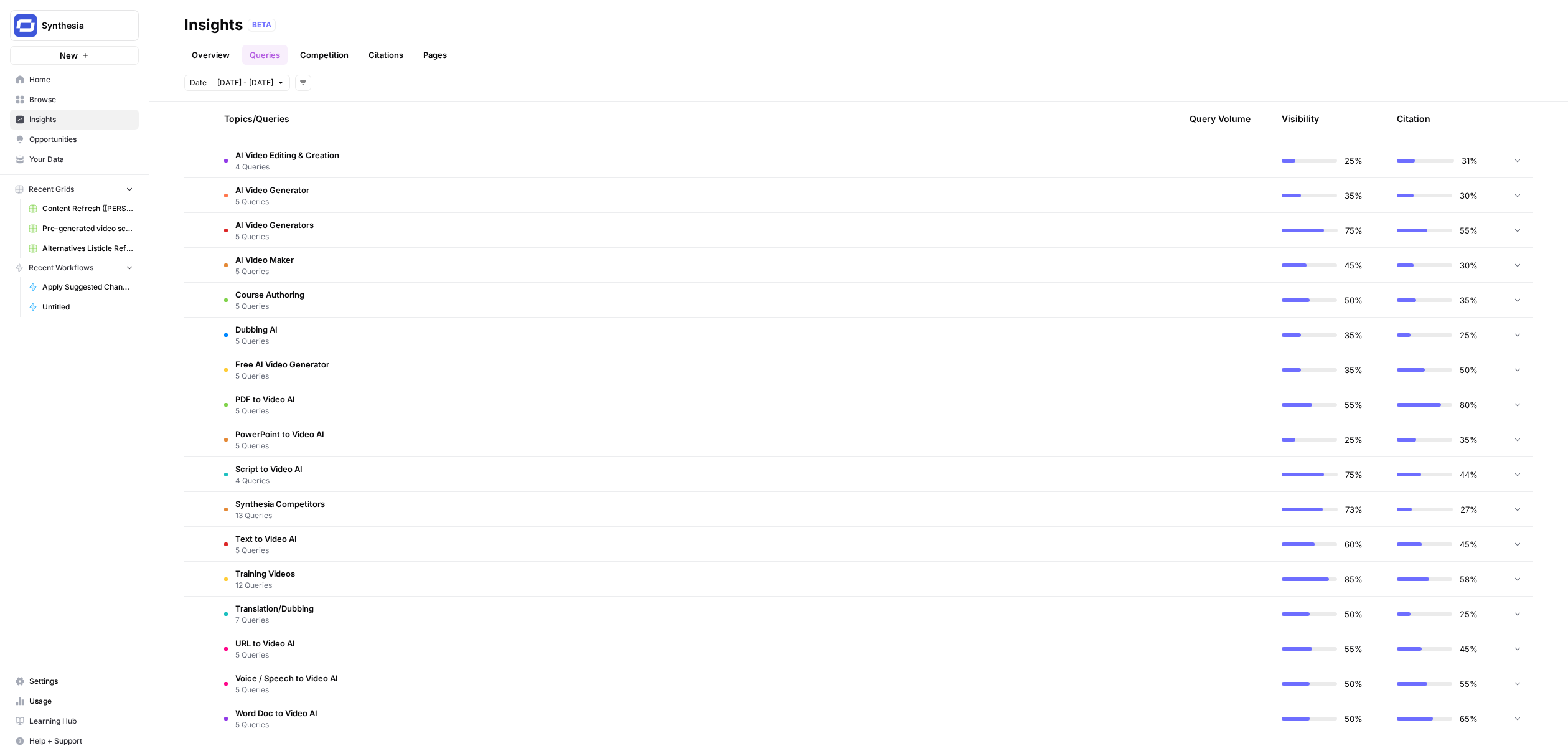
click at [310, 413] on td "PDF to Video AI 5 Queries" at bounding box center [627, 405] width 827 height 35
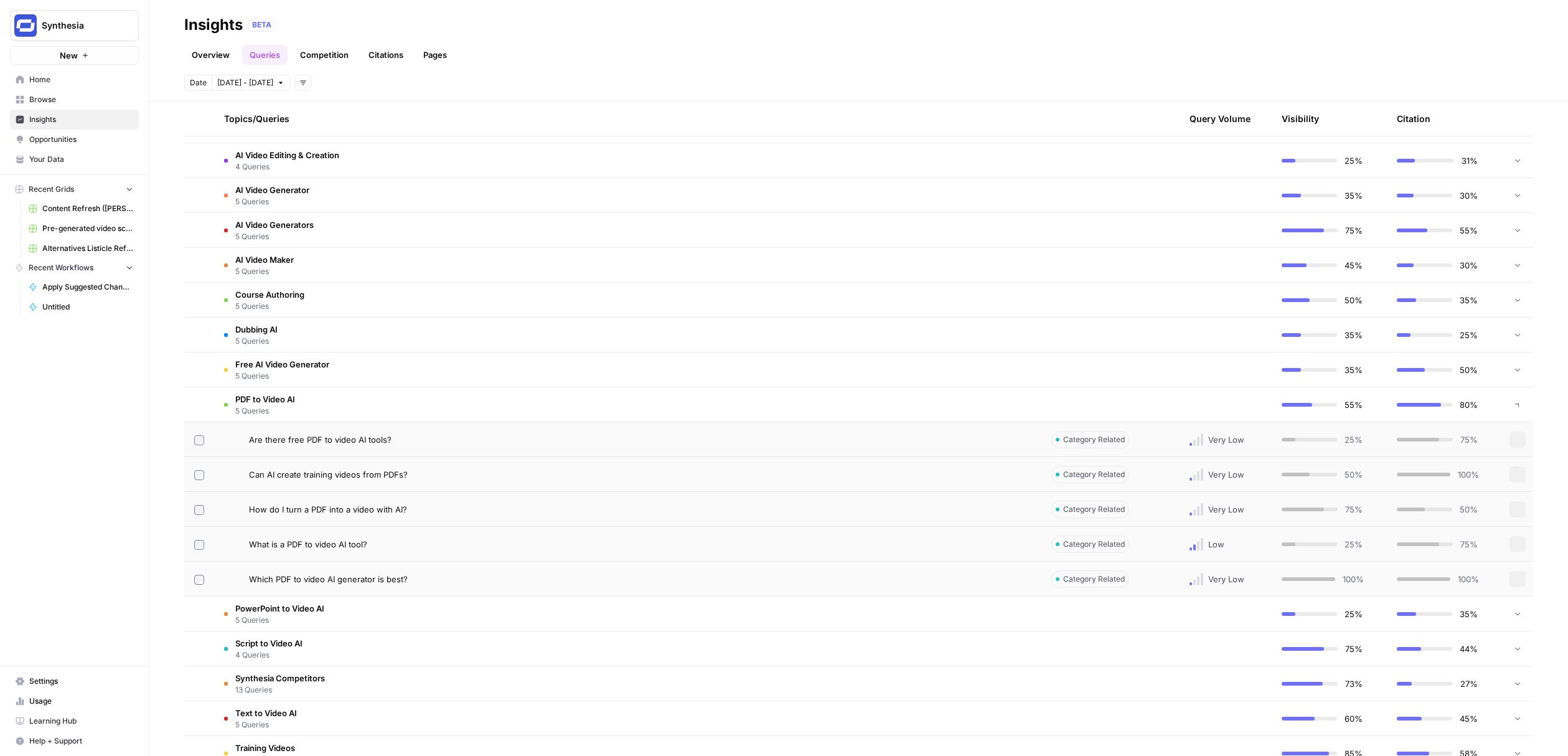
click at [324, 413] on td "PDF to Video AI 5 Queries" at bounding box center [627, 405] width 827 height 35
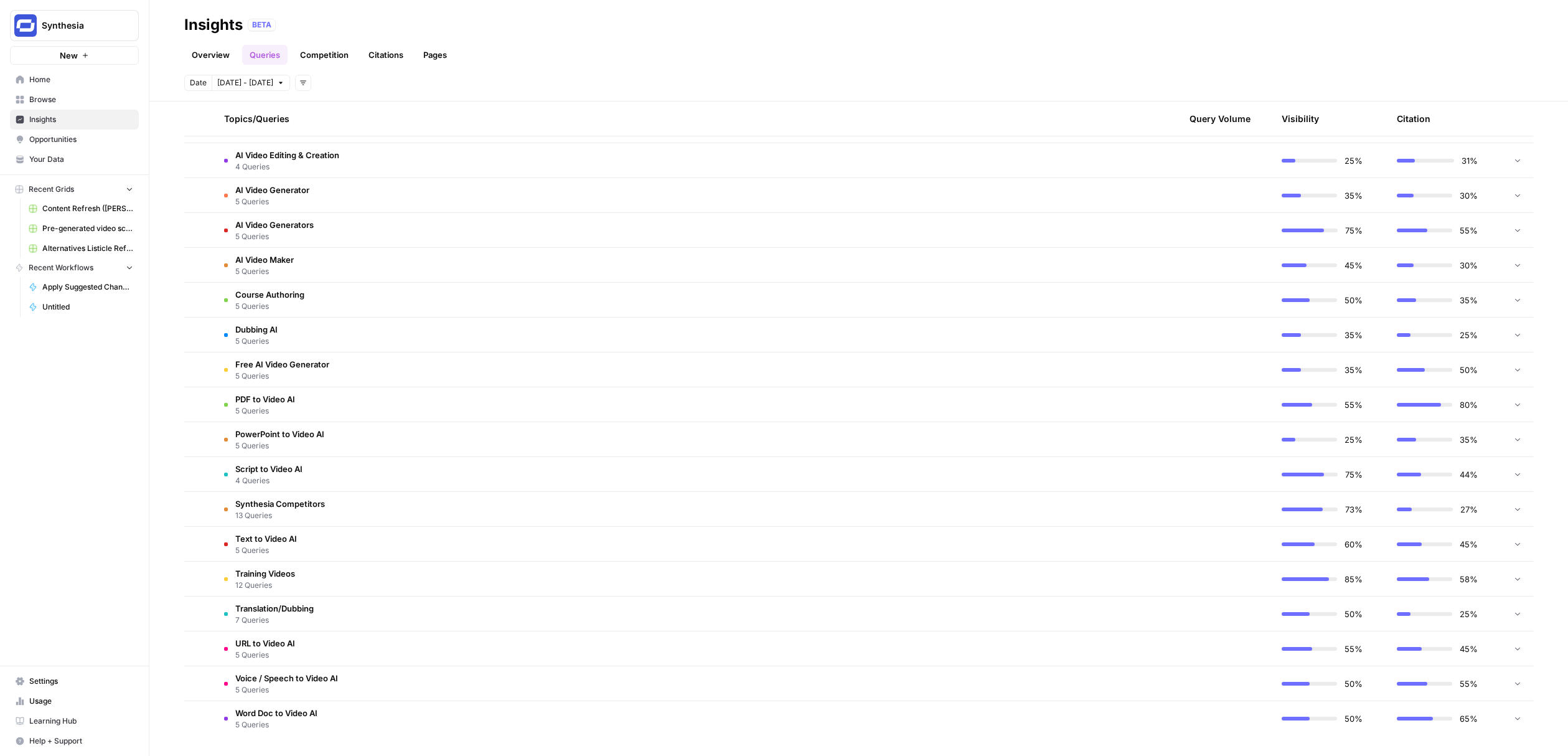
click at [307, 428] on span "PowerPoint to Video AI" at bounding box center [279, 434] width 89 height 12
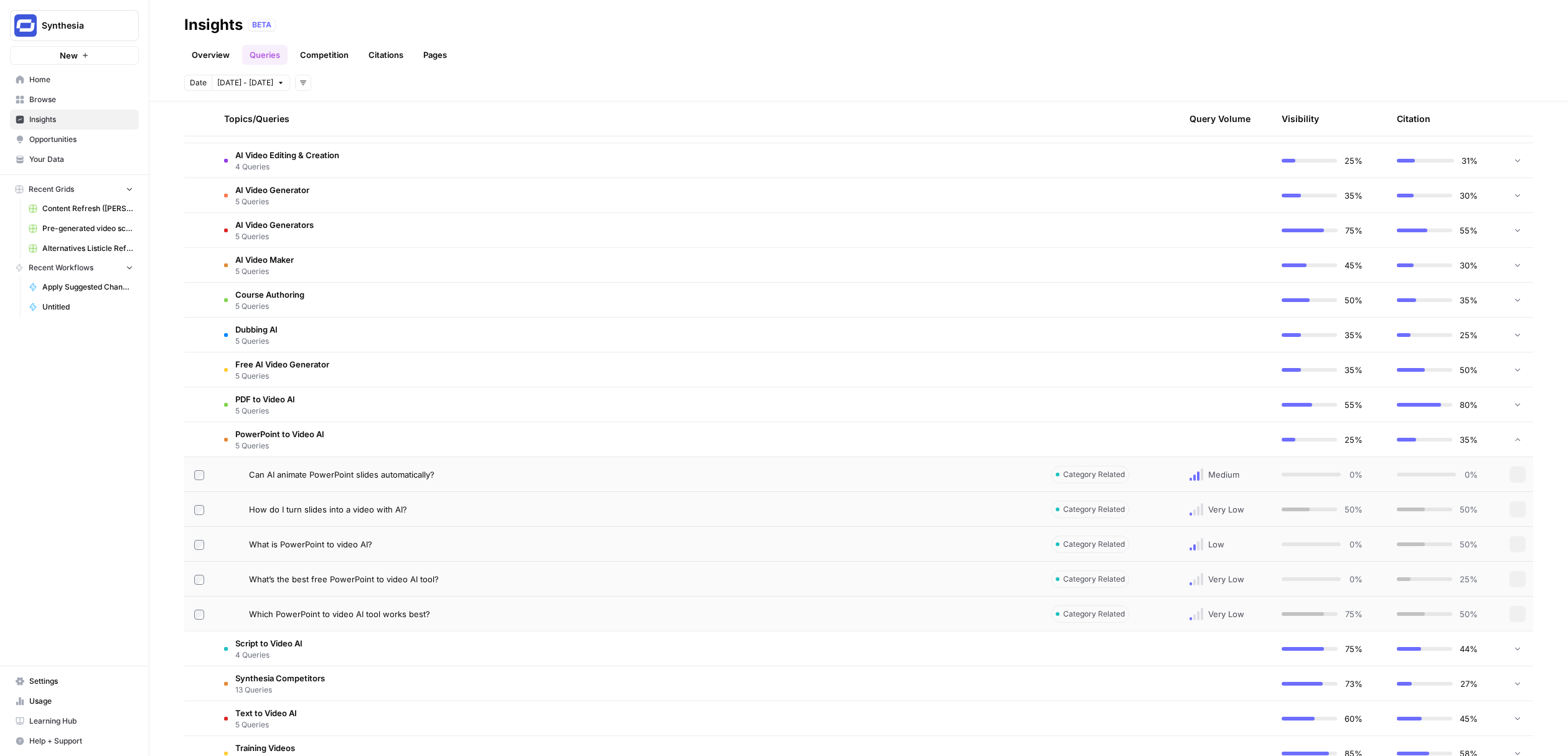
click at [313, 432] on span "PowerPoint to Video AI" at bounding box center [279, 434] width 89 height 12
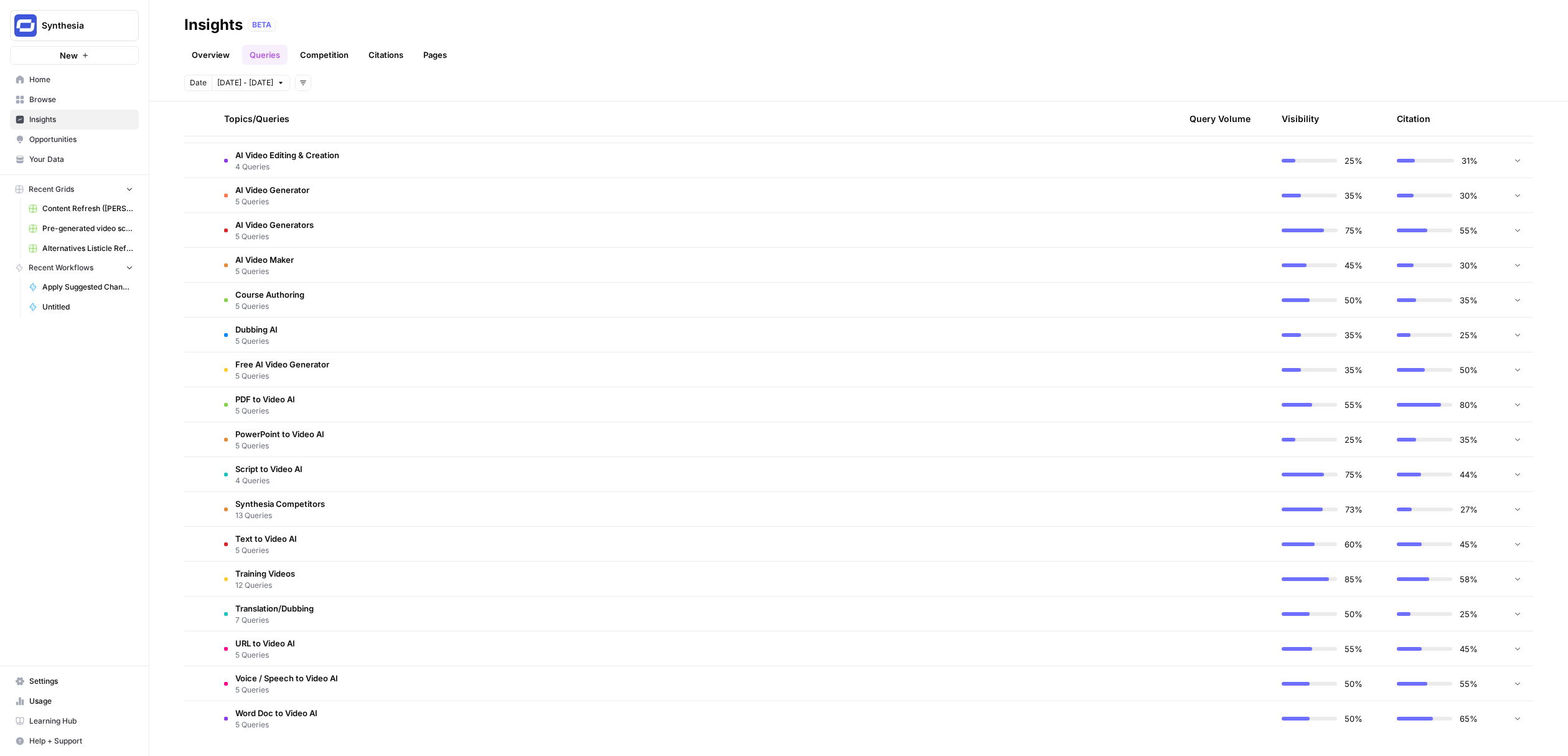
click at [333, 405] on td "PDF to Video AI 5 Queries" at bounding box center [627, 405] width 827 height 35
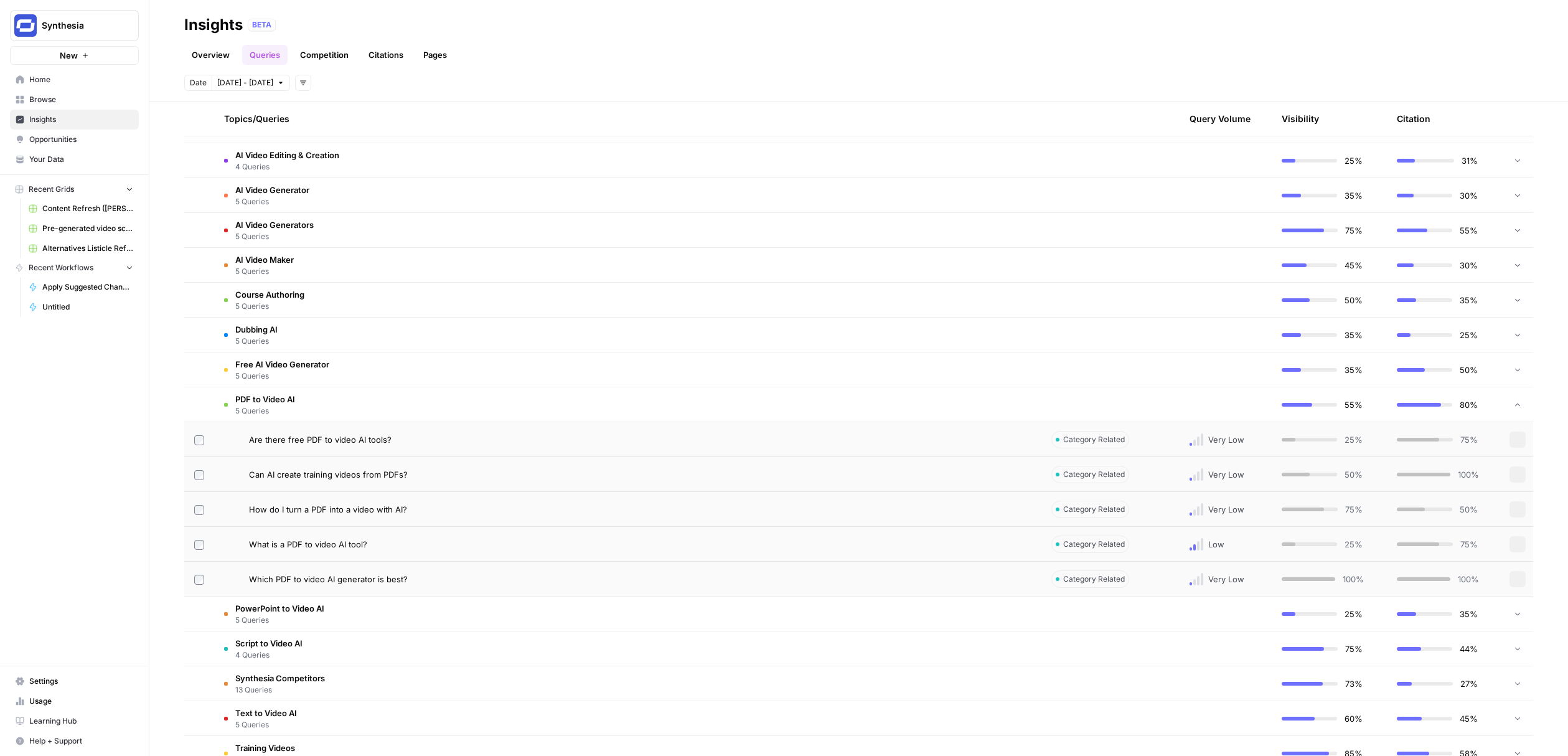
click at [333, 405] on td "PDF to Video AI 5 Queries" at bounding box center [627, 405] width 827 height 35
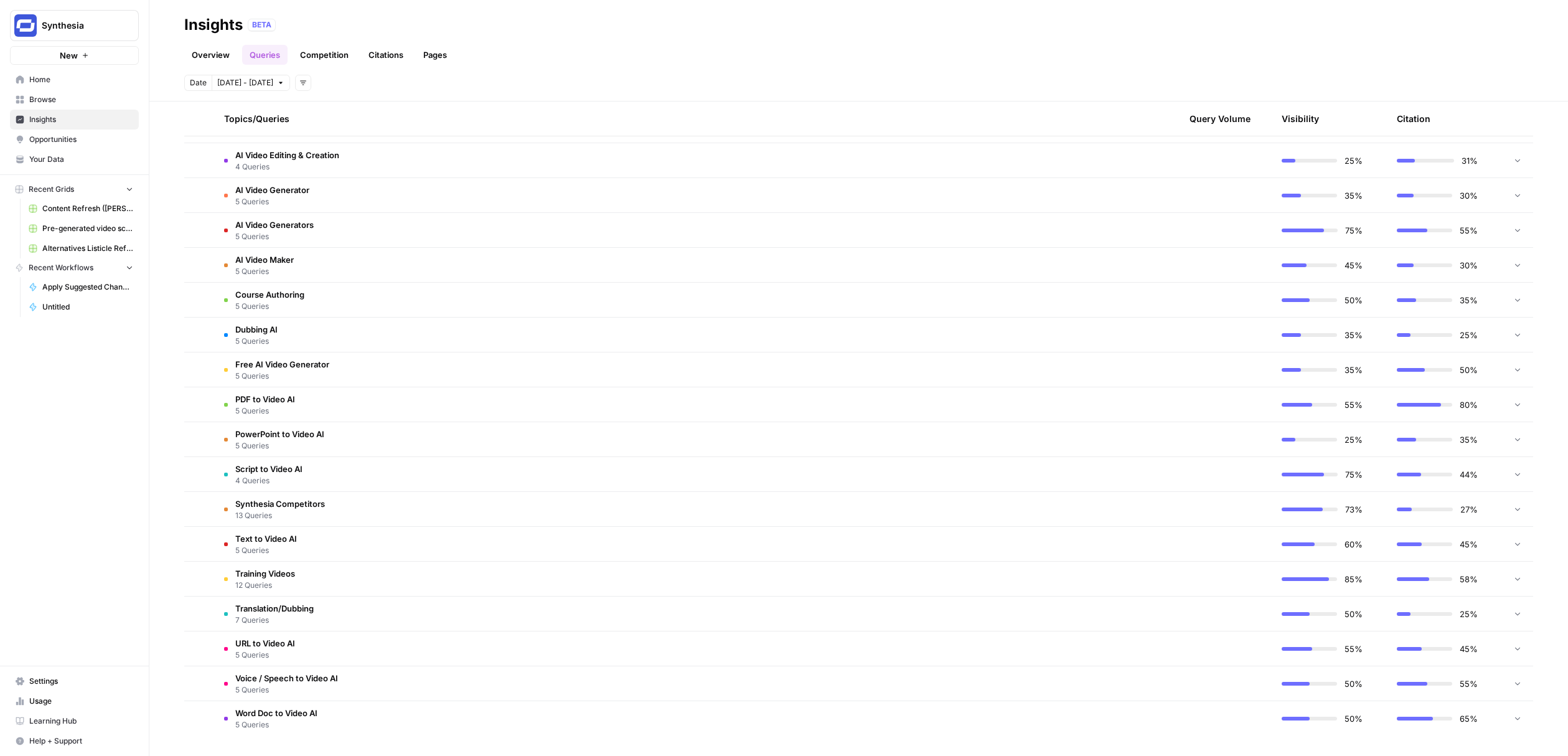
click at [359, 480] on td "Script to Video AI 4 Queries" at bounding box center [627, 475] width 827 height 35
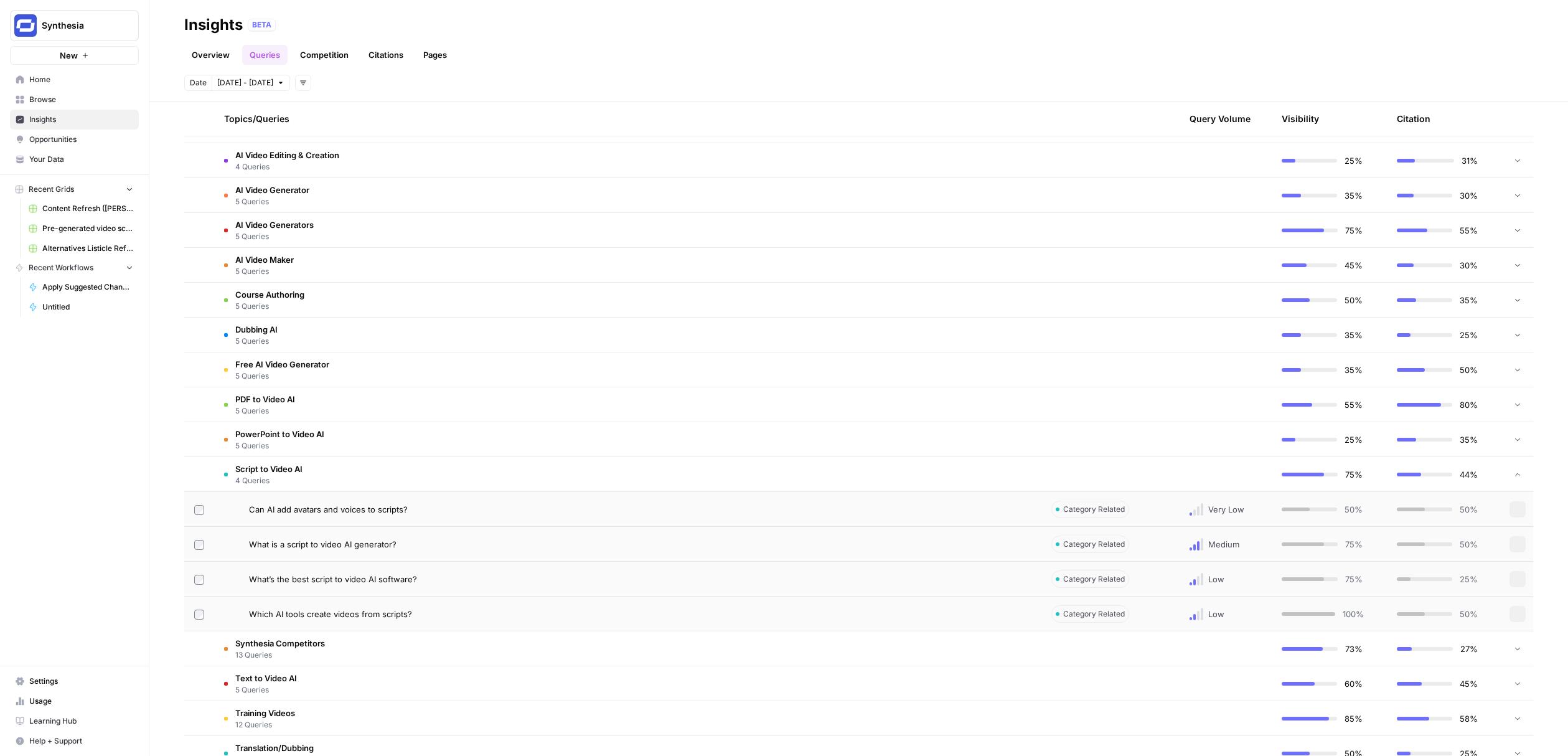
click at [359, 480] on td "Script to Video AI 4 Queries" at bounding box center [627, 475] width 827 height 35
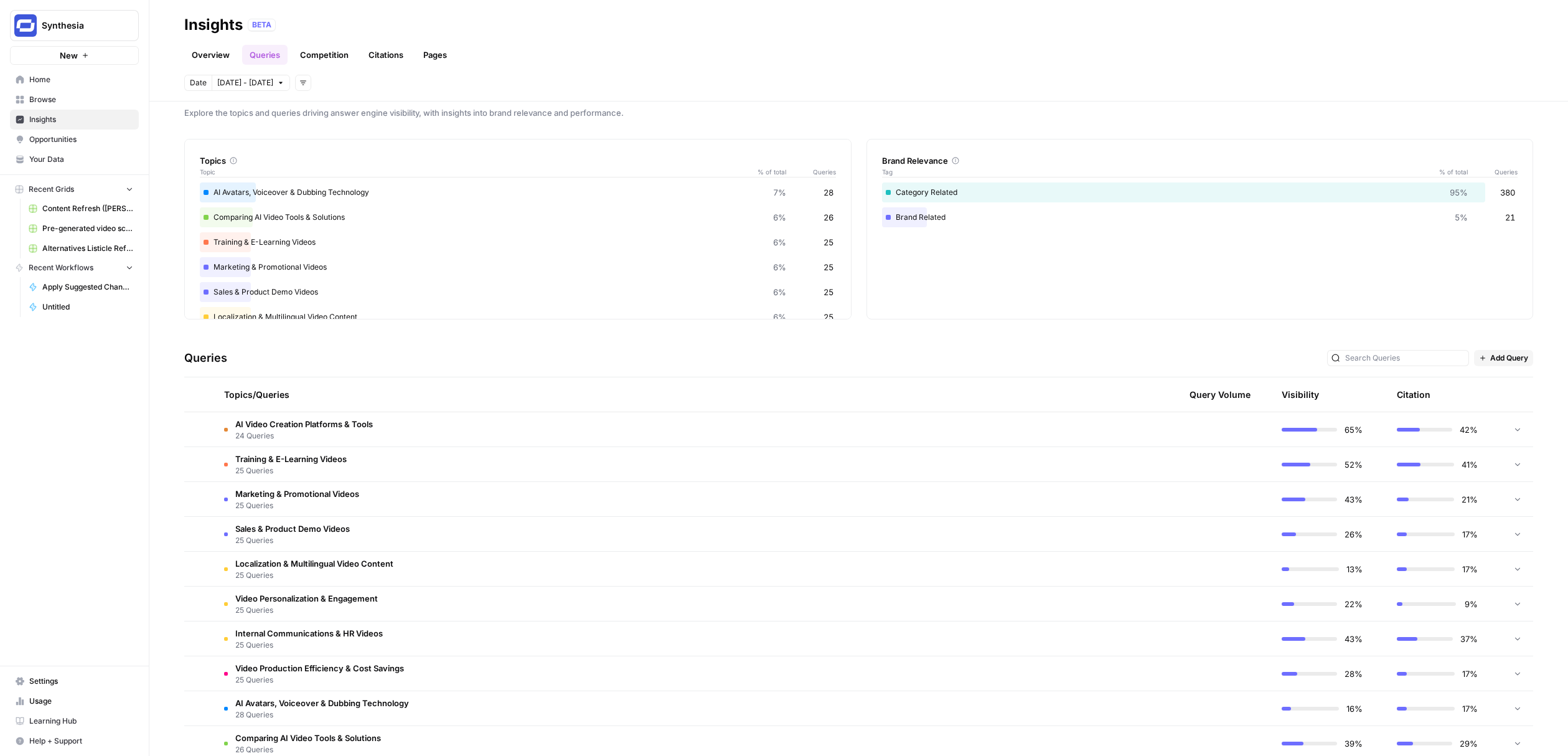
scroll to position [0, 0]
